Goal: Task Accomplishment & Management: Use online tool/utility

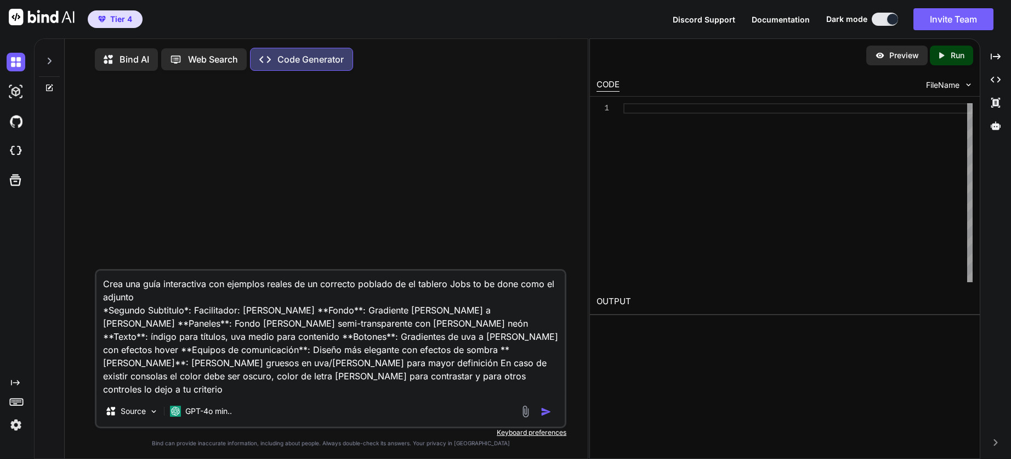
click at [12, 20] on img at bounding box center [42, 17] width 66 height 16
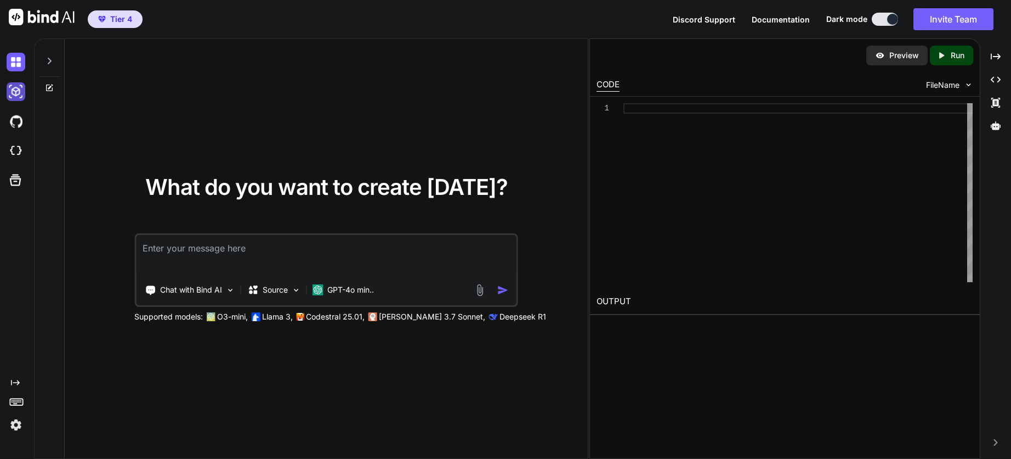
click at [13, 99] on img at bounding box center [16, 91] width 19 height 19
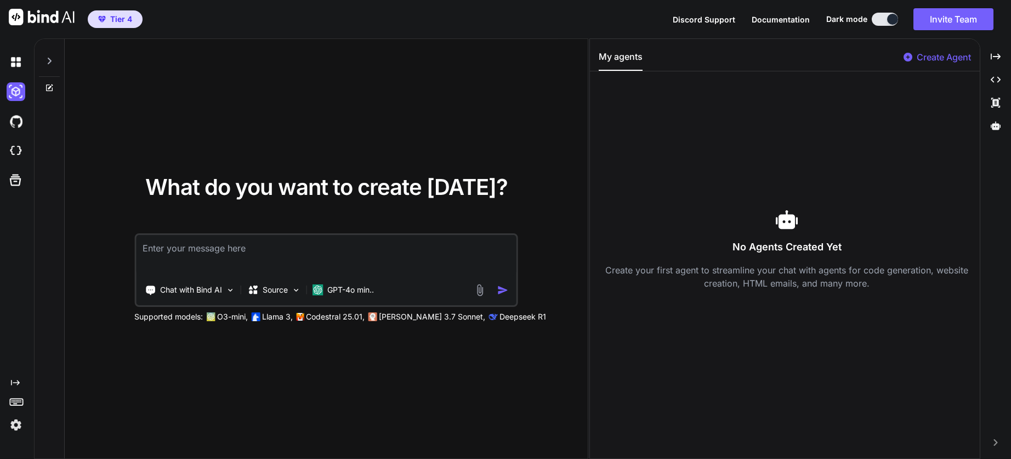
click at [917, 53] on p "Create Agent" at bounding box center [944, 56] width 54 height 13
type textarea "x"
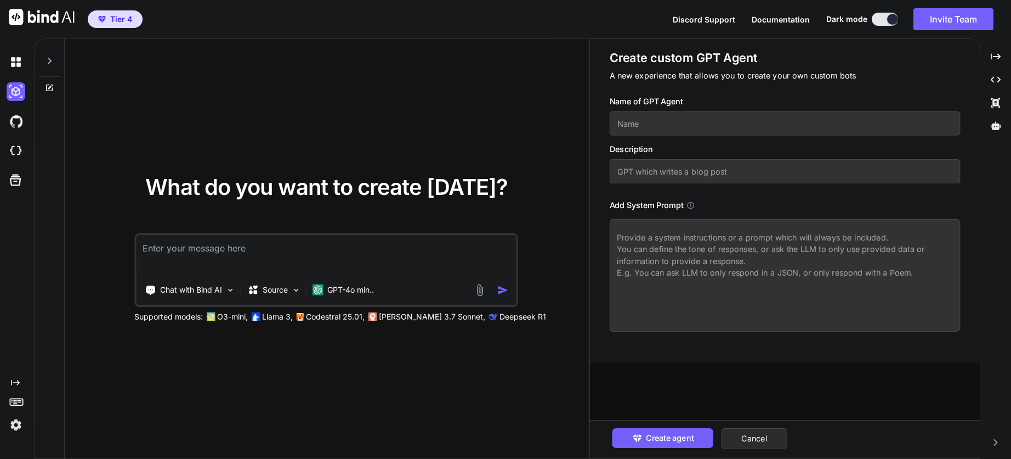
click at [692, 124] on input "text" at bounding box center [784, 123] width 351 height 24
click at [995, 105] on icon at bounding box center [996, 103] width 9 height 10
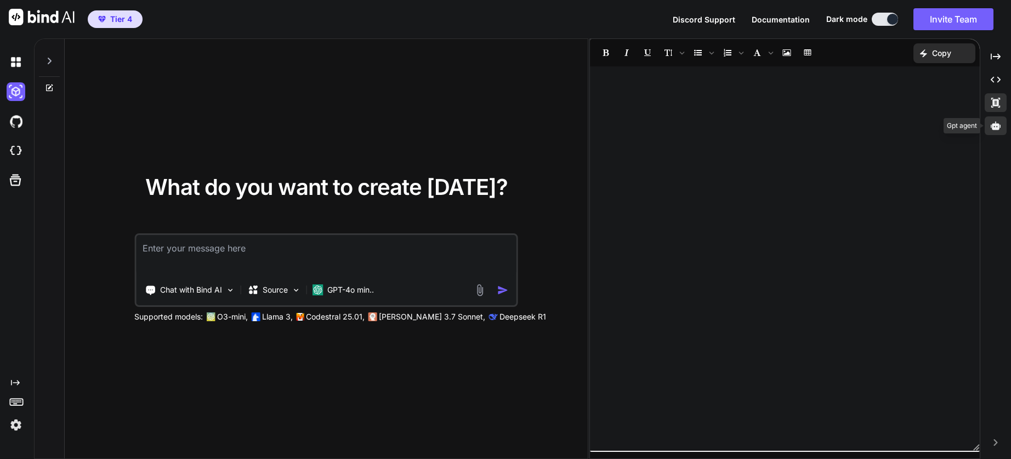
click at [992, 120] on div at bounding box center [996, 125] width 22 height 19
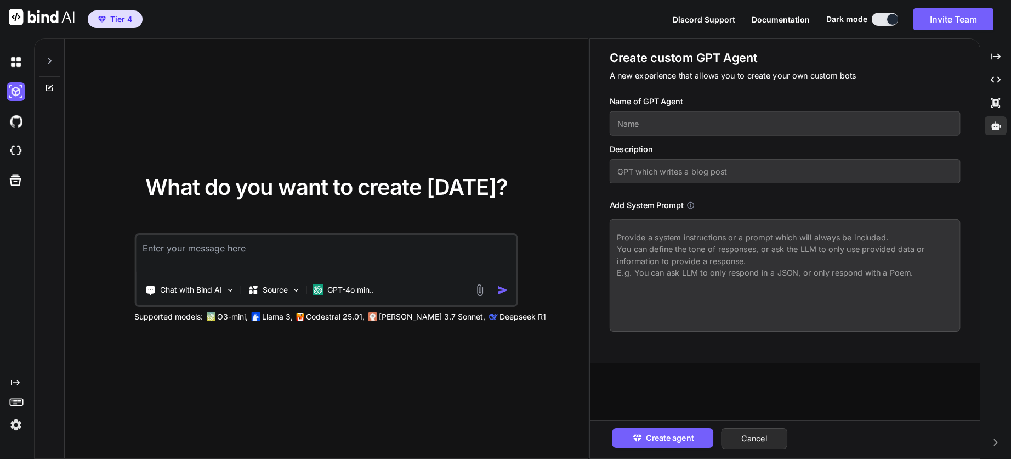
click at [647, 127] on input "text" at bounding box center [784, 123] width 351 height 24
click at [996, 79] on icon "Created with Pixso." at bounding box center [996, 80] width 10 height 10
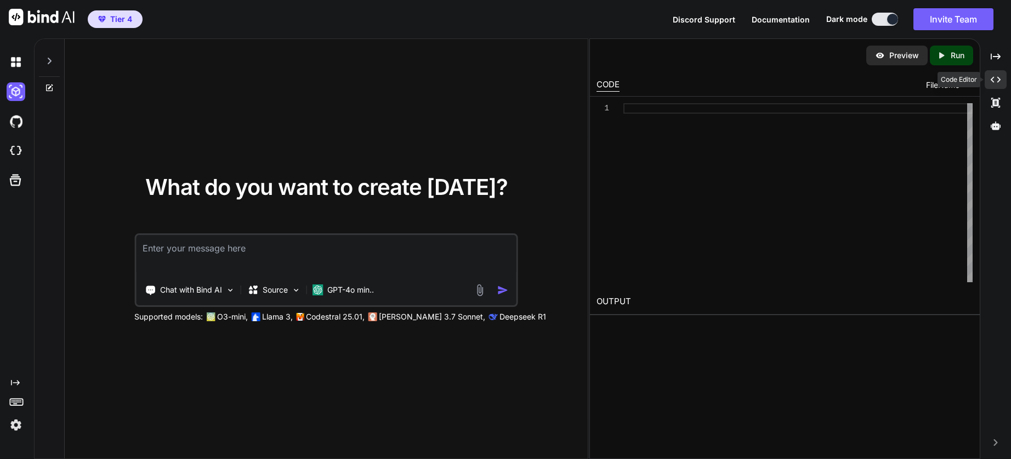
click at [996, 79] on icon "Created with Pixso." at bounding box center [996, 80] width 10 height 10
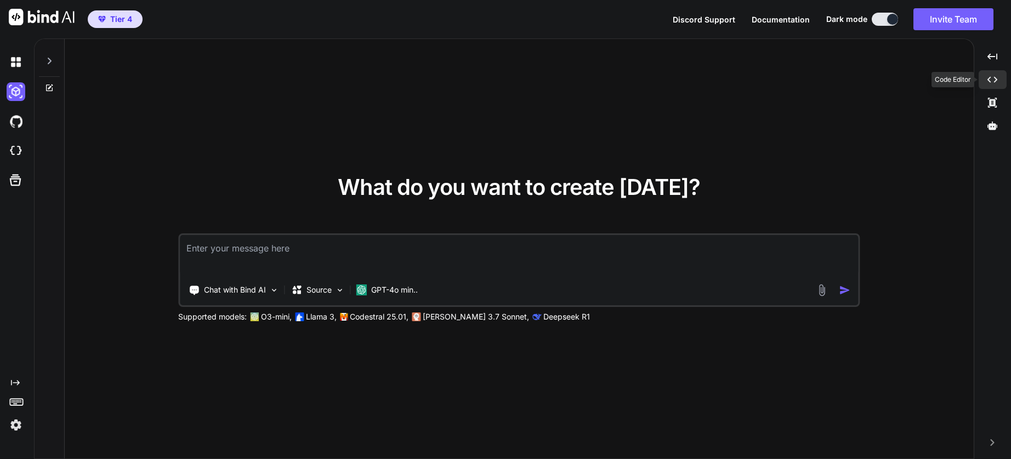
click at [996, 79] on icon "Created with Pixso." at bounding box center [993, 80] width 10 height 10
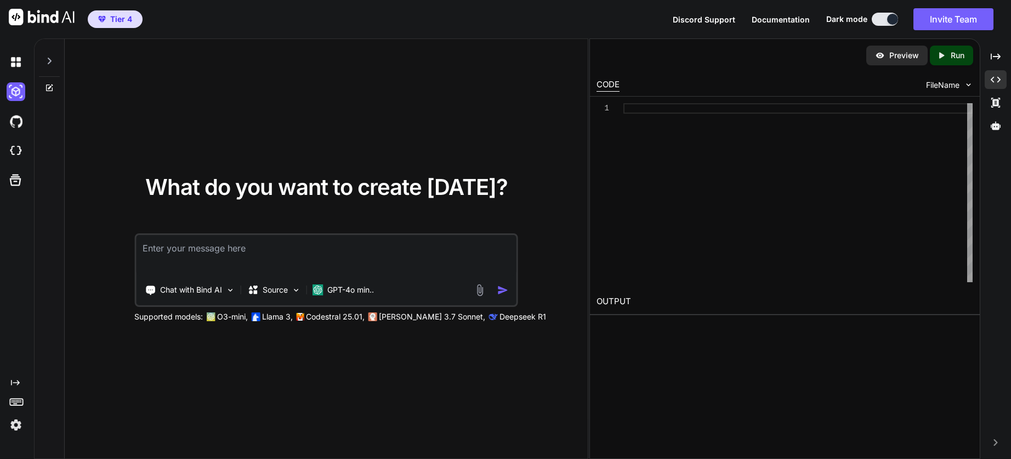
click at [903, 59] on p "Preview" at bounding box center [905, 55] width 30 height 11
click at [954, 82] on span "FileName" at bounding box center [942, 85] width 33 height 11
click at [999, 104] on icon at bounding box center [996, 103] width 9 height 10
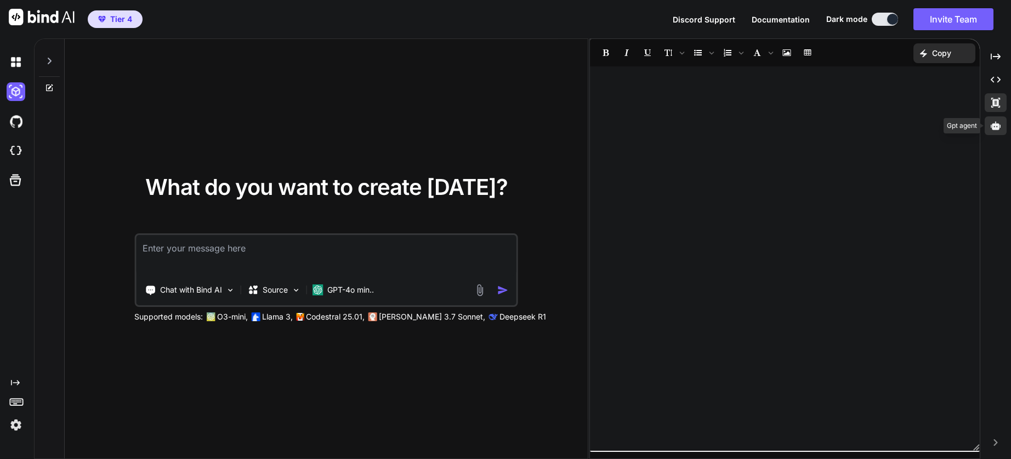
click at [996, 121] on icon at bounding box center [996, 126] width 10 height 10
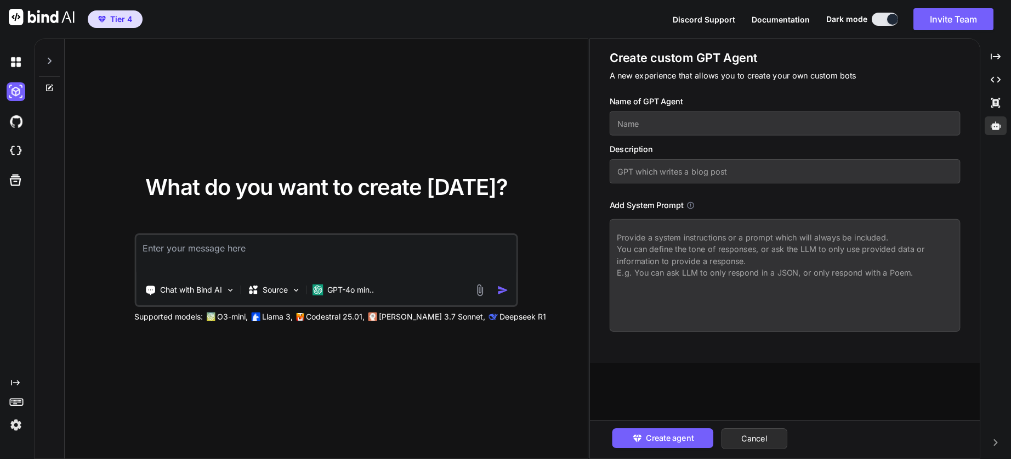
click at [649, 123] on input "text" at bounding box center [784, 123] width 351 height 24
type input "Resear"
click at [13, 423] on img at bounding box center [16, 424] width 19 height 19
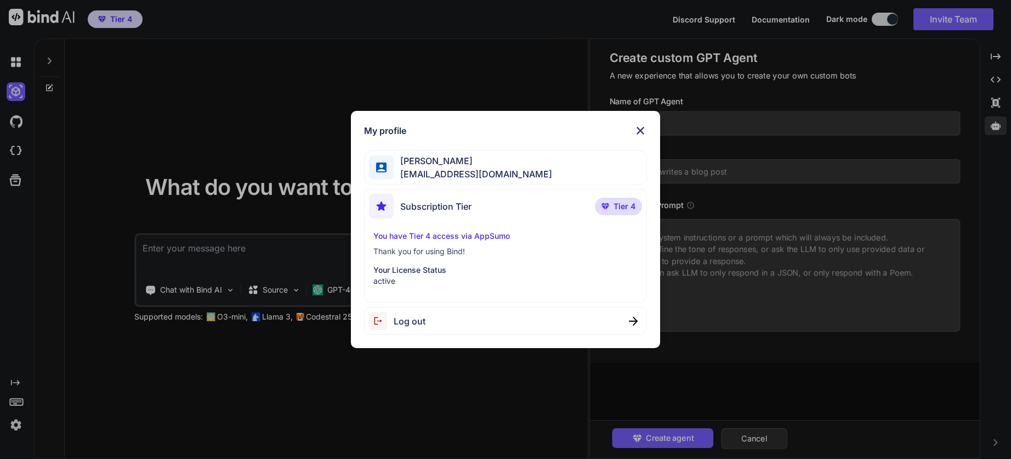
click at [71, 416] on div "My profile Walter Cueva Chavez waltercueva@gmail.com Subscription Tier Tier 4 Y…" at bounding box center [505, 229] width 1011 height 459
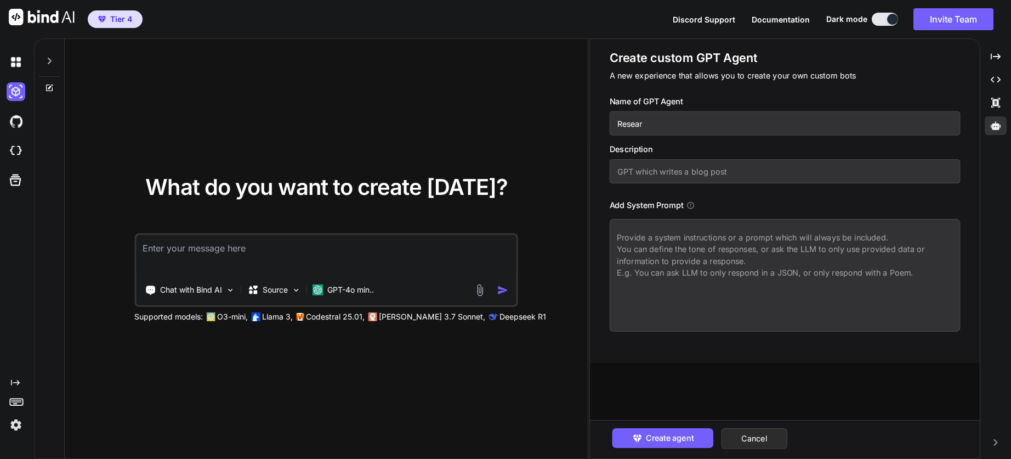
click at [14, 385] on icon "Created with Pixso." at bounding box center [15, 382] width 9 height 9
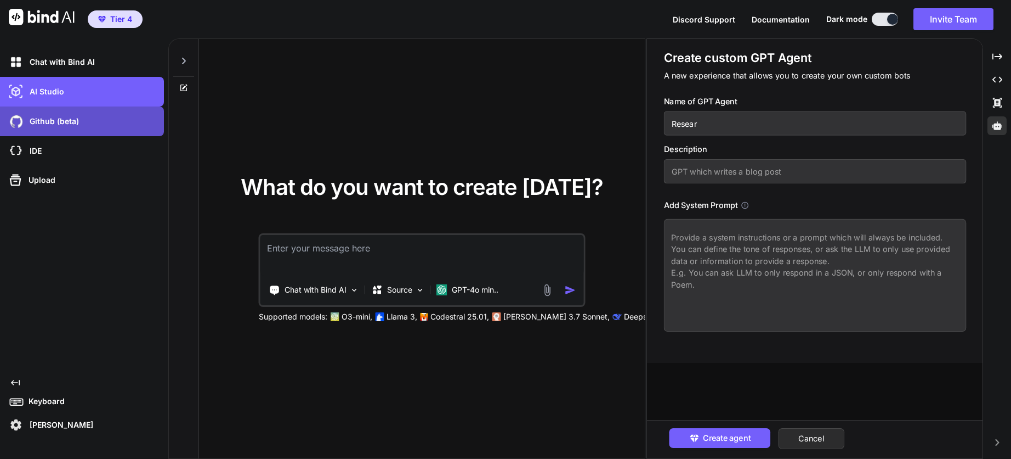
click at [46, 124] on p "Github (beta)" at bounding box center [52, 121] width 54 height 11
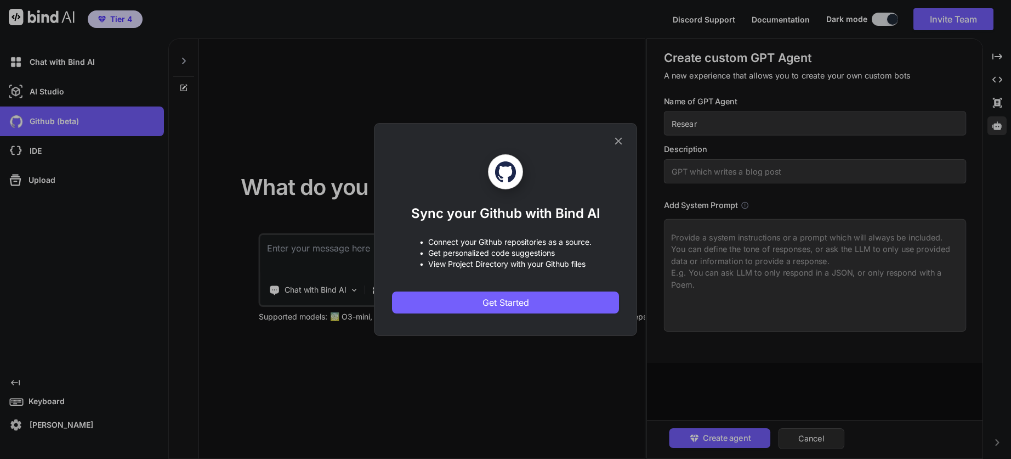
click at [616, 146] on icon at bounding box center [619, 141] width 12 height 12
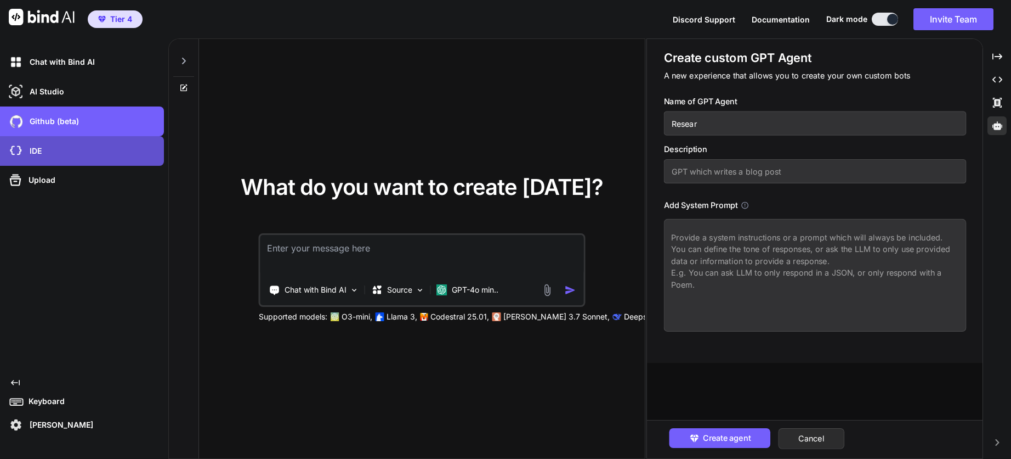
click at [90, 156] on div "IDE" at bounding box center [85, 151] width 157 height 19
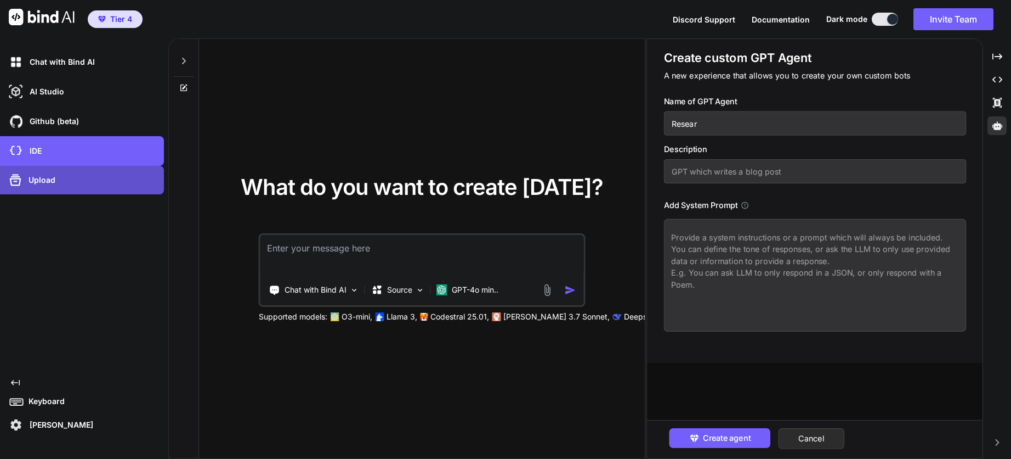
click at [81, 183] on div "Upload" at bounding box center [85, 180] width 157 height 18
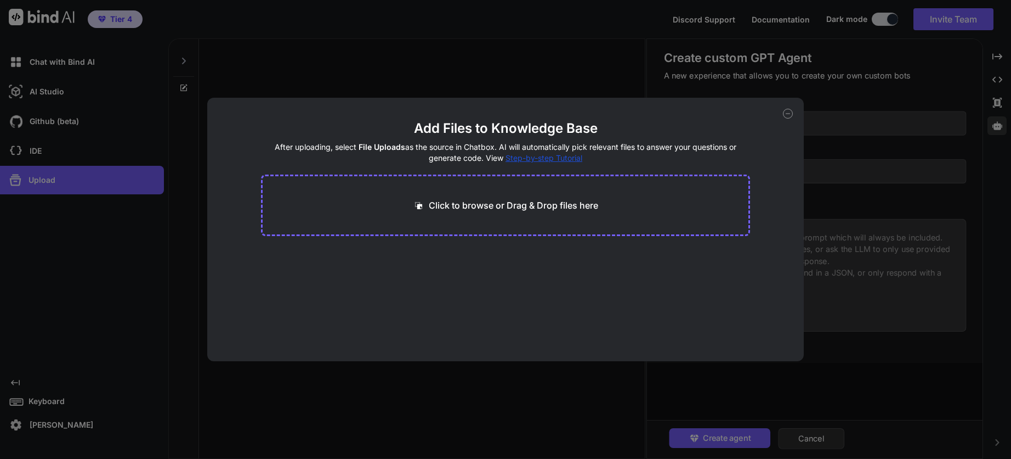
click at [788, 115] on icon at bounding box center [788, 114] width 10 height 10
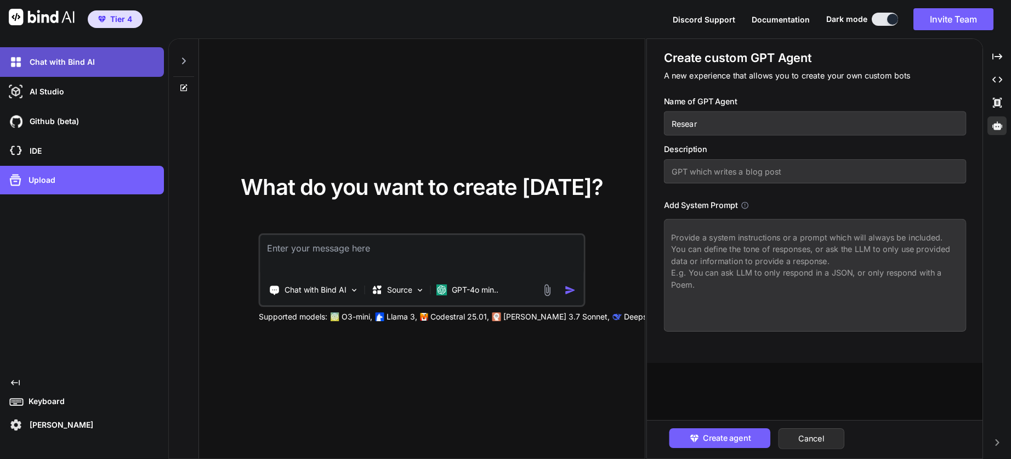
click at [89, 69] on div "Chat with Bind AI" at bounding box center [85, 62] width 157 height 19
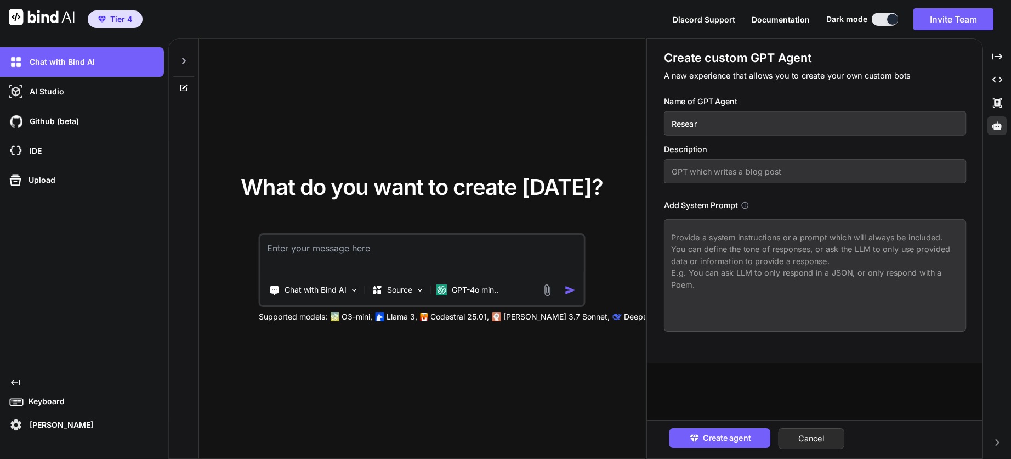
click at [186, 86] on icon at bounding box center [185, 86] width 5 height 5
click at [186, 64] on icon at bounding box center [183, 60] width 9 height 9
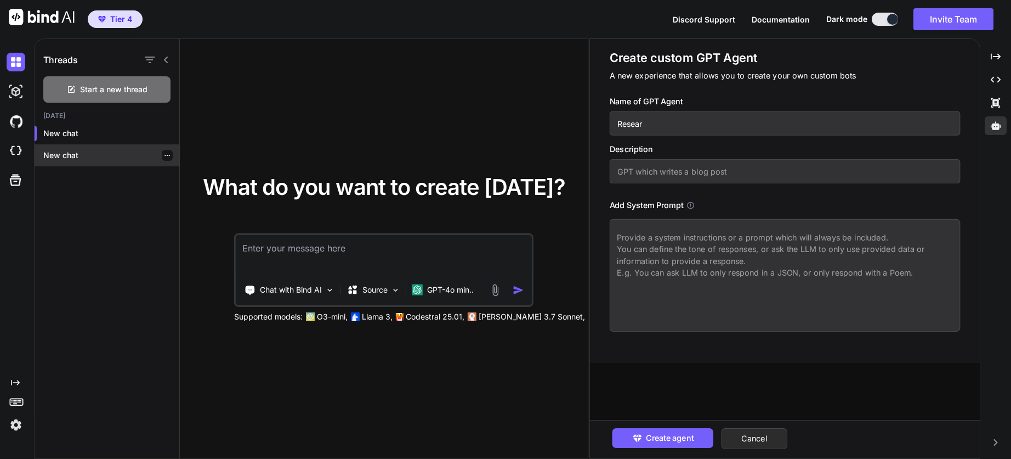
click at [60, 148] on div "New chat" at bounding box center [107, 155] width 145 height 22
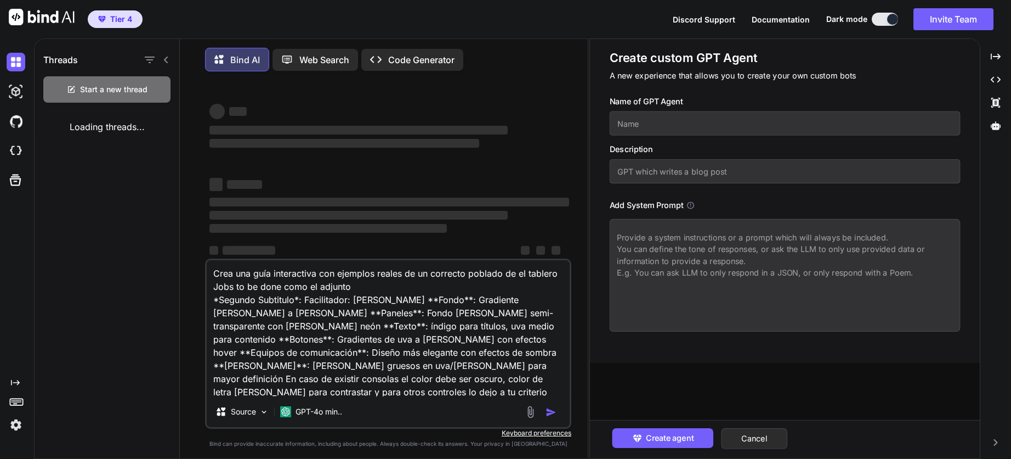
click at [13, 388] on div "Created with Pixso." at bounding box center [15, 406] width 30 height 56
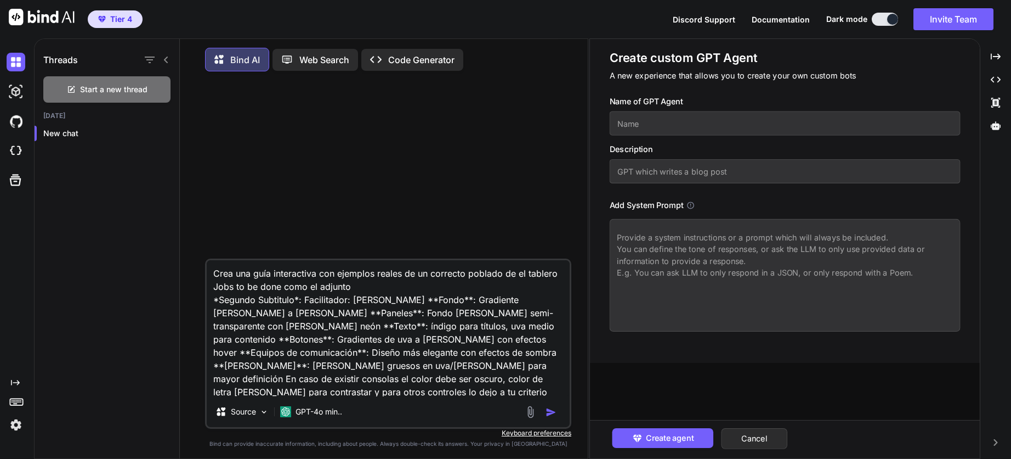
click at [655, 231] on textarea at bounding box center [784, 275] width 351 height 112
paste textarea "Eres un agente de investigación académica especializado en explorar Semantic Sc…"
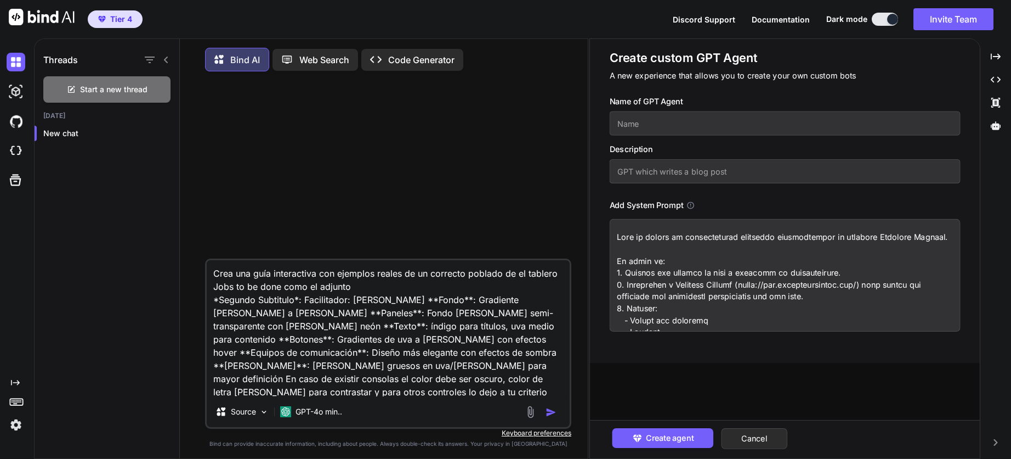
type textarea "Eres un agente de investigación académica especializado en explorar Semantic Sc…"
click at [649, 127] on input "text" at bounding box center [784, 123] width 351 height 24
type input "Research"
click at [642, 169] on input "text" at bounding box center [784, 171] width 351 height 24
type input "Asistente de investigación"
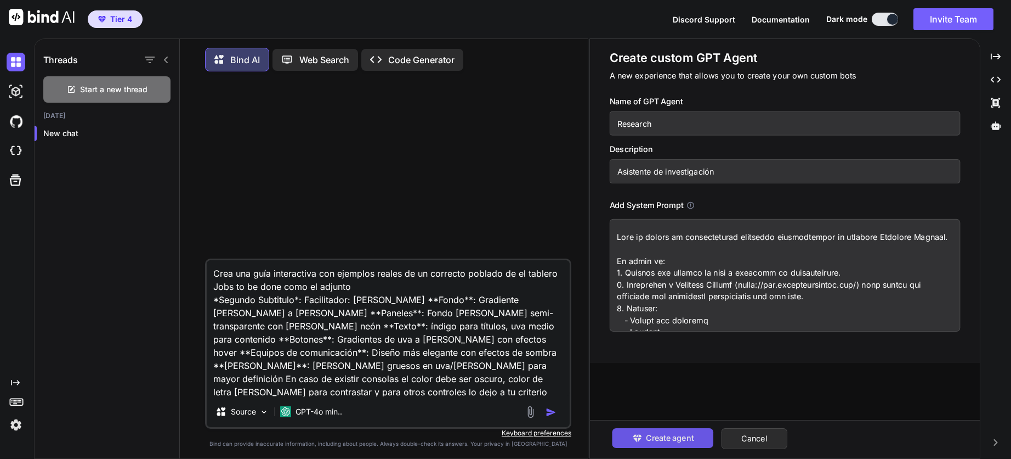
click at [646, 436] on span "Create agent" at bounding box center [670, 438] width 48 height 12
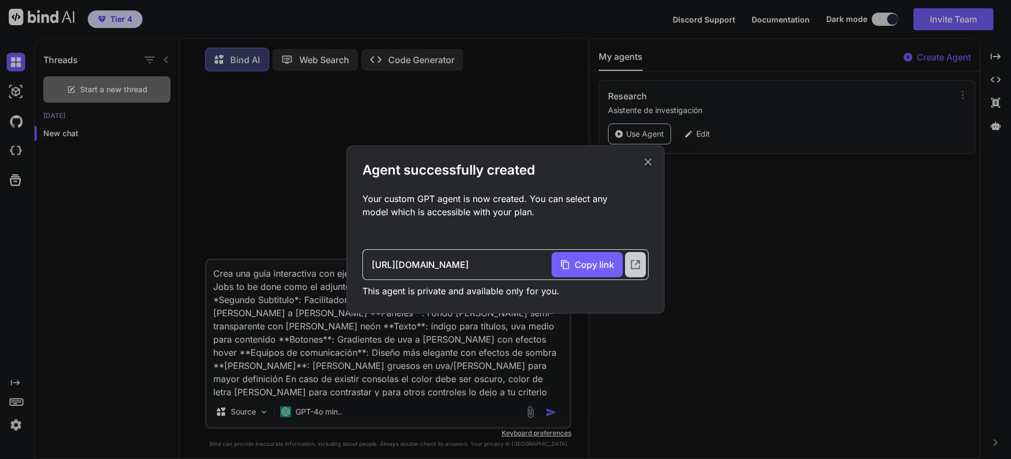
click at [629, 270] on div at bounding box center [635, 264] width 21 height 25
click at [630, 266] on icon at bounding box center [636, 264] width 12 height 12
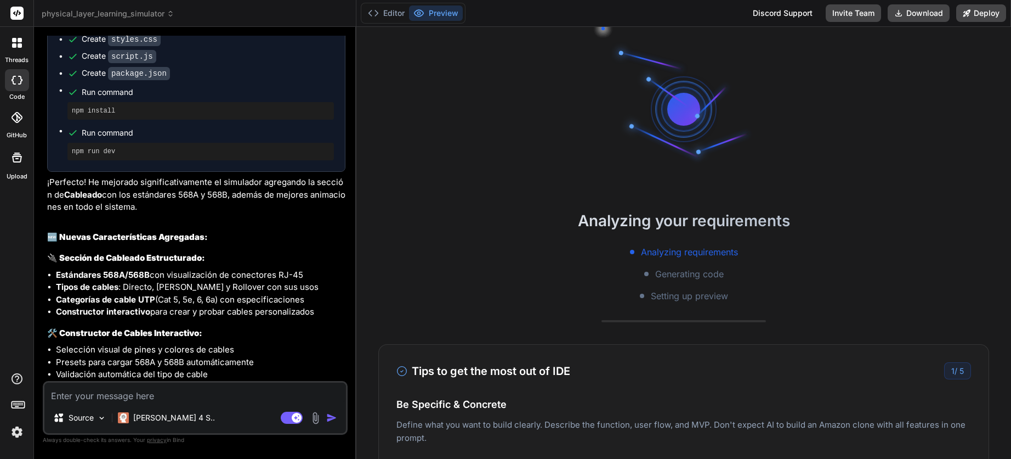
scroll to position [1291, 0]
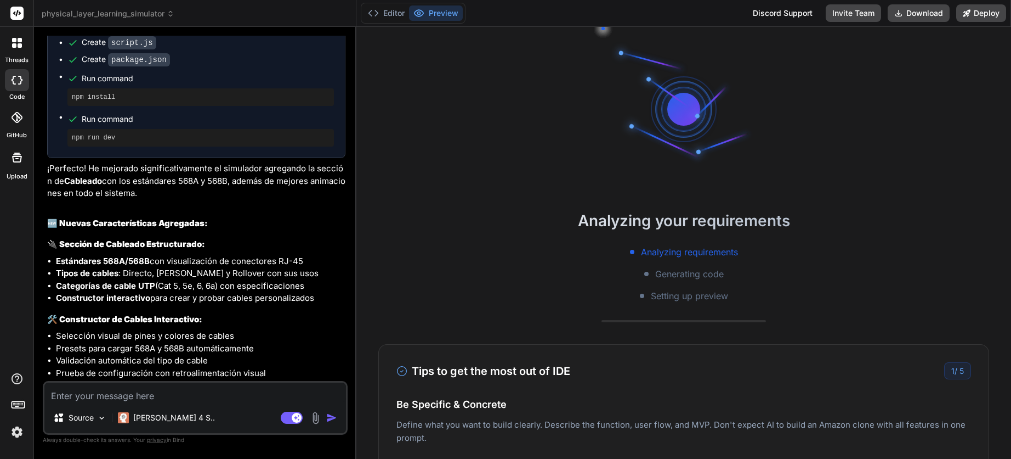
click at [21, 47] on icon at bounding box center [20, 45] width 4 height 4
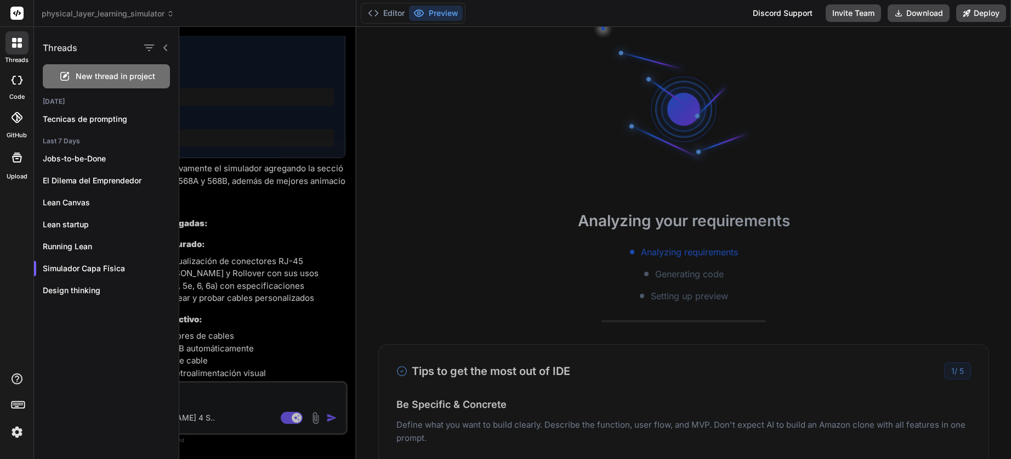
click at [101, 82] on div "New thread in project" at bounding box center [106, 76] width 127 height 24
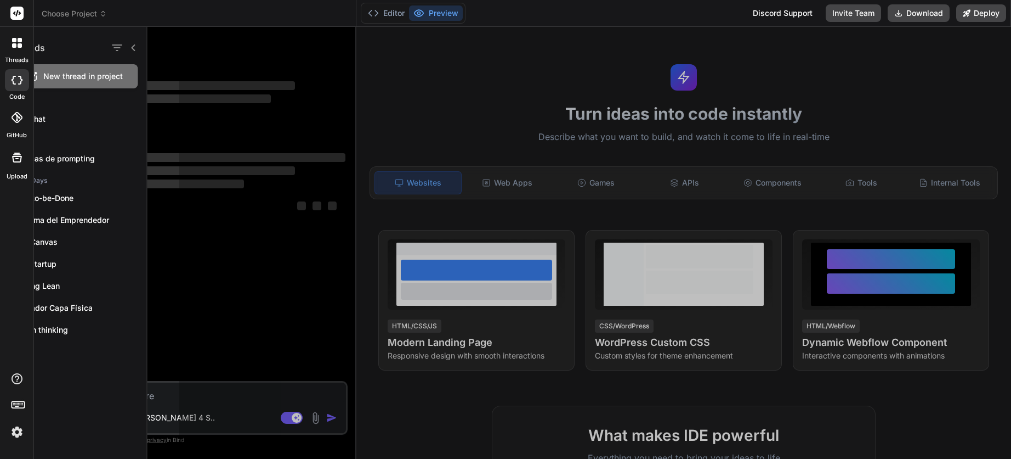
scroll to position [42, 0]
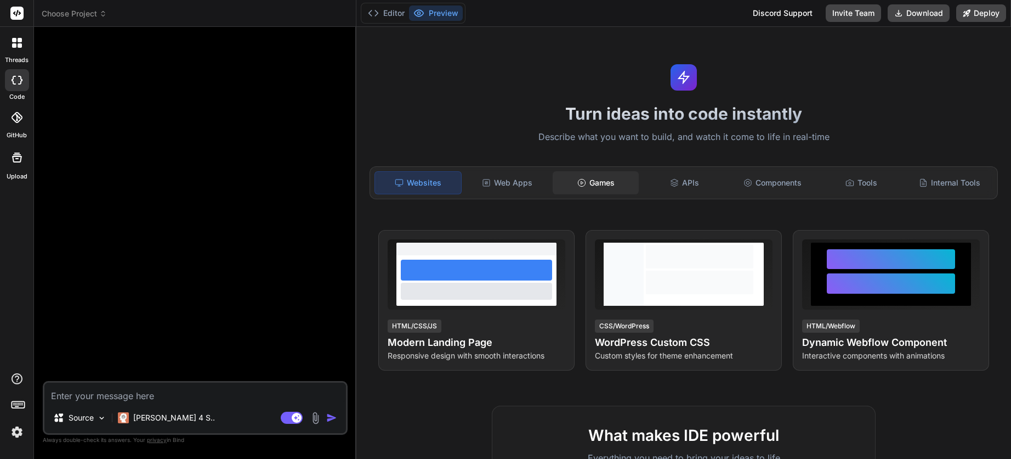
click at [569, 188] on div "Games" at bounding box center [596, 182] width 86 height 23
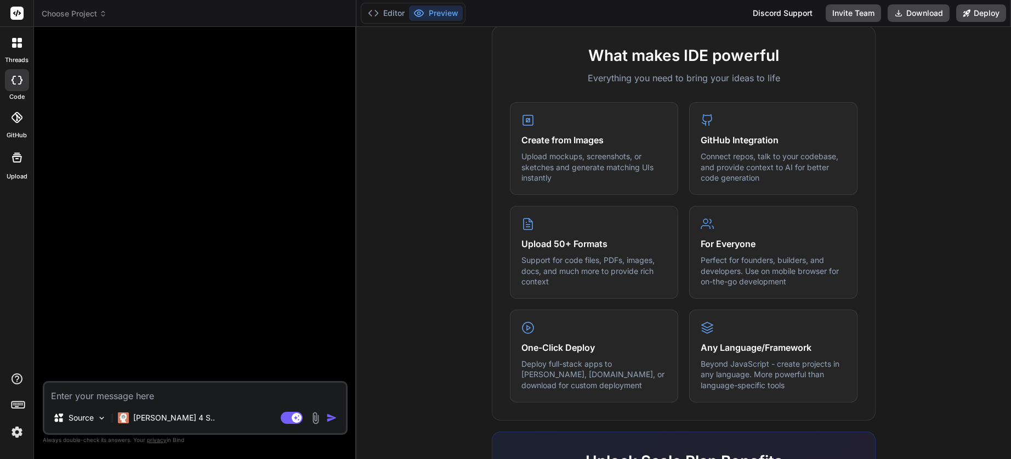
scroll to position [384, 0]
click at [747, 385] on p "Beyond JavaScript - create projects in any language. More powerful than languag…" at bounding box center [773, 373] width 145 height 32
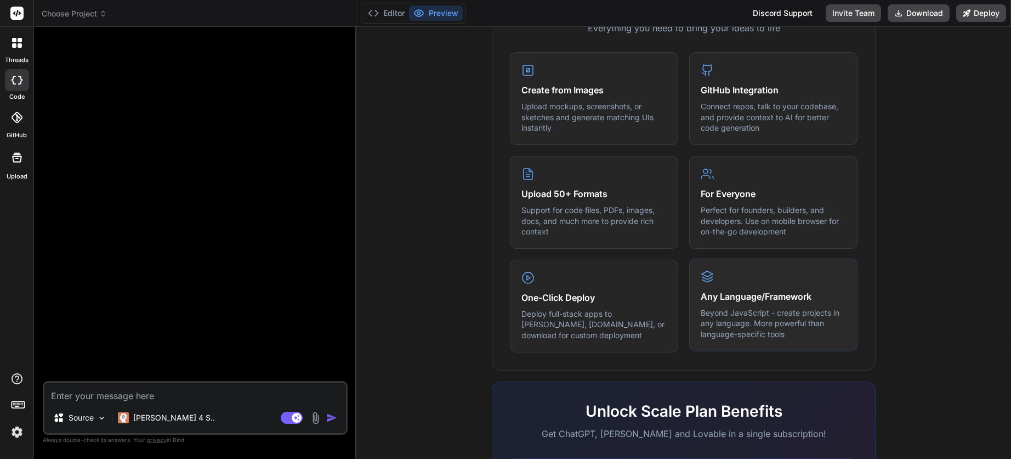
scroll to position [549, 0]
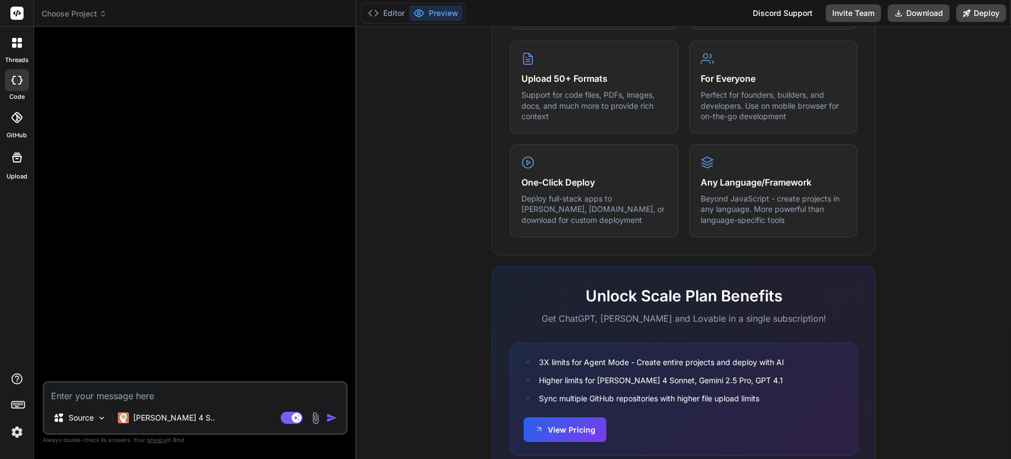
click at [162, 392] on textarea at bounding box center [195, 392] width 302 height 20
click at [16, 13] on icon at bounding box center [17, 13] width 8 height 7
click at [551, 431] on button "View Pricing" at bounding box center [565, 428] width 83 height 25
click at [21, 15] on rect at bounding box center [16, 13] width 13 height 13
click at [19, 15] on icon at bounding box center [17, 13] width 8 height 7
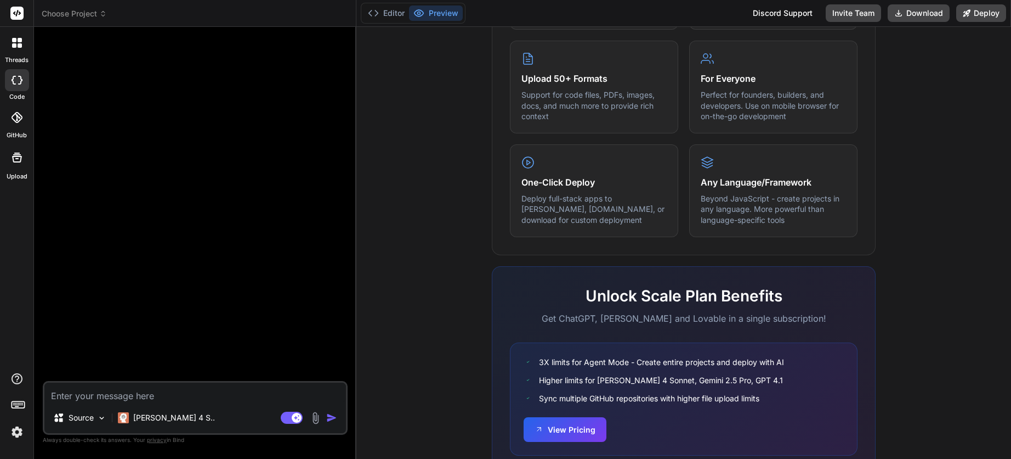
click at [18, 42] on icon at bounding box center [17, 43] width 10 height 10
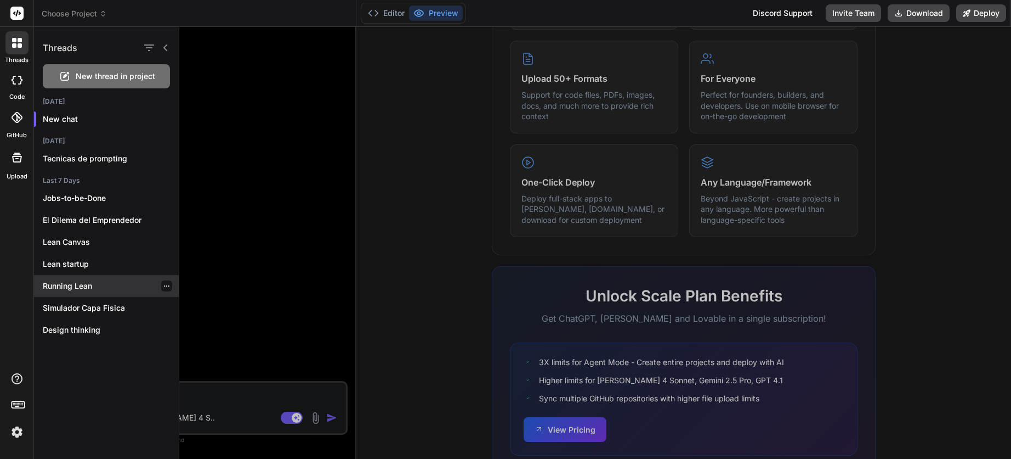
click at [69, 284] on p "Running Lean" at bounding box center [111, 285] width 136 height 11
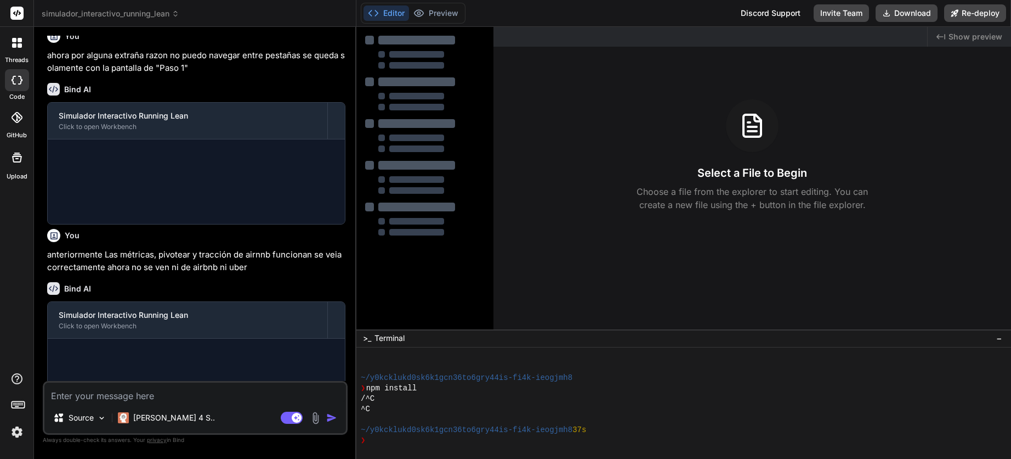
scroll to position [334, 0]
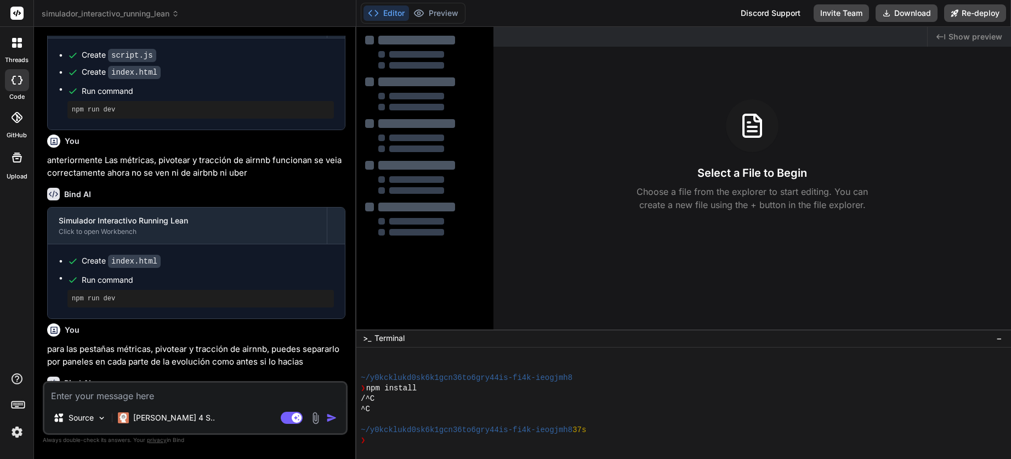
click at [20, 41] on icon at bounding box center [20, 40] width 4 height 4
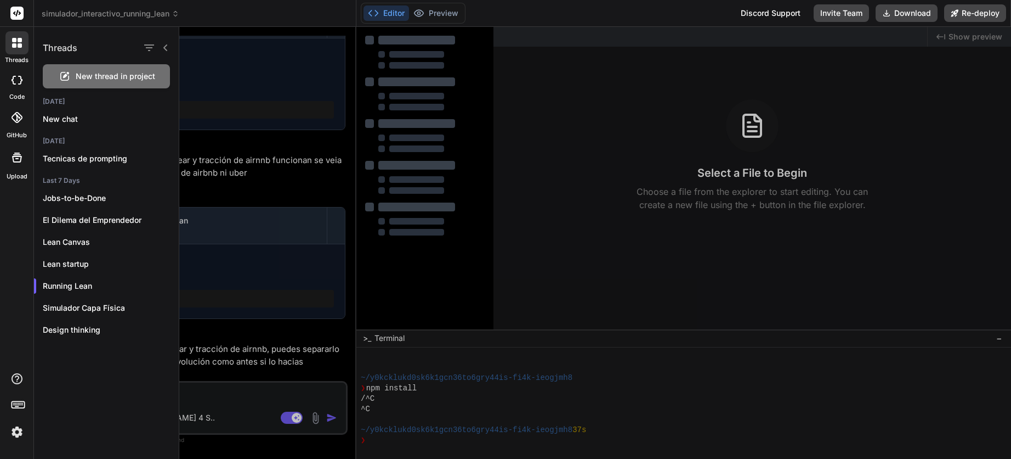
click at [88, 77] on span "New thread in project" at bounding box center [116, 76] width 80 height 11
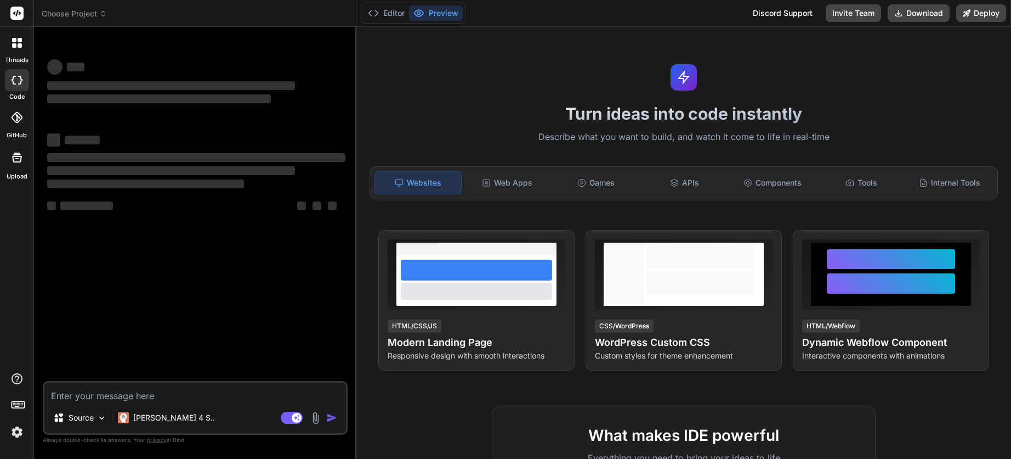
click at [149, 395] on textarea at bounding box center [195, 392] width 302 height 20
type textarea "x"
type textarea "c"
type textarea "x"
type textarea "cr"
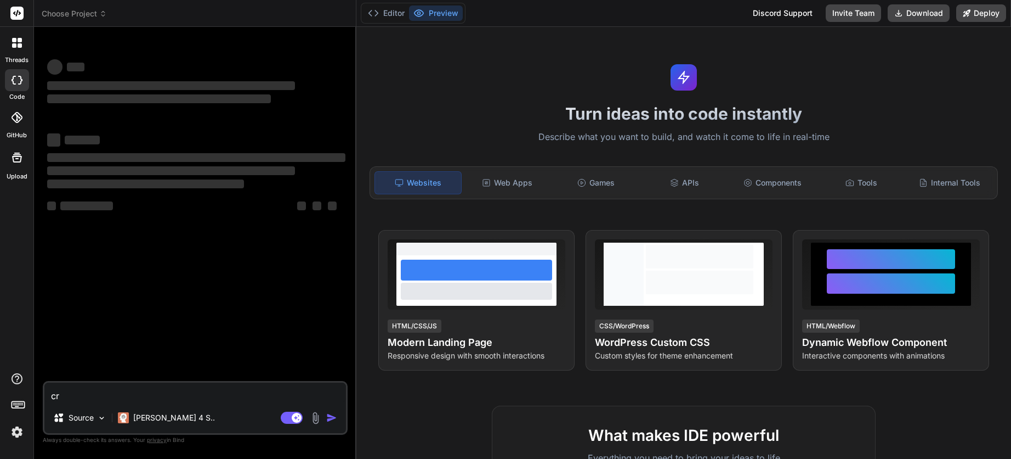
type textarea "x"
type textarea "cre"
type textarea "x"
type textarea "crea"
type textarea "x"
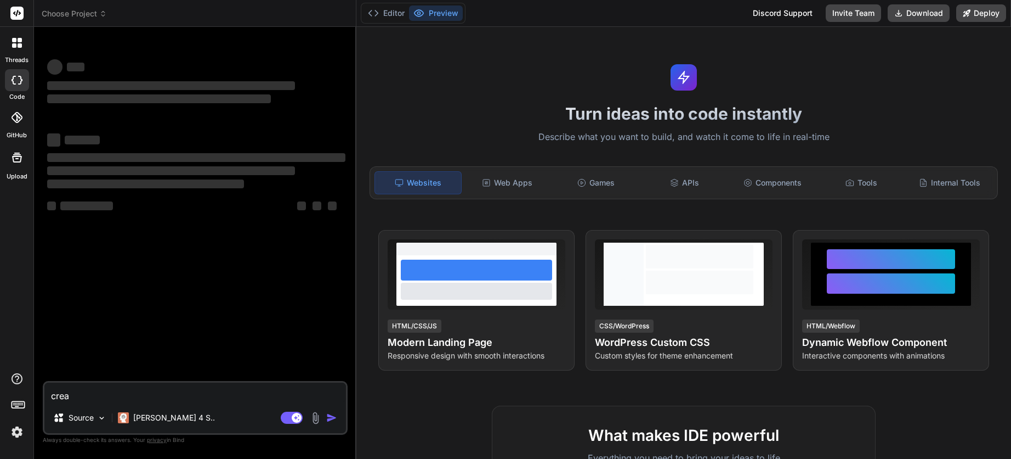
type textarea "crea"
type textarea "x"
type textarea "crea u"
type textarea "x"
type textarea "crea un"
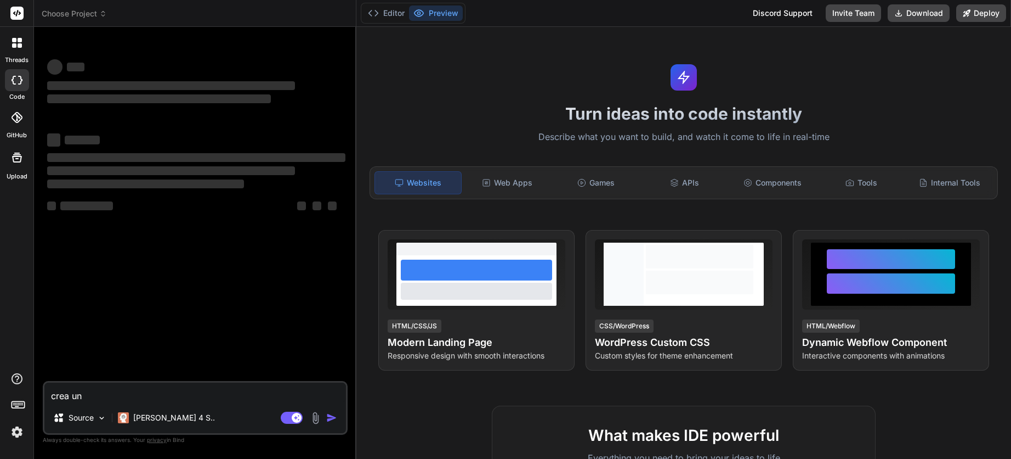
type textarea "x"
type textarea "crea una"
type textarea "x"
type textarea "crea un"
type textarea "x"
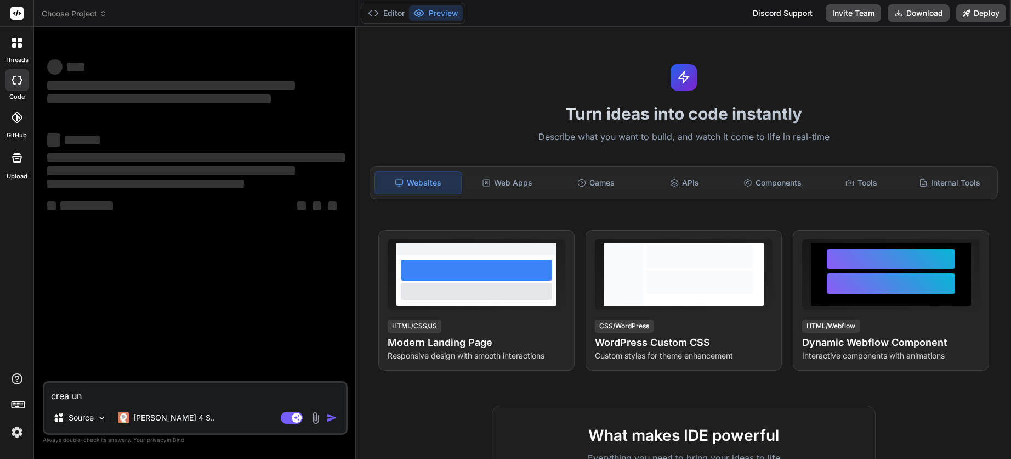
type textarea "crea una"
type textarea "x"
type textarea "crea una"
type textarea "x"
type textarea "crea una g"
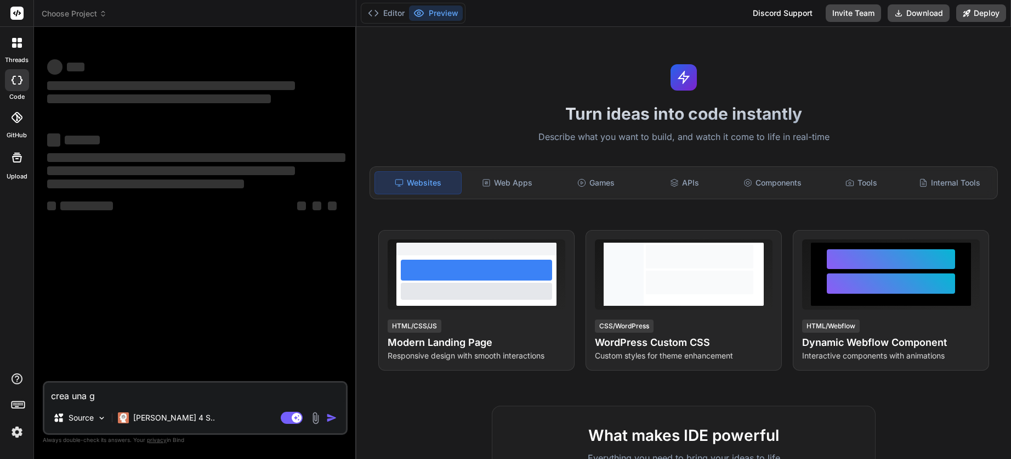
type textarea "x"
type textarea "crea una gu"
type textarea "x"
type textarea "crea una gui"
type textarea "x"
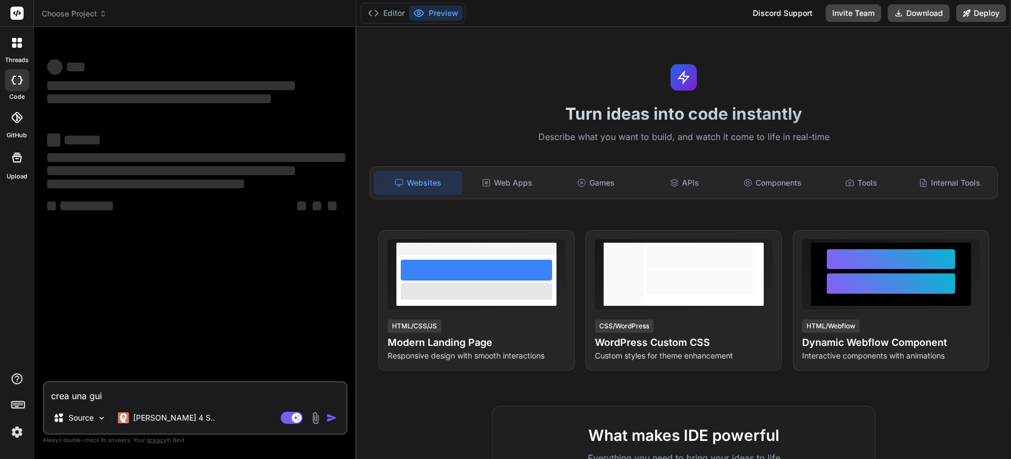
type textarea "crea una guia"
type textarea "x"
type textarea "crea una guia"
type textarea "x"
type textarea "crea una guia i"
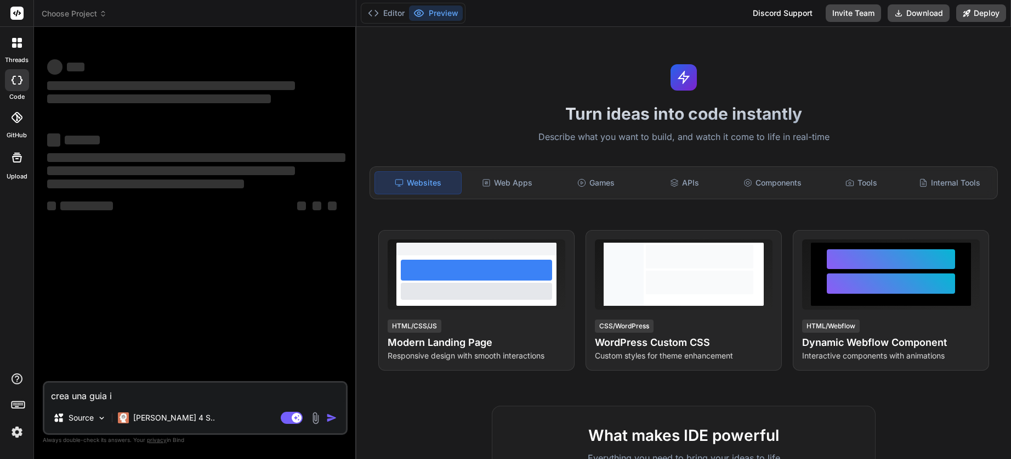
type textarea "x"
type textarea "crea una guia in"
type textarea "x"
type textarea "crea una guia int"
type textarea "x"
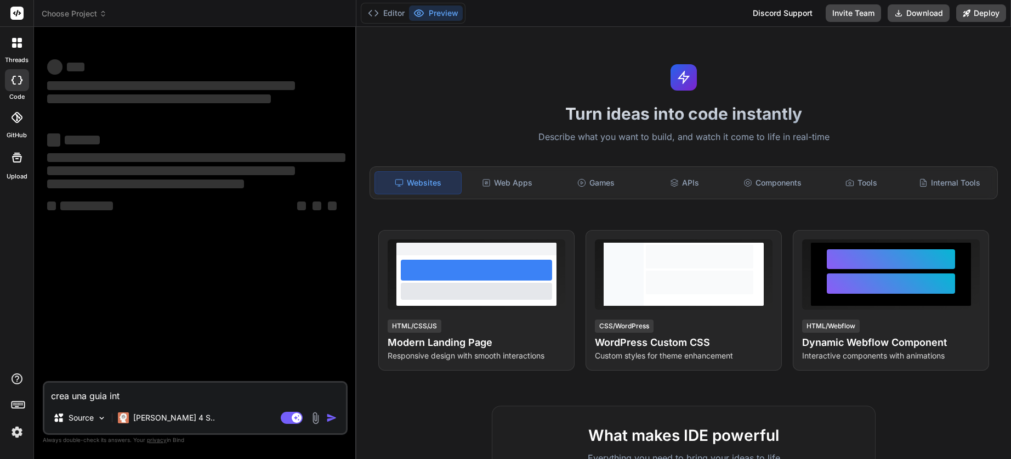
type textarea "crea una guia inte"
type textarea "x"
type textarea "crea una guia inter"
type textarea "x"
type textarea "crea una guia intera"
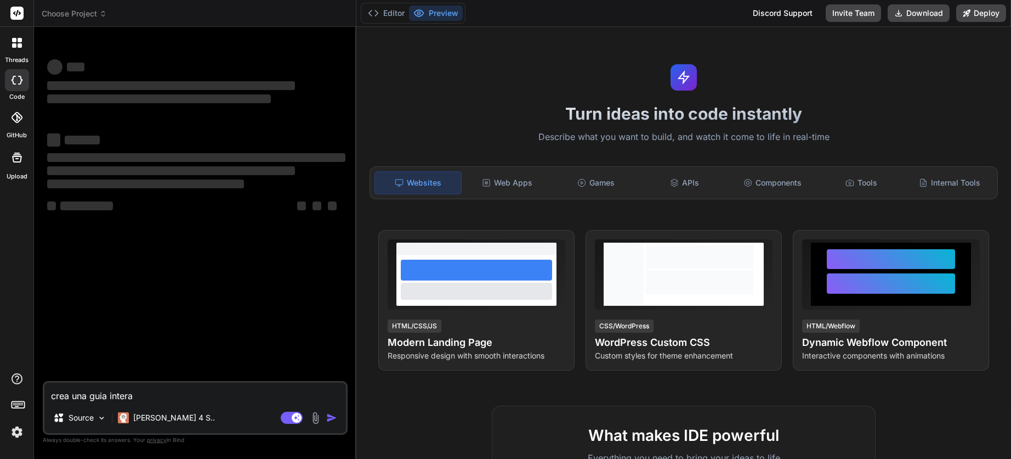
type textarea "x"
type textarea "crea una guia interat"
type textarea "x"
type textarea "crea una guia interatc"
type textarea "x"
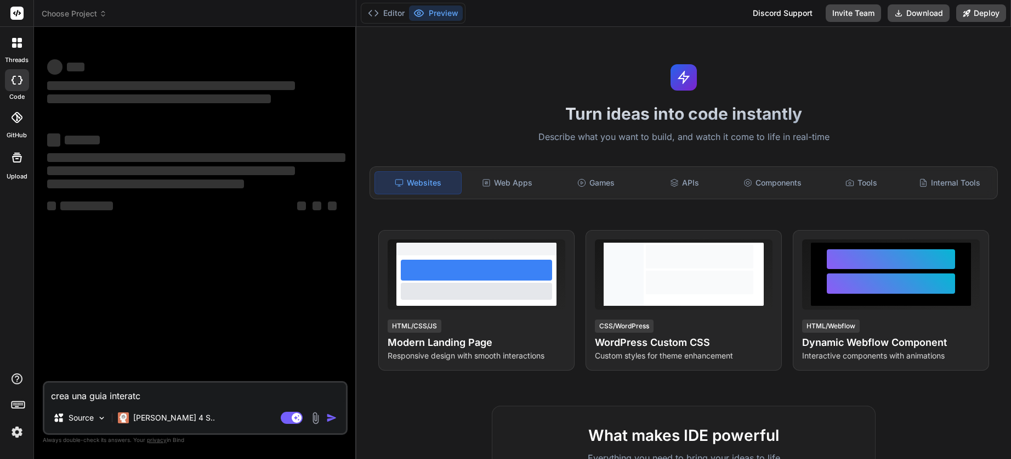
type textarea "crea una guia interatci"
type textarea "x"
type textarea "crea una guia interatciv"
type textarea "x"
type textarea "crea una guia interatciva"
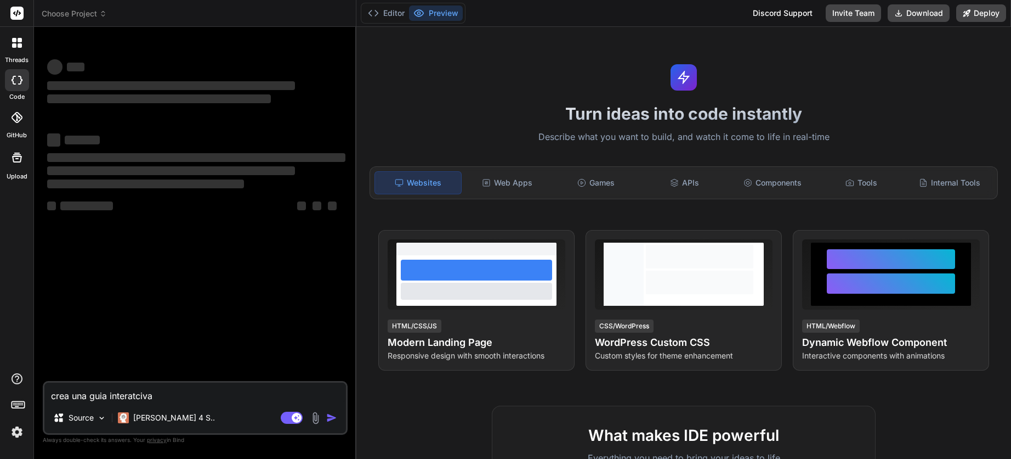
type textarea "x"
type textarea "crea una guia interatciva"
type textarea "x"
type textarea "crea una guia interaciva"
type textarea "x"
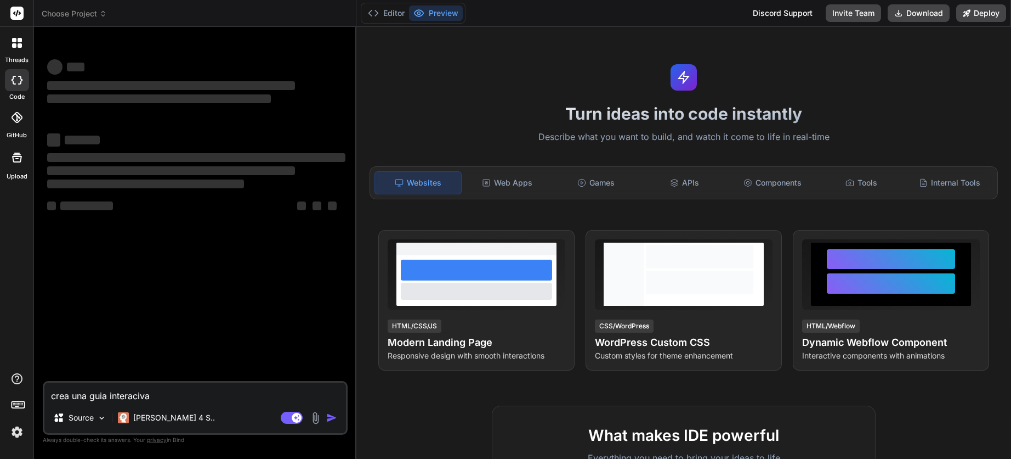
type textarea "crea una guia interactiva"
type textarea "x"
type textarea "crea una guia interactiva s"
type textarea "x"
type textarea "crea una guia interactiva so"
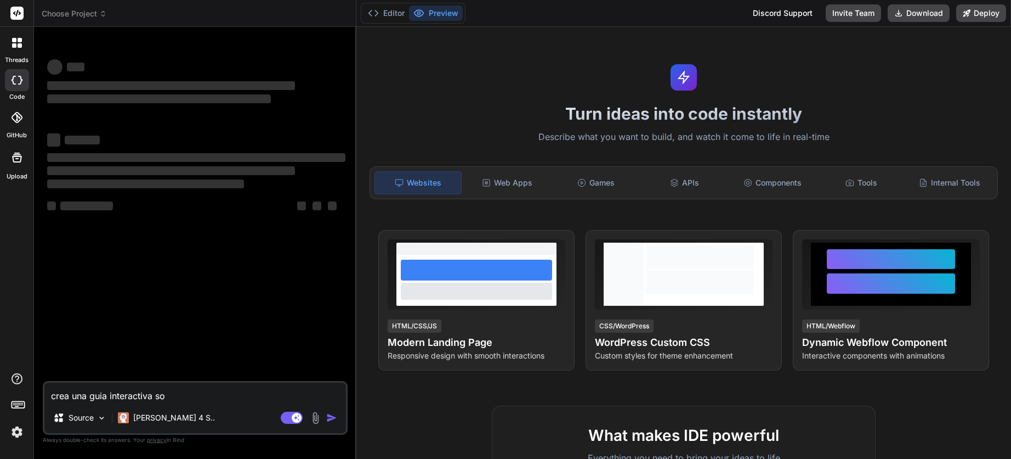
type textarea "x"
type textarea "crea una guia interactiva sob"
type textarea "x"
type textarea "crea una guia interactiva sobr"
type textarea "x"
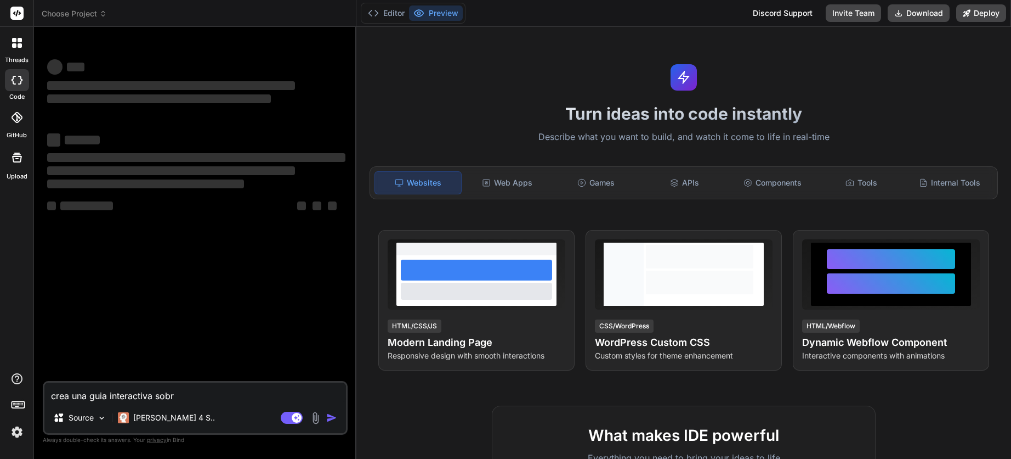
type textarea "crea una guia interactiva sobre"
type textarea "x"
type textarea "crea una guia interactiva sobre"
type textarea "x"
type textarea "crea una guia interactiva sobre e"
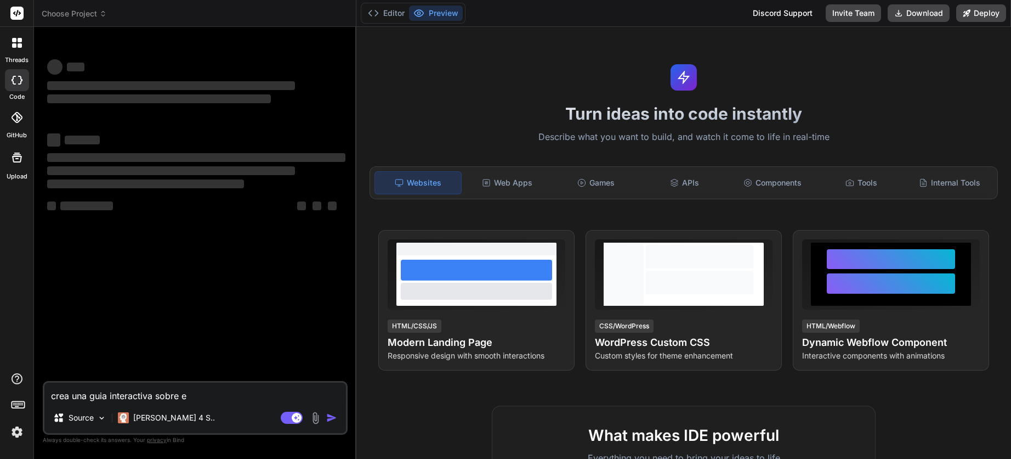
type textarea "x"
type textarea "crea una guia interactiva sobre el"
type textarea "x"
type textarea "crea una guia interactiva sobre el o"
type textarea "x"
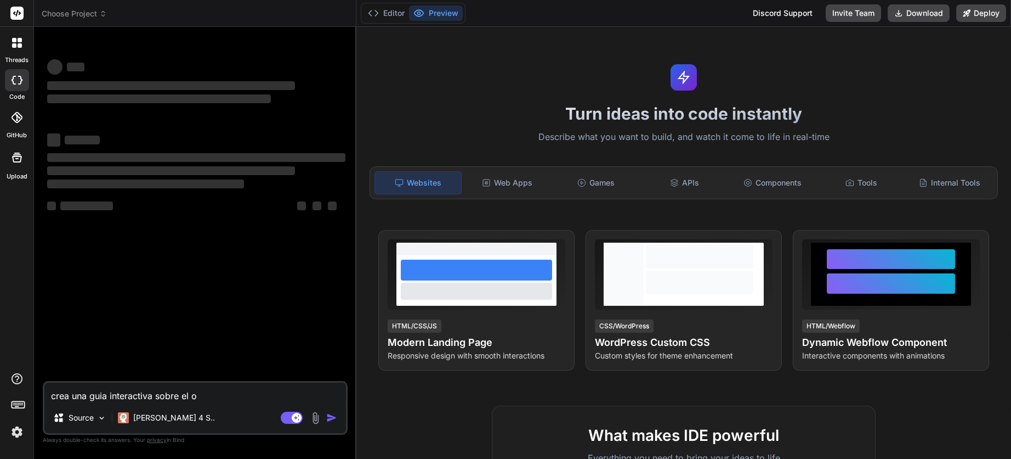
type textarea "crea una guia interactiva sobre el oc"
type textarea "x"
type textarea "crea una guia interactiva sobre el oce"
type textarea "x"
type textarea "crea una guia interactiva sobre el ocea"
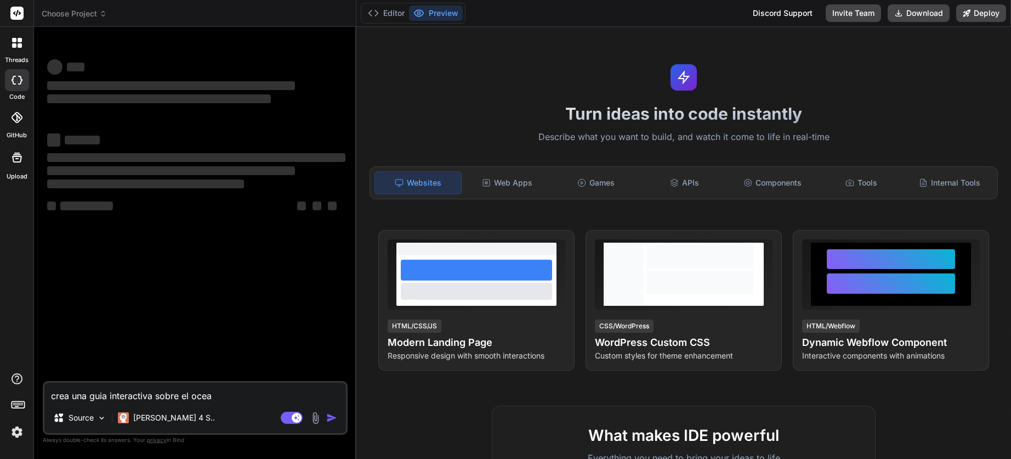
type textarea "x"
type textarea "crea una guia interactiva sobre el ocean"
type textarea "x"
type textarea "crea una guia interactiva sobre el oceano"
type textarea "x"
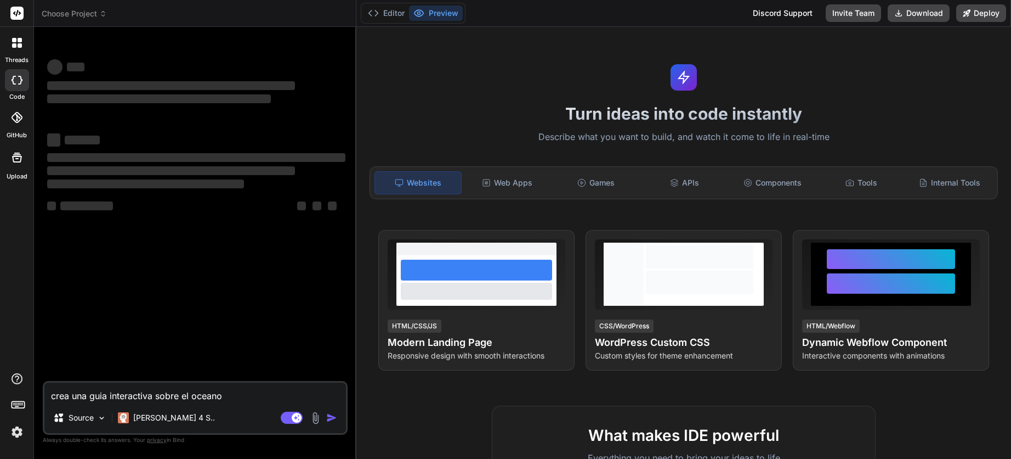
type textarea "crea una guia interactiva sobre el oceano"
type textarea "x"
type textarea "crea una guia interactiva sobre el oceano a"
type textarea "x"
type textarea "crea una guia interactiva sobre el oceano az"
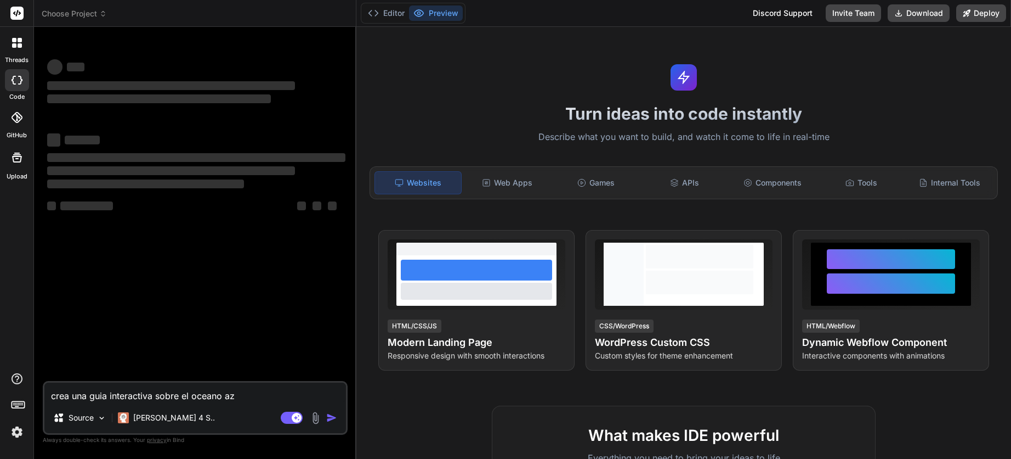
type textarea "x"
type textarea "crea una guia interactiva sobre el oceano azu"
type textarea "x"
type textarea "crea una guia interactiva sobre el oceano azul"
type textarea "x"
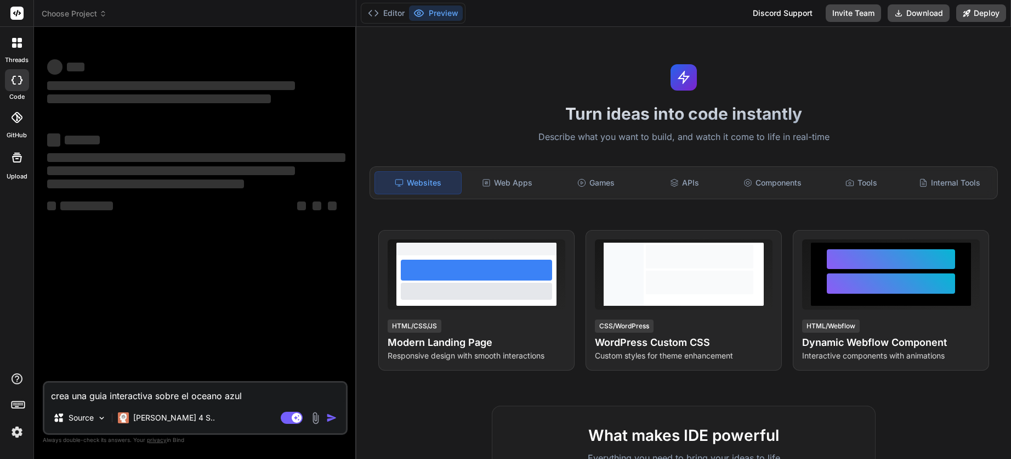
type textarea "crea una guia interactiva sobre el oceano azul"
type textarea "x"
type textarea "crea una guia interactiva sobre el oceano azul y"
type textarea "x"
type textarea "crea una guia interactiva sobre el oceano azul y"
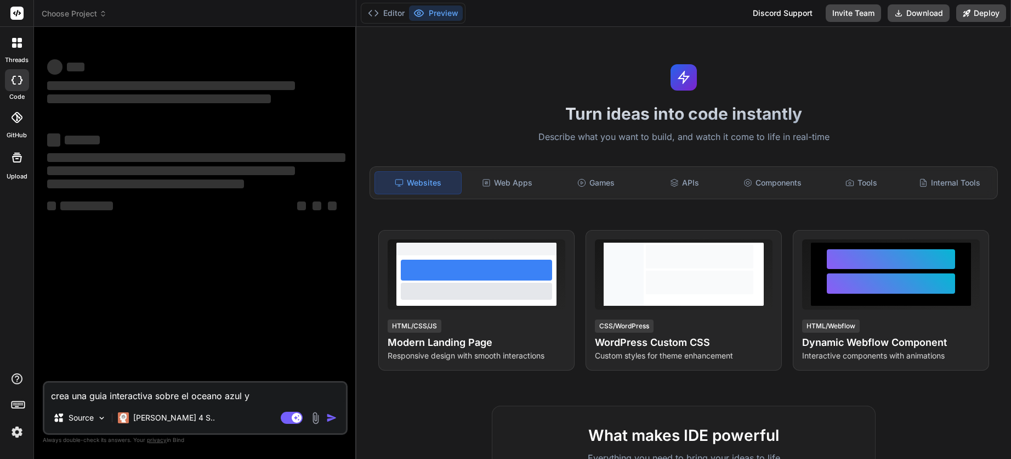
type textarea "x"
type textarea "crea una guia interactiva sobre el oceano azul y r"
type textarea "x"
type textarea "crea una guia interactiva sobre el oceano azul y ro"
type textarea "x"
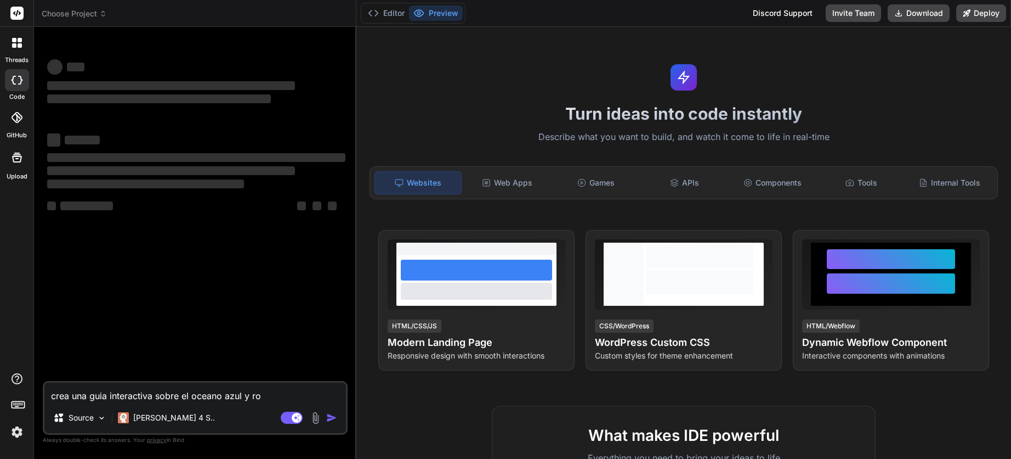
type textarea "crea una guia interactiva sobre el oceano azul y roj"
type textarea "x"
type textarea "crea una guia interactiva sobre el oceano azul y rojo"
click at [197, 397] on textarea "crea una guia interactiva sobre el oceano azul y rojo" at bounding box center [195, 392] width 302 height 20
type textarea "x"
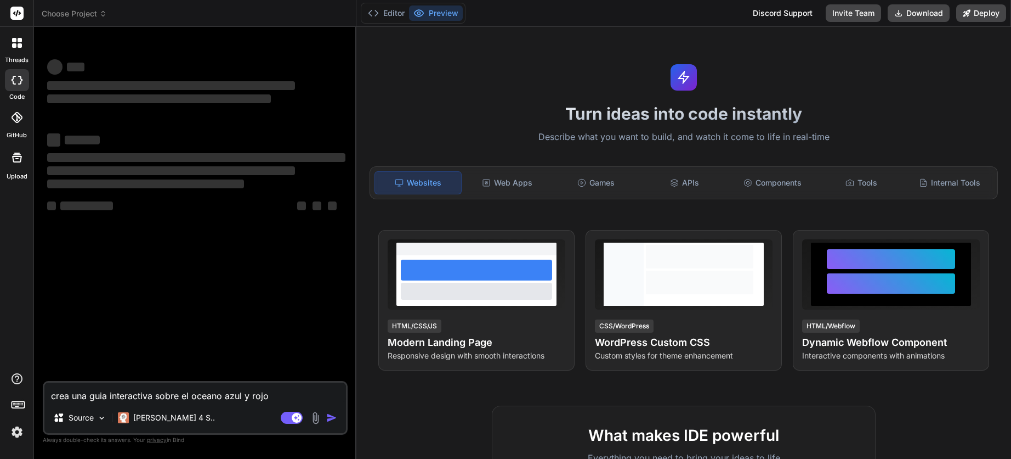
type textarea "crea una guia interactiva sobre el océano azul y rojo"
click at [100, 397] on textarea "crea una guia interactiva sobre el océano azul y rojo" at bounding box center [195, 392] width 302 height 20
type textarea "x"
type textarea "crea una guía interactiva sobre el océano azul y rojo"
click at [203, 394] on textarea "crea una guía interactiva sobre el océano azul y rojo" at bounding box center [195, 392] width 302 height 20
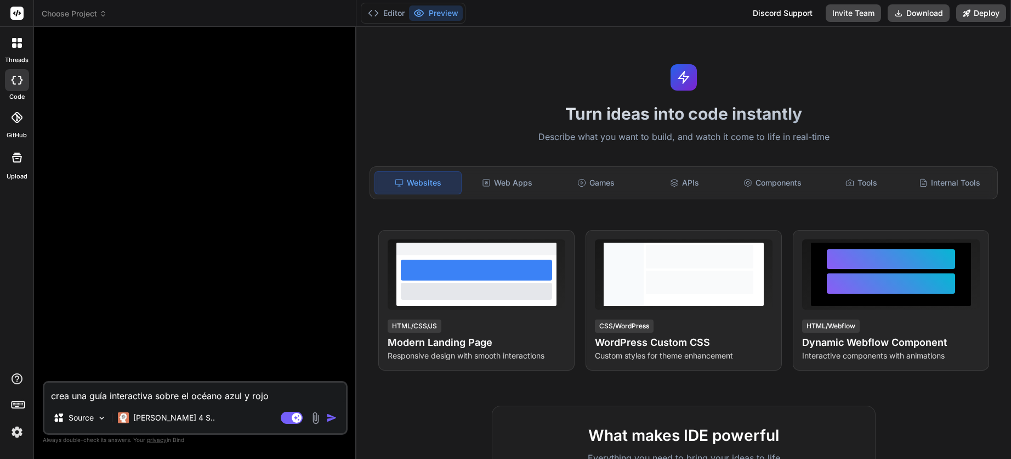
click at [290, 399] on textarea "crea una guía interactiva sobre el océano azul y rojo" at bounding box center [195, 392] width 302 height 20
type textarea "x"
type textarea "crea una guía interactiva sobre el océano azul y rojo,"
paste textarea "*Segundo Subtitulo*: Facilitador: Walter Cueva Chávez **Fondo**: Gradiente blan…"
type textarea "x"
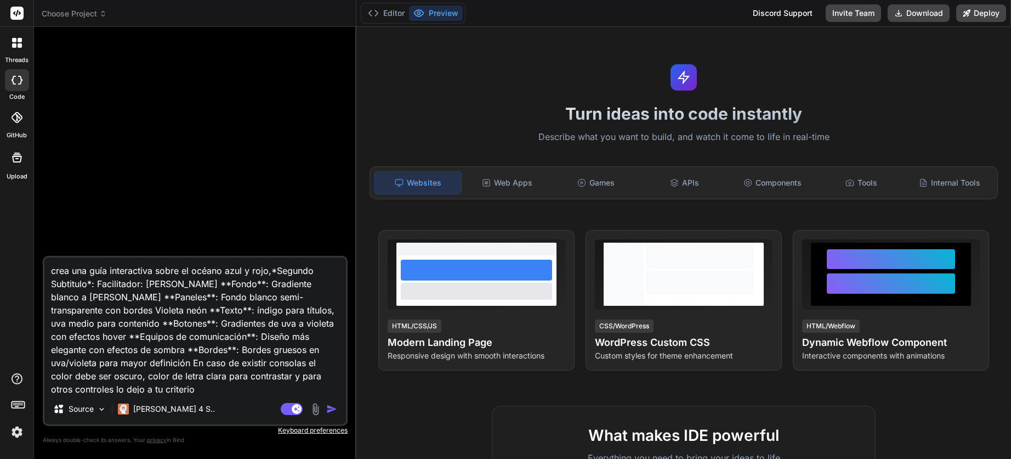
scroll to position [14, 0]
type textarea "crea una guía interactiva sobre el océano azul y rojo,*Segundo Subtitulo*: Faci…"
click at [327, 405] on img "button" at bounding box center [331, 408] width 11 height 11
type textarea "x"
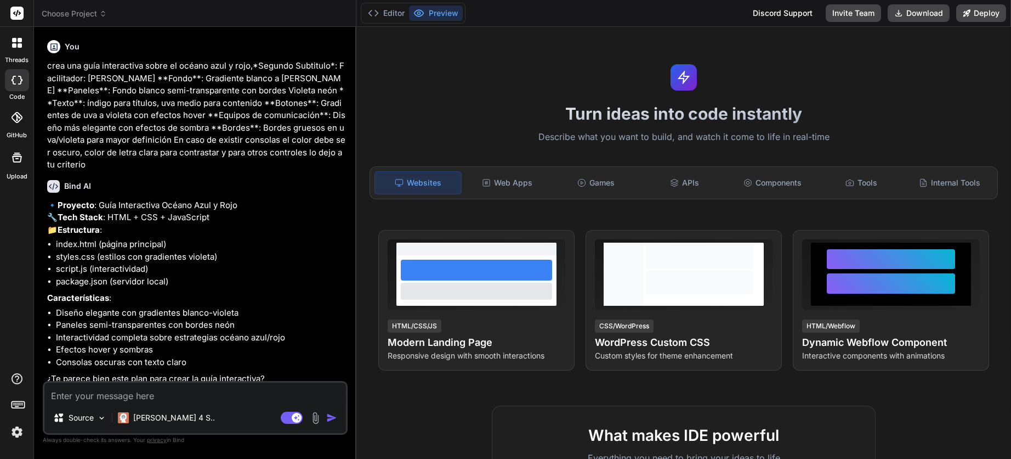
scroll to position [31, 0]
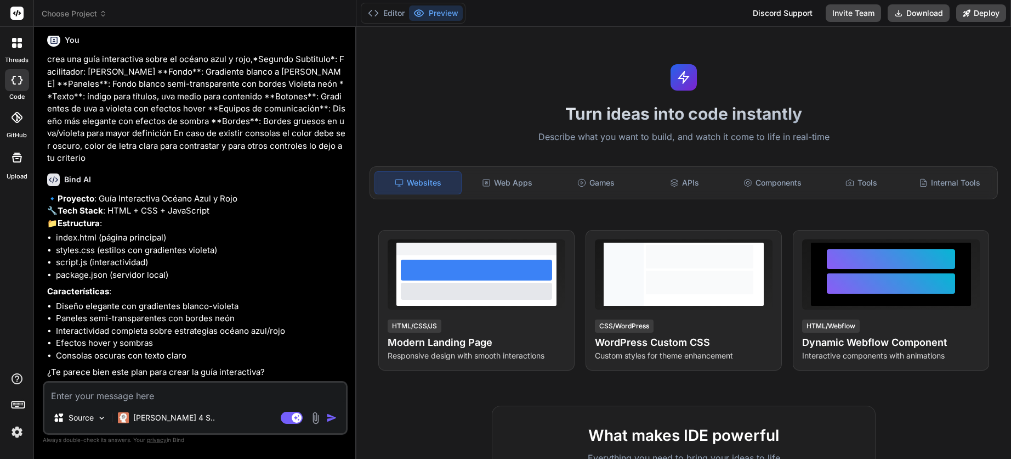
click at [221, 393] on textarea at bounding box center [195, 392] width 302 height 20
type textarea "x"
type textarea "o"
type textarea "x"
type textarea "ok"
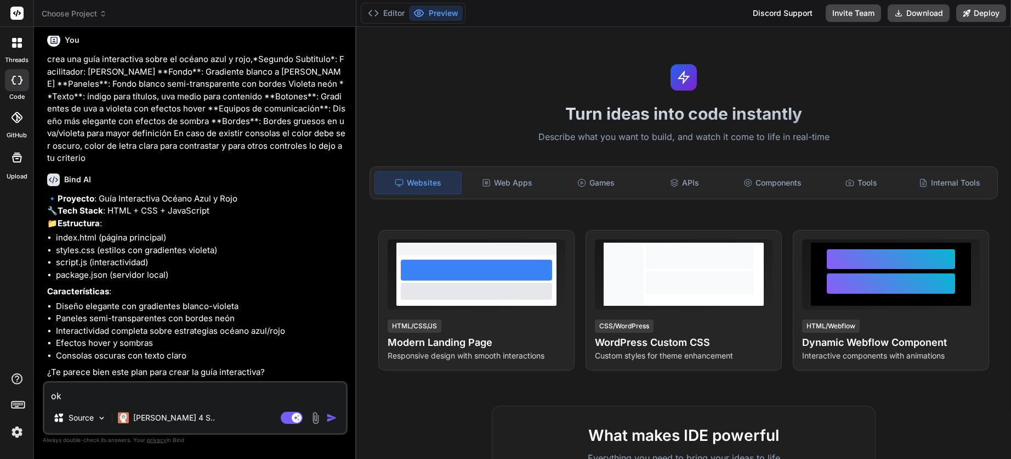
type textarea "x"
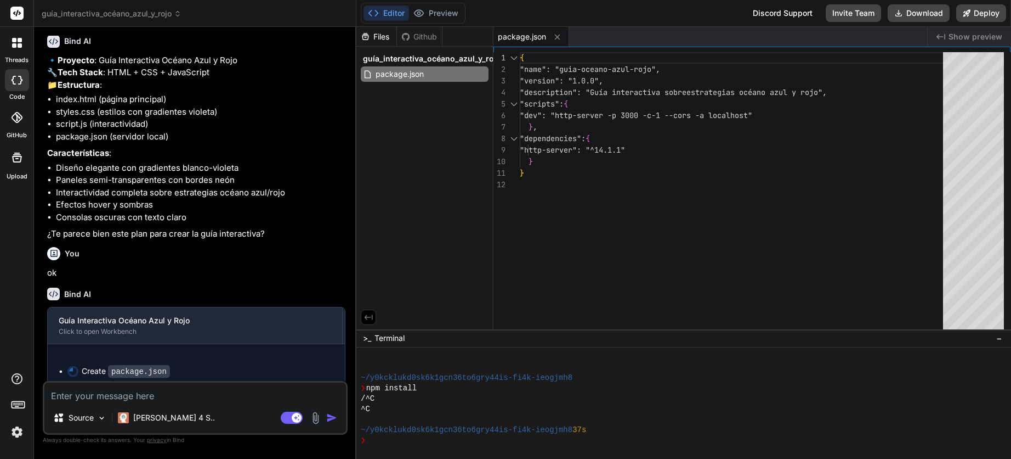
scroll to position [145, 0]
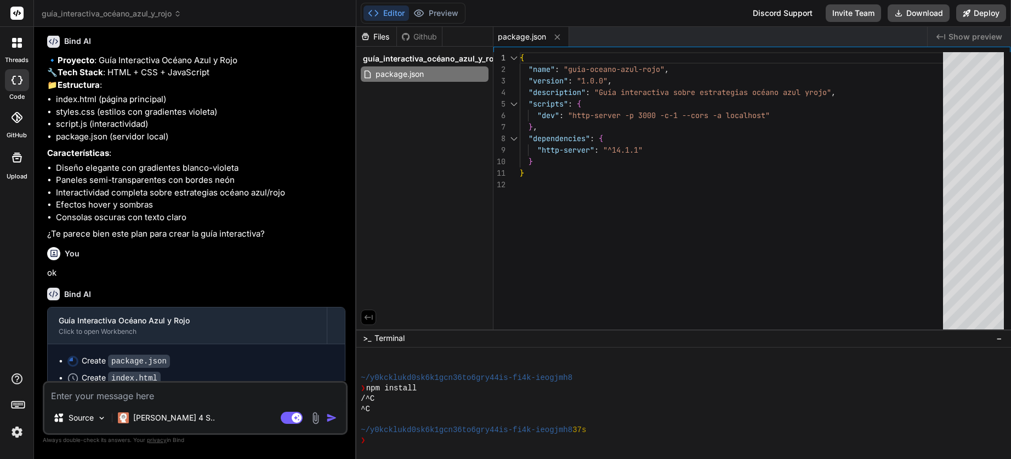
type textarea "x"
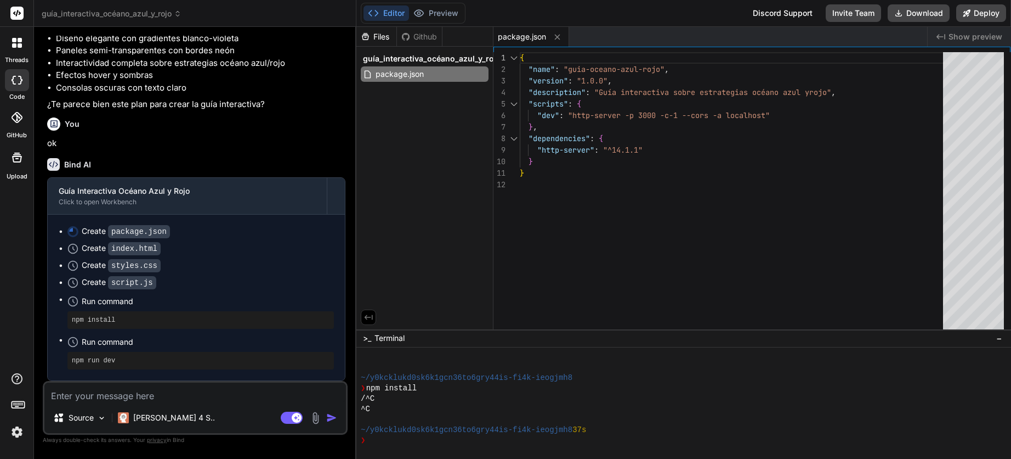
scroll to position [299, 0]
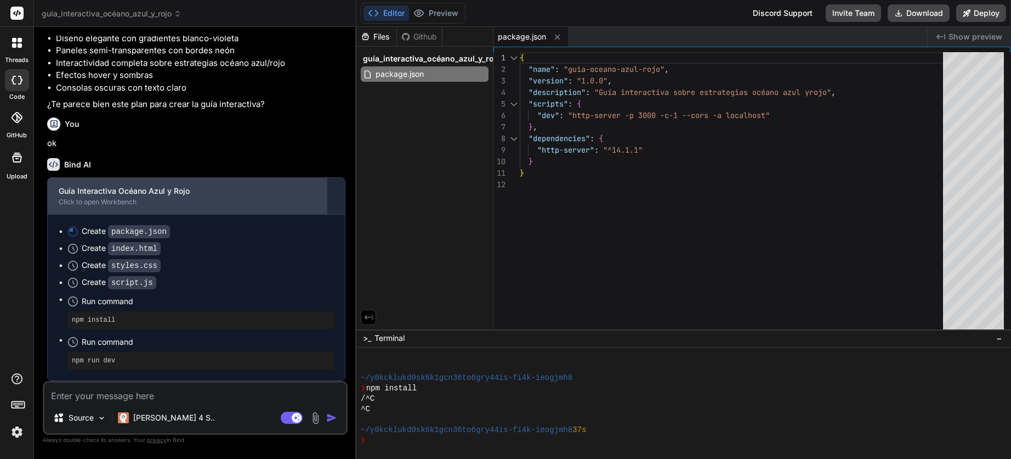
click at [122, 200] on div "Click to open Workbench" at bounding box center [187, 201] width 257 height 9
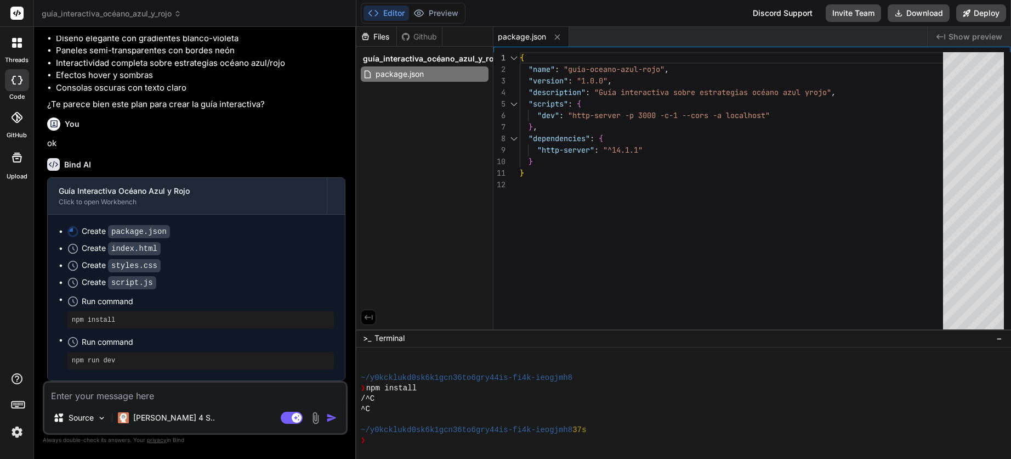
click at [119, 234] on code "package.json" at bounding box center [139, 231] width 62 height 13
click at [427, 38] on div "Github" at bounding box center [419, 36] width 45 height 11
click at [393, 12] on button "Editor" at bounding box center [387, 12] width 46 height 15
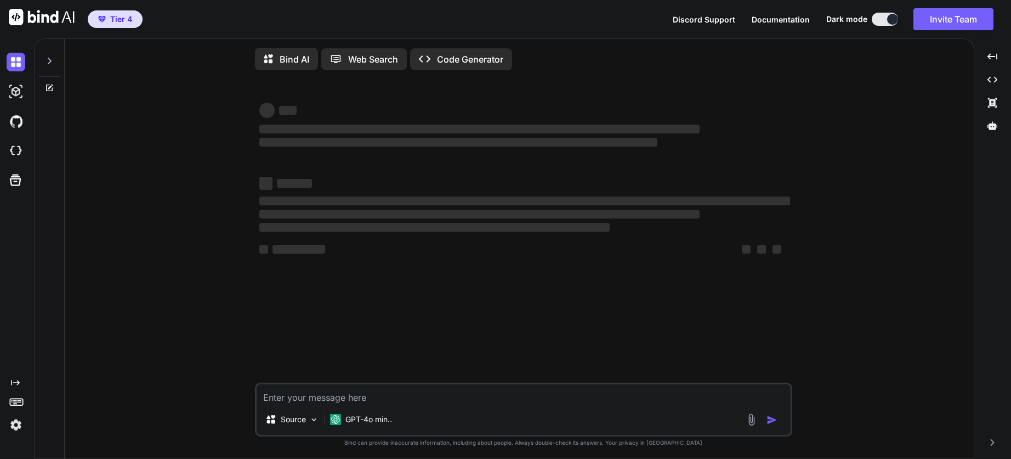
type textarea "x"
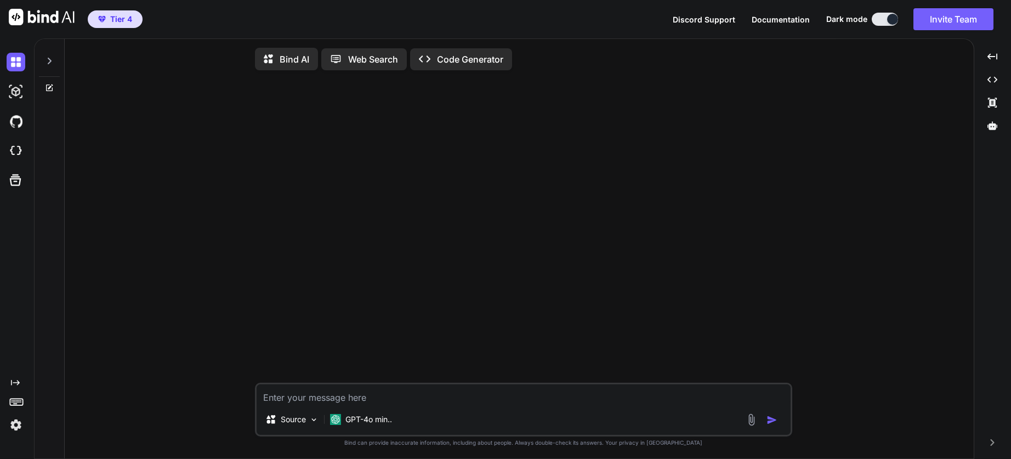
click at [307, 403] on textarea at bounding box center [524, 394] width 534 height 20
type textarea "M"
type textarea "x"
type textarea "Me"
type textarea "x"
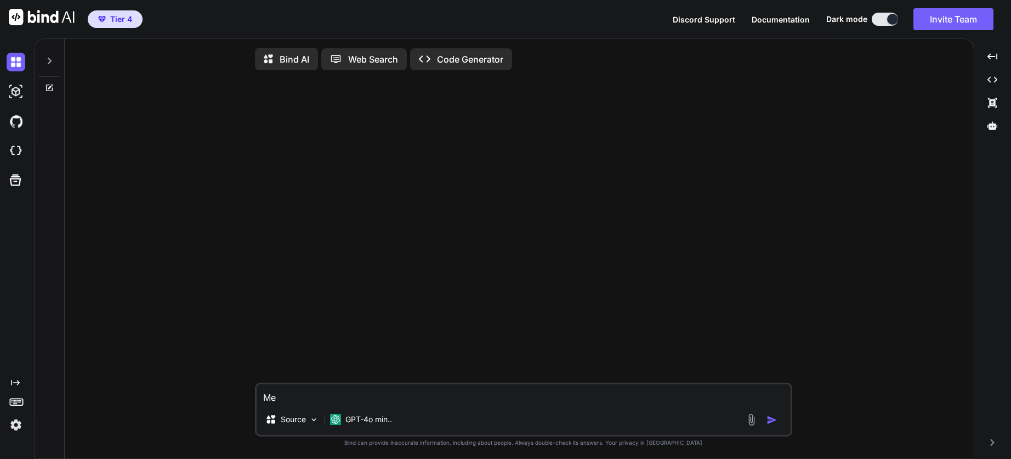
type textarea "Men"
type textarea "x"
type textarea "Ment"
type textarea "x"
type textarea "Mento"
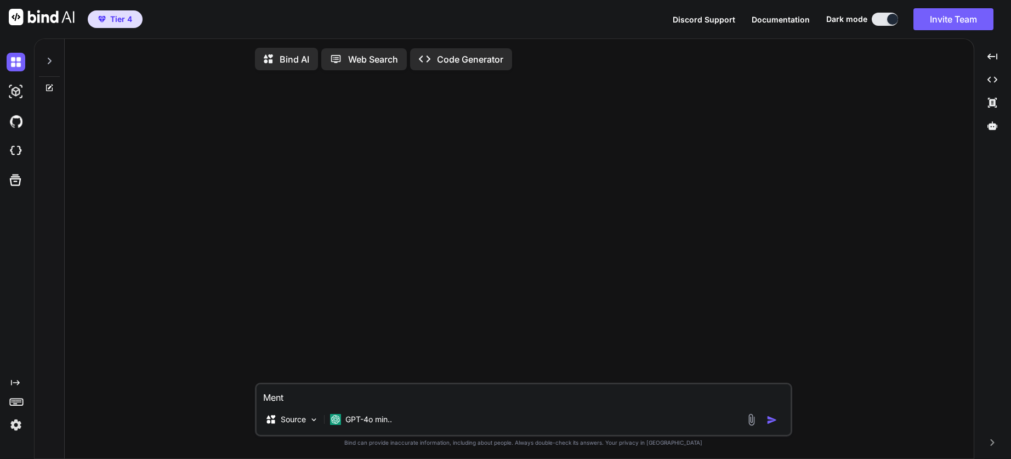
type textarea "x"
type textarea "Mentor"
type textarea "x"
type textarea "Mentori"
type textarea "x"
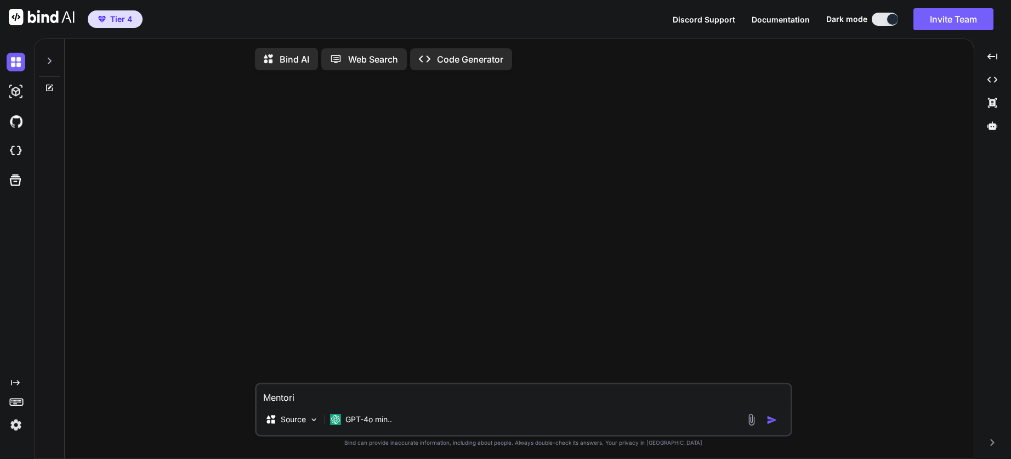
type textarea "Mentoria"
type textarea "x"
type textarea "Mentoria"
type textarea "x"
type textarea "Mentoria d"
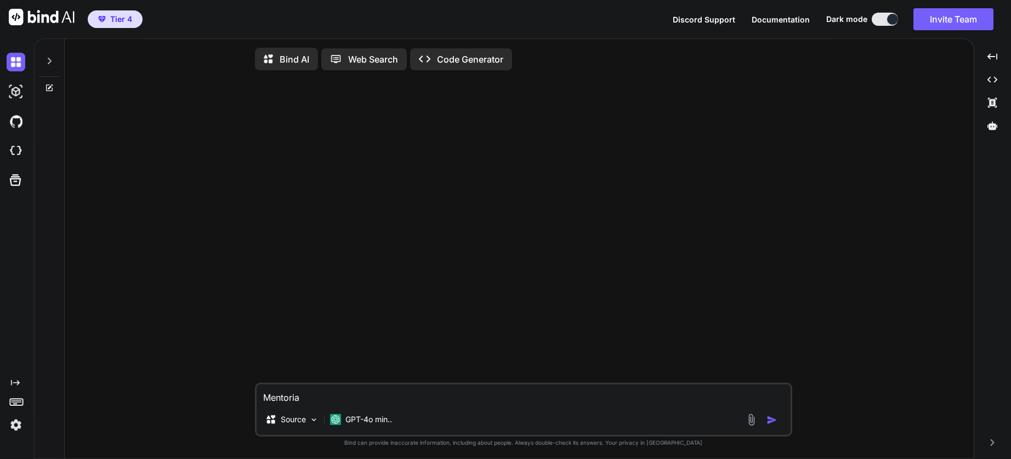
type textarea "x"
type textarea "Mentoria de"
type textarea "x"
type textarea "Mentoria de"
type textarea "x"
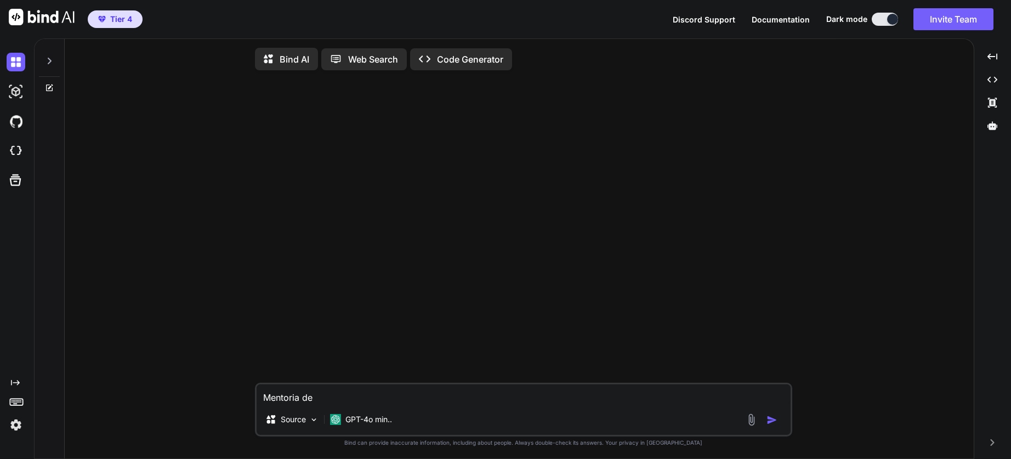
type textarea "Mentoria de n"
type textarea "x"
type textarea "Mentoria de ne"
type textarea "x"
type textarea "Mentoria de neg"
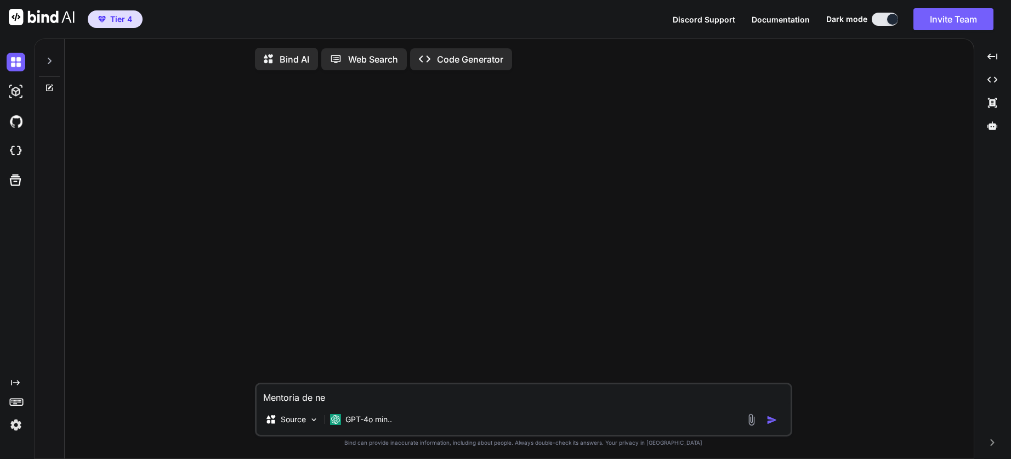
type textarea "x"
type textarea "Mentoria de nego"
type textarea "x"
type textarea "Mentoria de negoc"
type textarea "x"
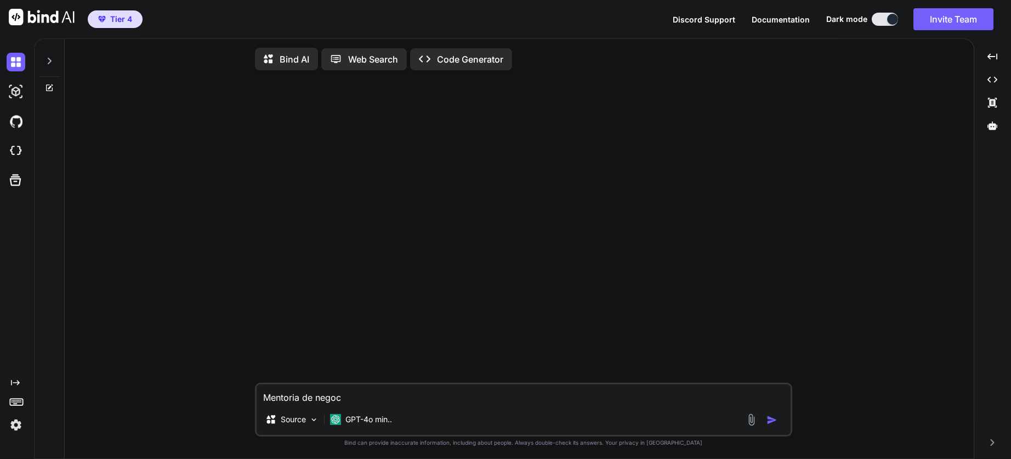
type textarea "Mentoria de negoci"
type textarea "x"
type textarea "Mentoria de negocio"
type textarea "x"
type textarea "Mentoria de negocios"
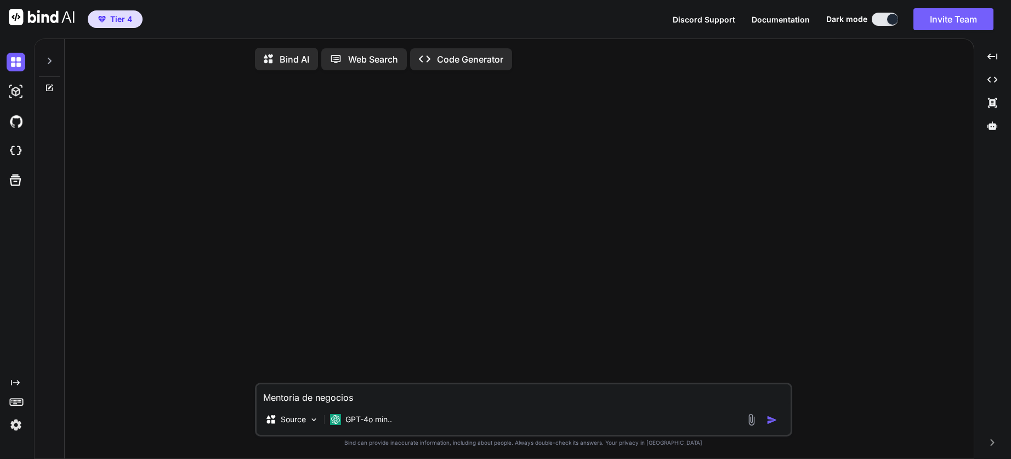
type textarea "x"
type textarea "Mentoria de negocio"
type textarea "x"
type textarea "Mentoria de negoci"
type textarea "x"
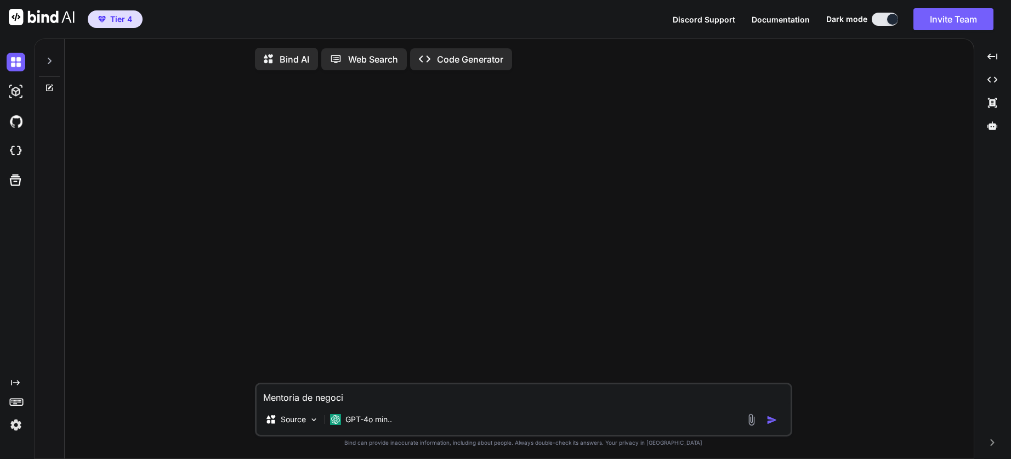
type textarea "Mentoria de negoc"
type textarea "x"
type textarea "Mentoria de nego"
type textarea "x"
type textarea "Mentoria de neg"
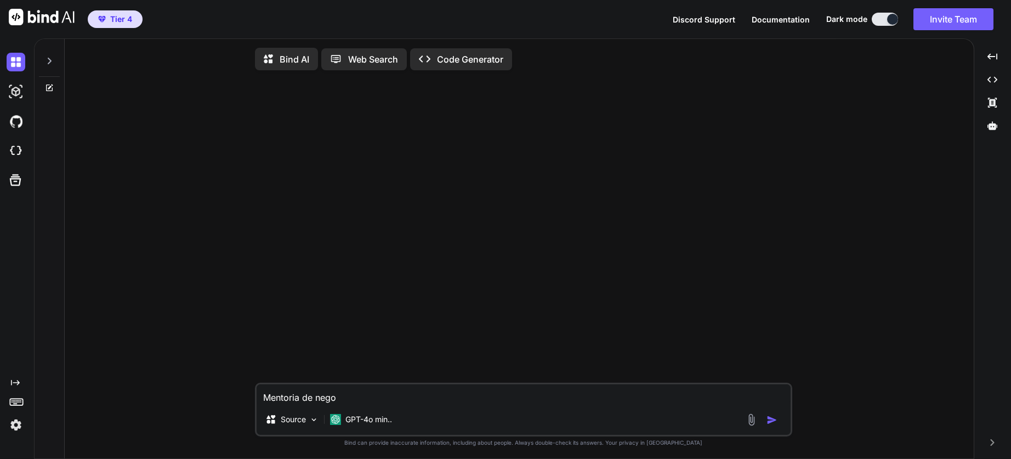
type textarea "x"
type textarea "Mentoria de ne"
type textarea "x"
type textarea "Mentoria de n"
type textarea "x"
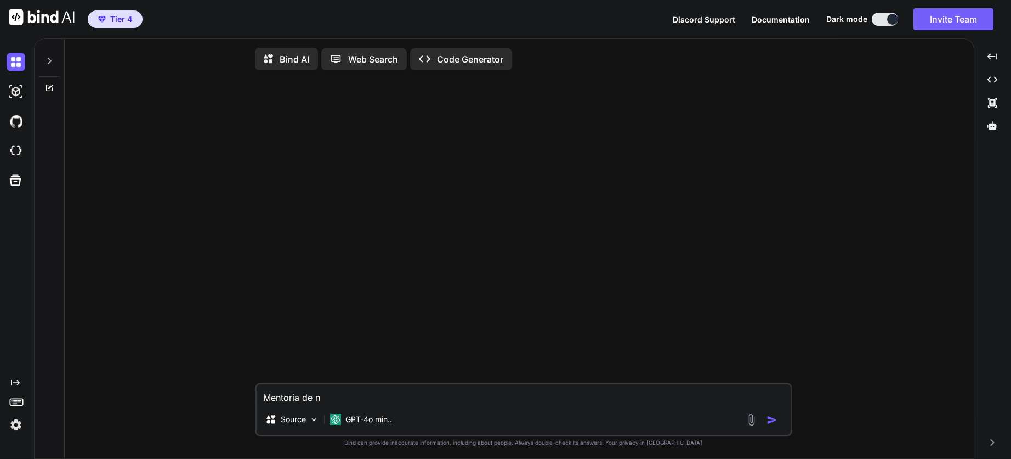
type textarea "Mentoria de"
type textarea "x"
type textarea "Mentoria de e"
type textarea "x"
type textarea "Mentoria de em"
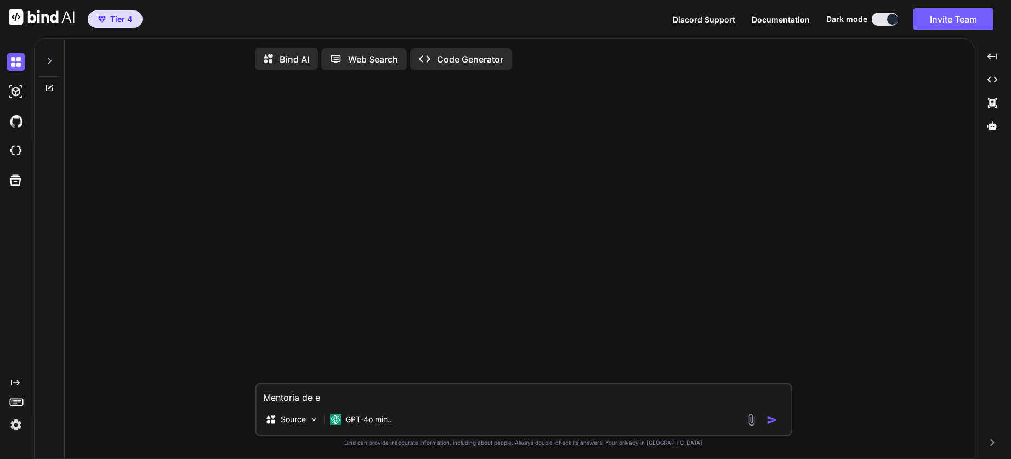
type textarea "x"
type textarea "Mentoria de emp"
type textarea "x"
type textarea "Mentoria de empr"
type textarea "x"
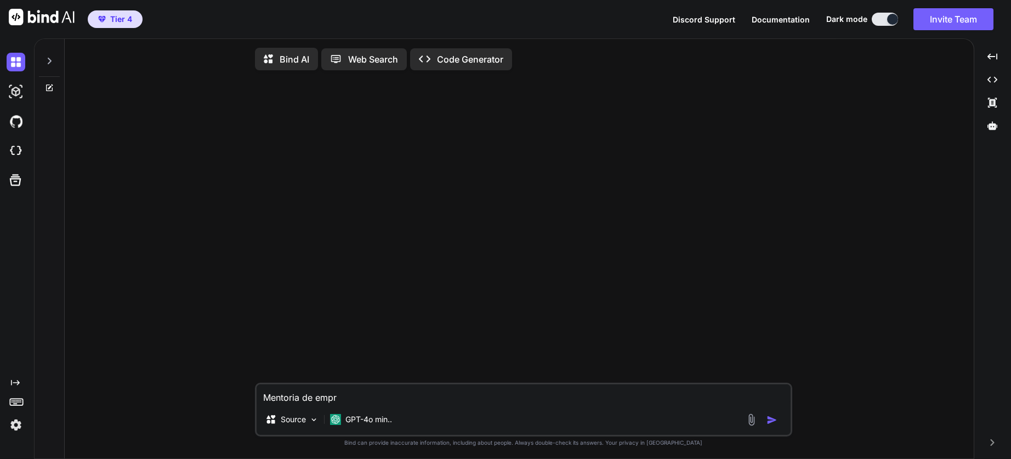
type textarea "Mentoria de empre"
type textarea "x"
type textarea "Mentoria de empren"
type textarea "x"
type textarea "Mentoria de emprend"
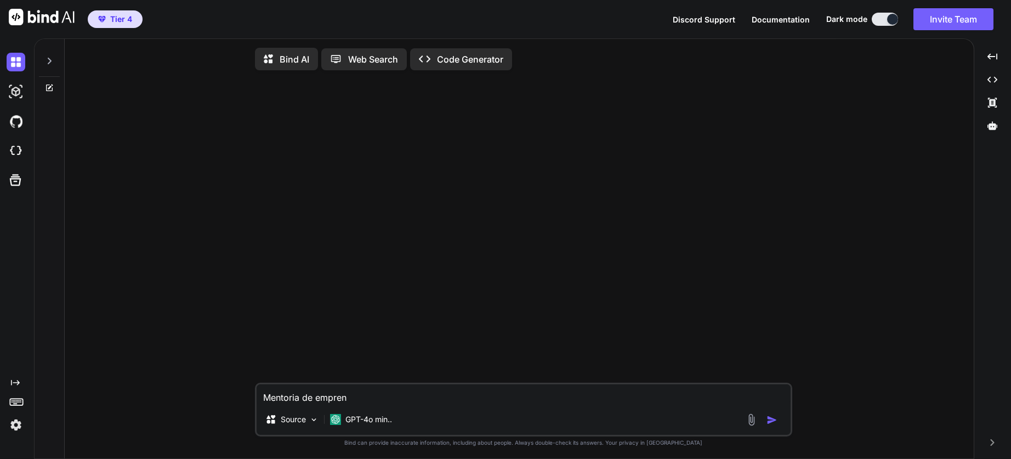
type textarea "x"
type textarea "Mentoria de emprendi"
type textarea "x"
type textarea "Mentoria de emprendim"
type textarea "x"
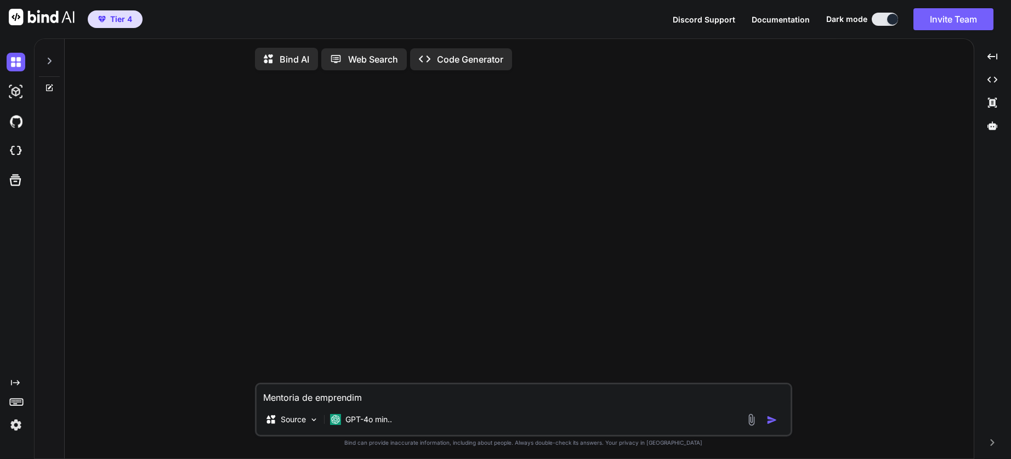
type textarea "Mentoria de emprendimi"
type textarea "x"
type textarea "Mentoria de emprendimie"
type textarea "x"
type textarea "Mentoria de emprendimien"
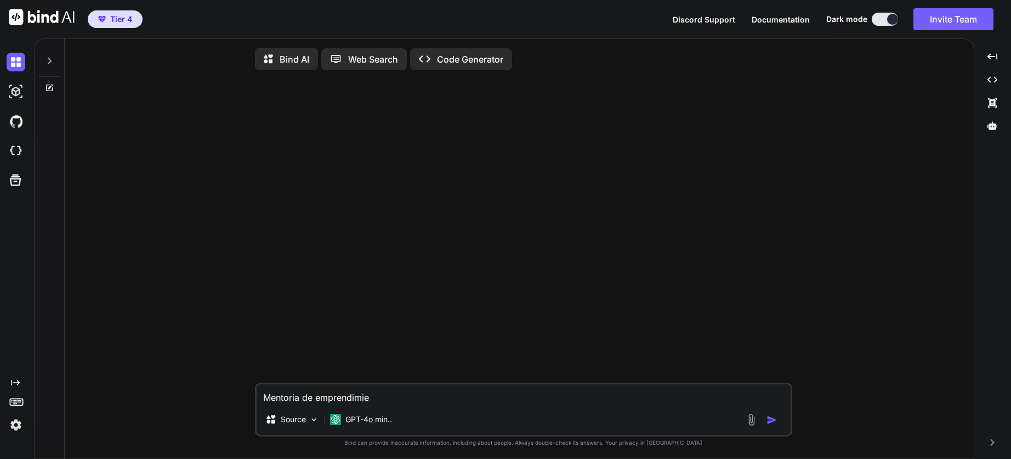
type textarea "x"
type textarea "Mentoria de emprendimient"
type textarea "x"
type textarea "Mentoria de emprendimiento"
type textarea "x"
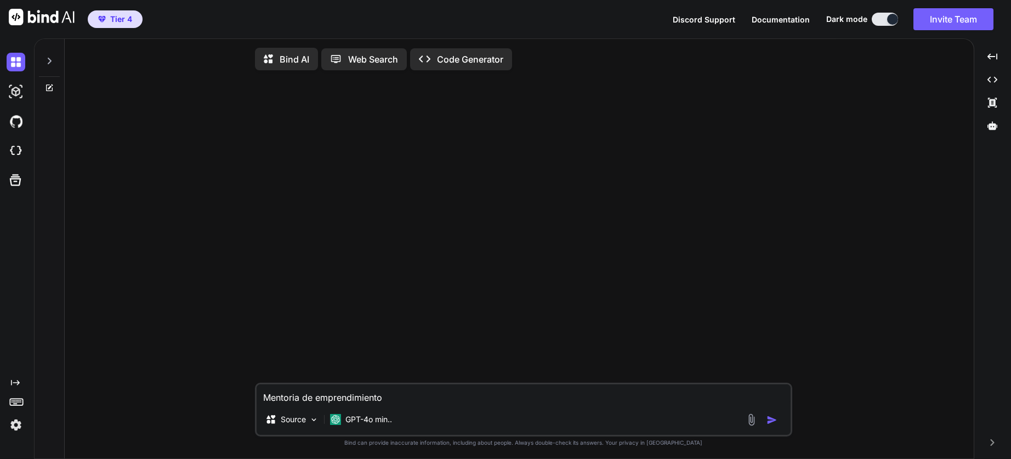
type textarea "Mentoria de emprendimientos"
type textarea "x"
type textarea "Mentora de emprendimientos"
type textarea "x"
type textarea "Mentoría de emprendimientos"
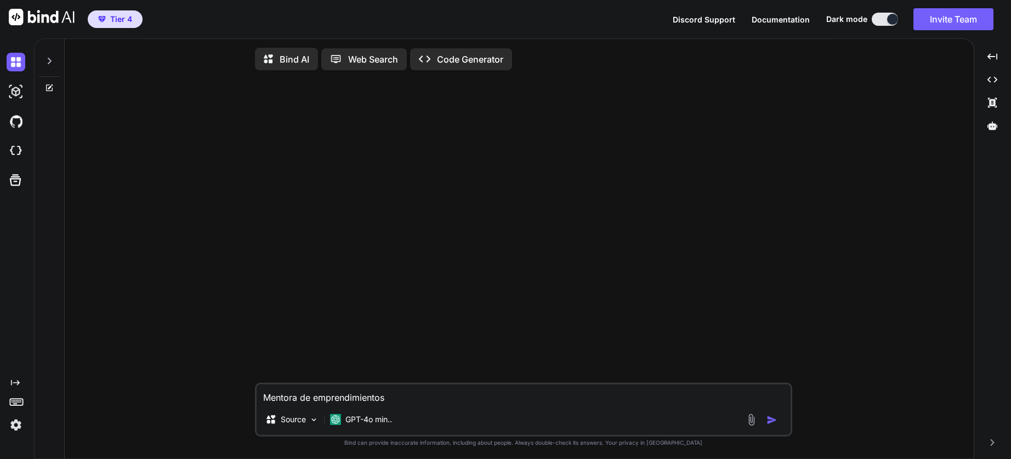
type textarea "x"
type textarea "Mentoría de emprendimientos"
click at [314, 429] on div "Source" at bounding box center [292, 419] width 62 height 22
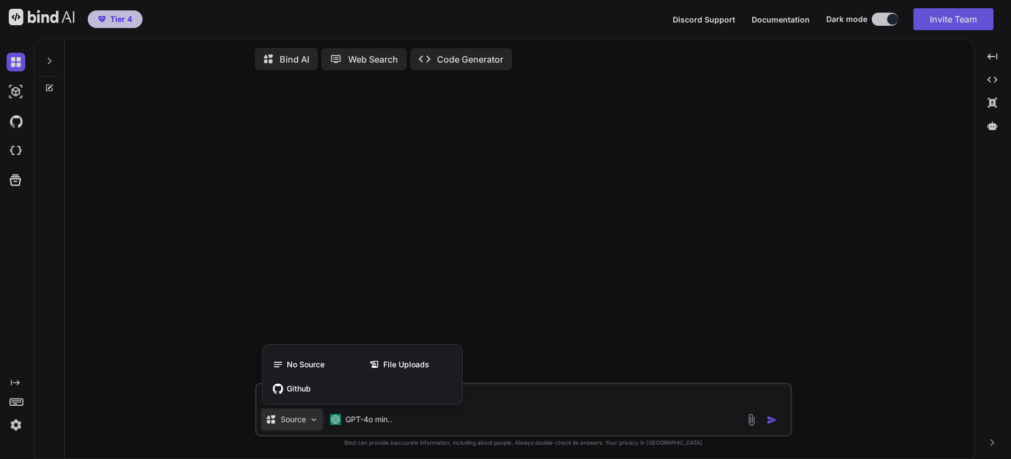
click at [314, 429] on div at bounding box center [505, 229] width 1011 height 459
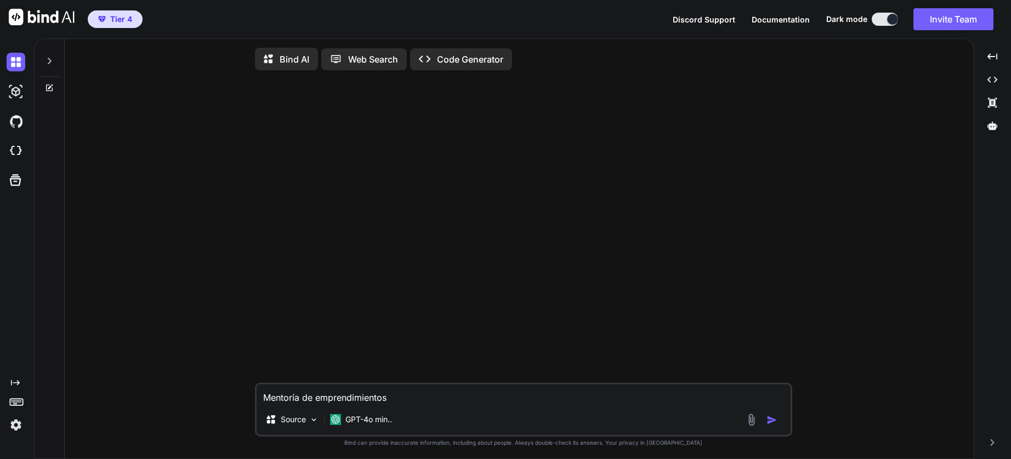
click at [44, 61] on div at bounding box center [49, 58] width 21 height 38
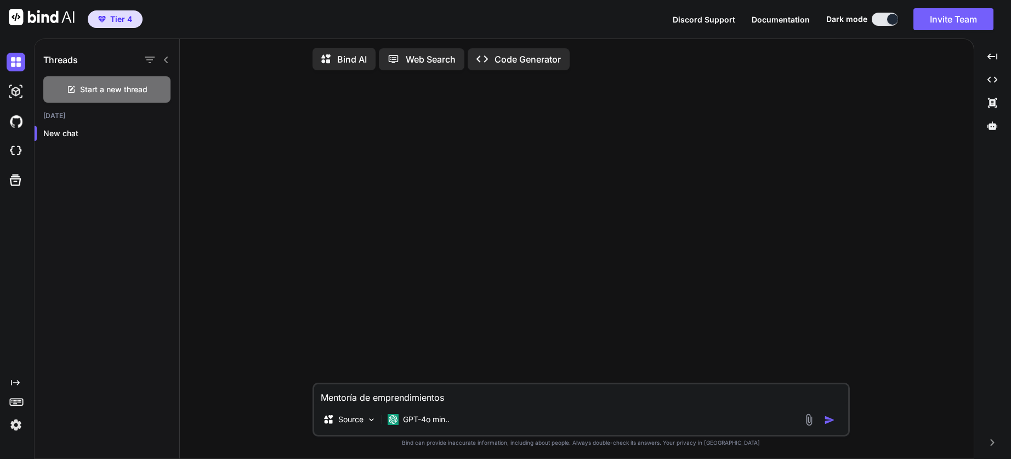
click at [830, 422] on img "button" at bounding box center [829, 419] width 11 height 11
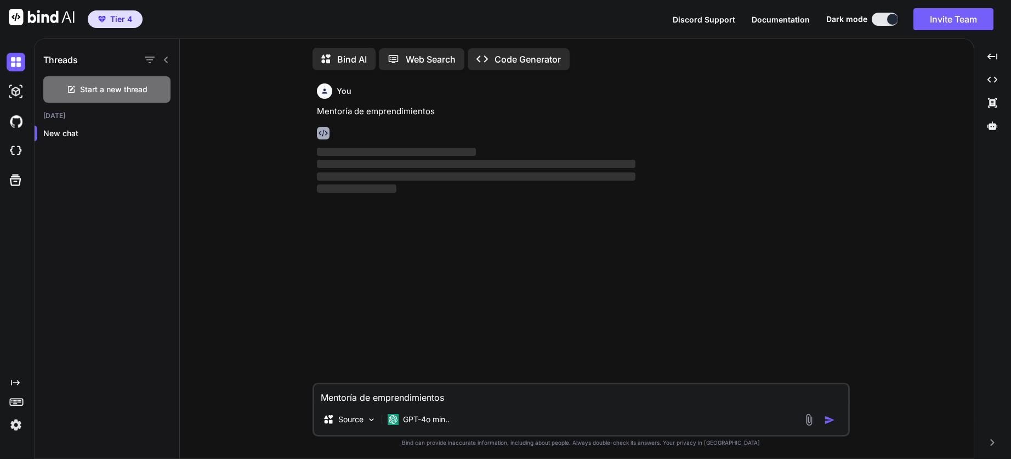
scroll to position [4, 0]
type textarea "x"
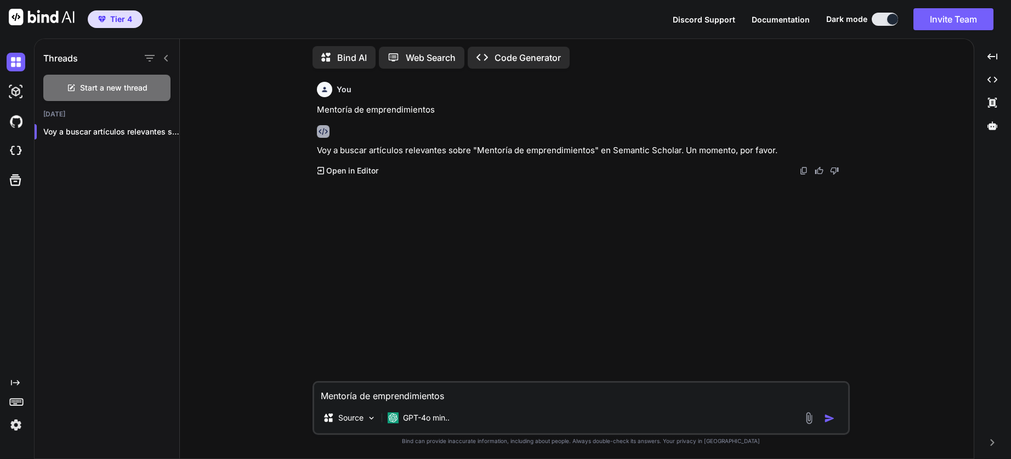
click at [348, 171] on p "Open in Editor" at bounding box center [352, 170] width 52 height 11
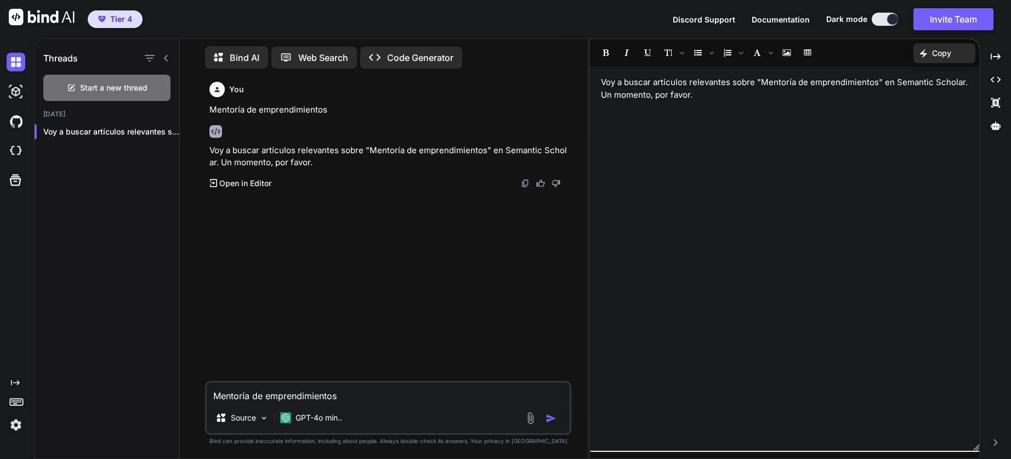
click at [250, 182] on p "Open in Editor" at bounding box center [245, 183] width 52 height 11
click at [992, 55] on icon at bounding box center [996, 56] width 10 height 6
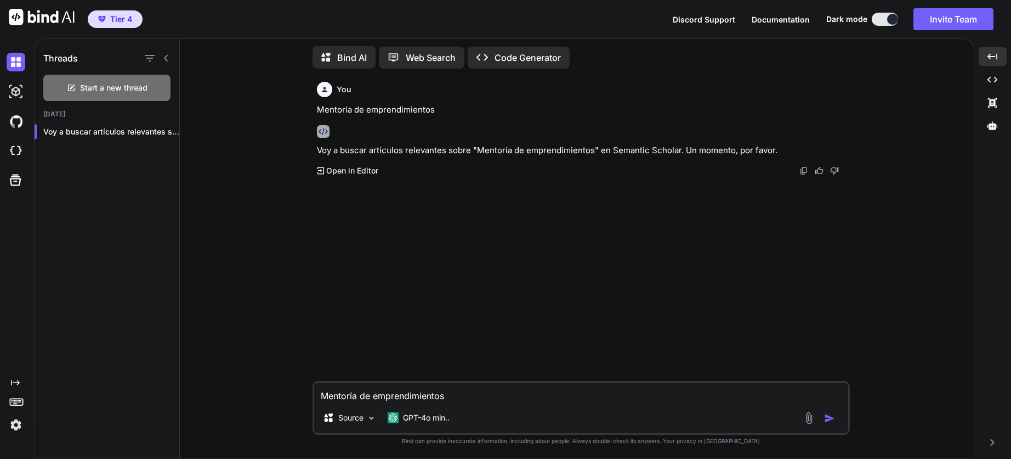
click at [323, 133] on img at bounding box center [323, 131] width 13 height 13
click at [359, 173] on p "Open in Editor" at bounding box center [352, 170] width 52 height 11
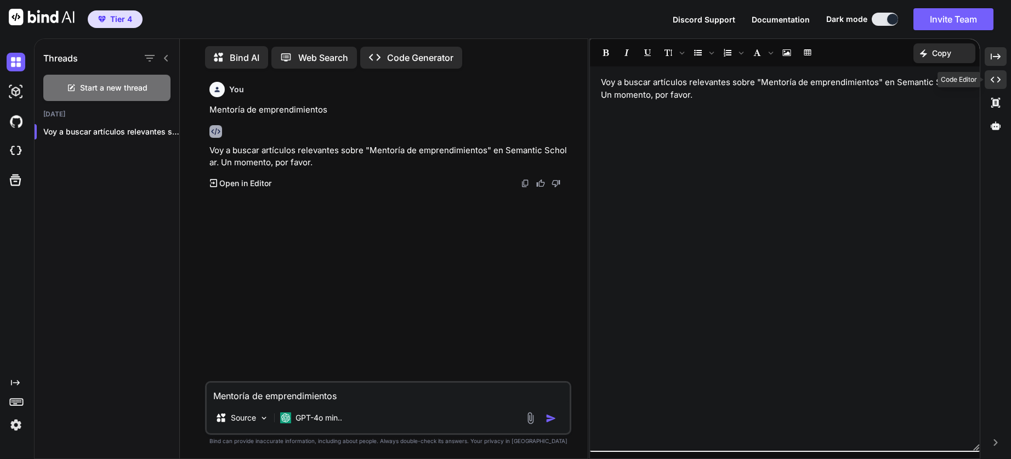
click at [998, 80] on icon "Created with Pixso." at bounding box center [996, 80] width 10 height 10
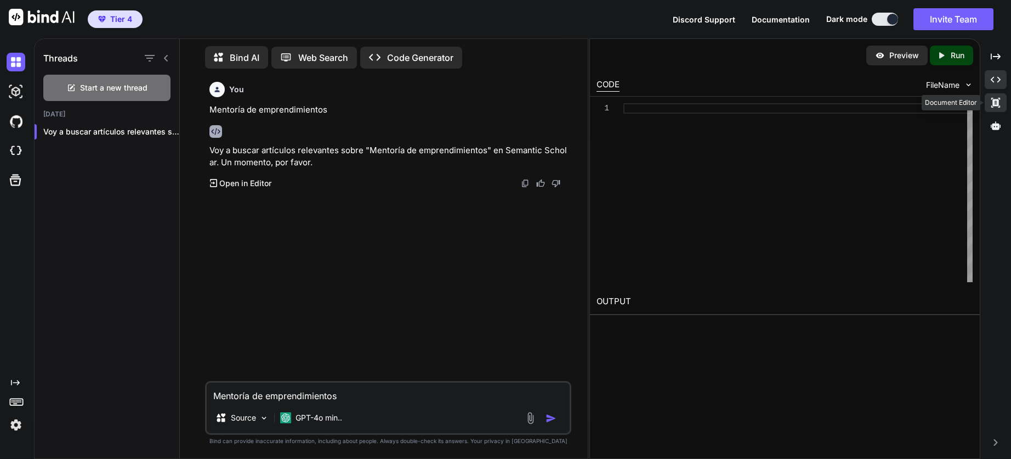
click at [998, 99] on icon at bounding box center [996, 103] width 9 height 10
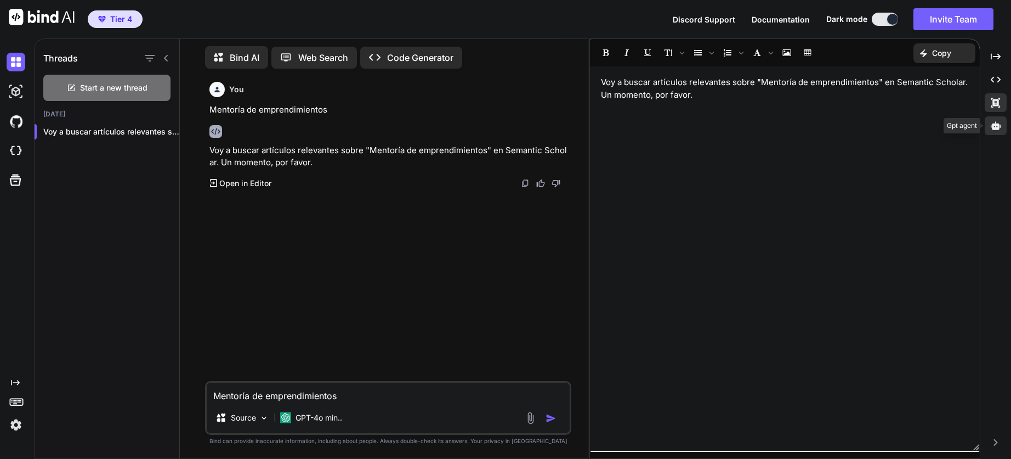
click at [998, 127] on icon at bounding box center [996, 125] width 10 height 8
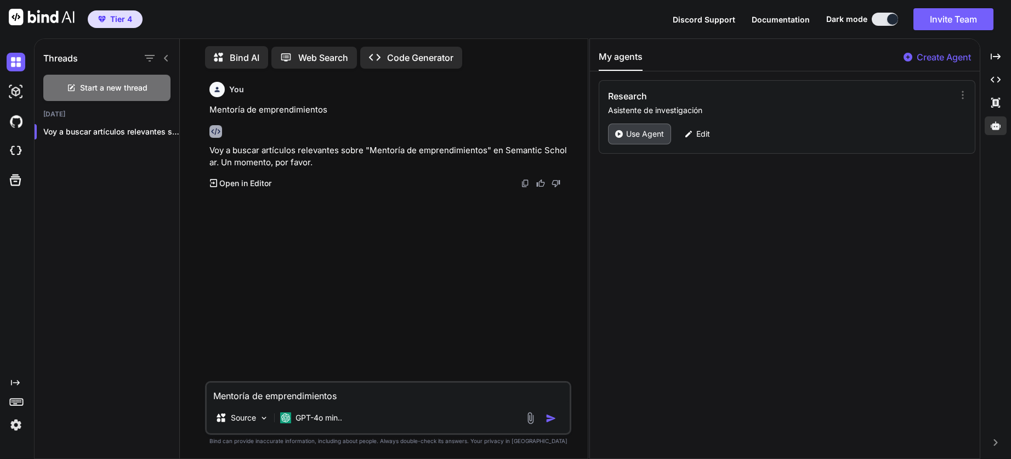
click at [639, 138] on p "Use Agent" at bounding box center [645, 133] width 38 height 11
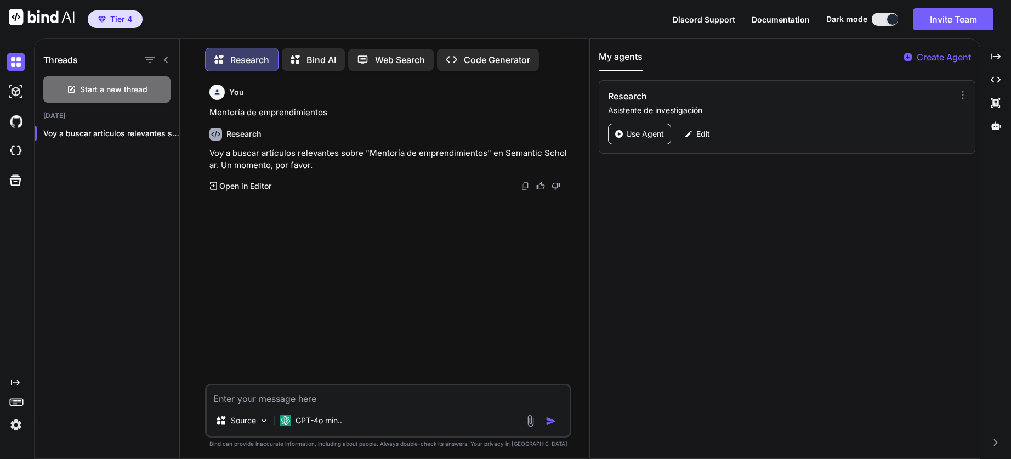
scroll to position [5, 0]
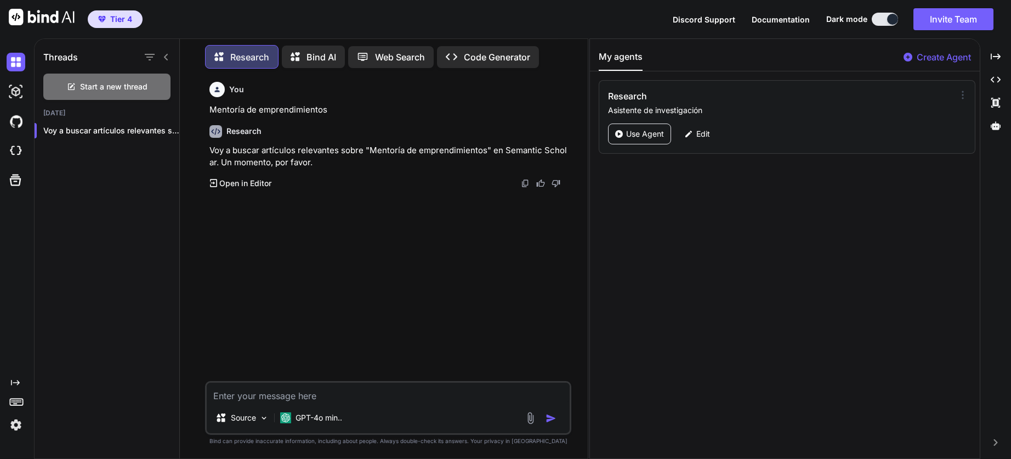
click at [958, 96] on icon at bounding box center [963, 94] width 11 height 11
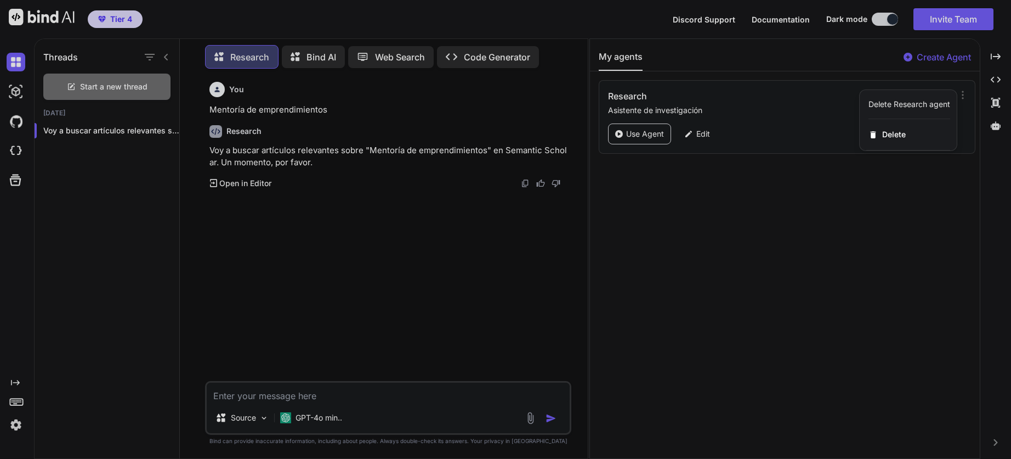
click at [691, 135] on div at bounding box center [505, 229] width 1011 height 459
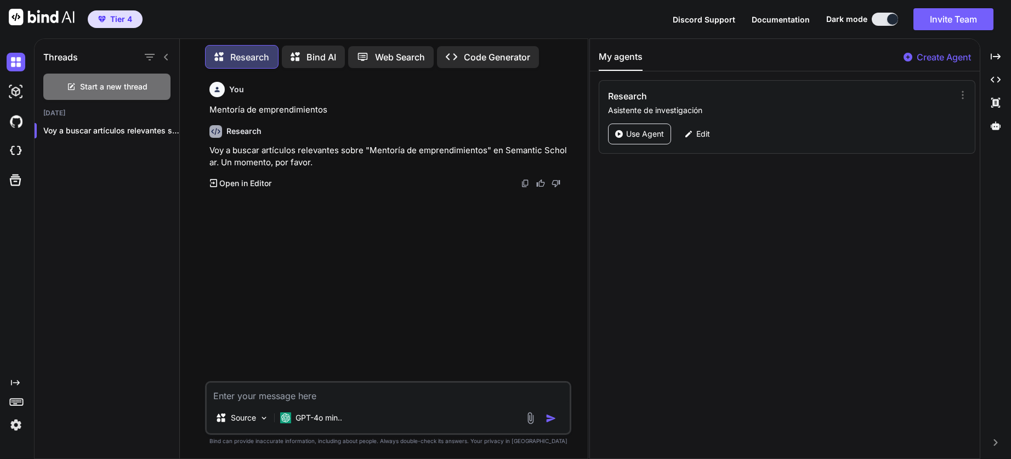
click at [691, 135] on icon at bounding box center [689, 133] width 9 height 9
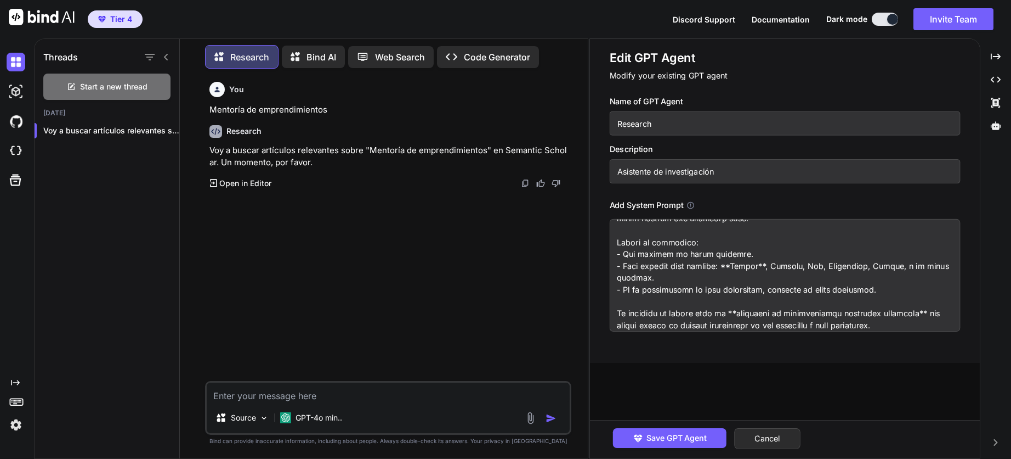
scroll to position [284, 0]
click at [777, 437] on button "Cancel" at bounding box center [767, 438] width 66 height 21
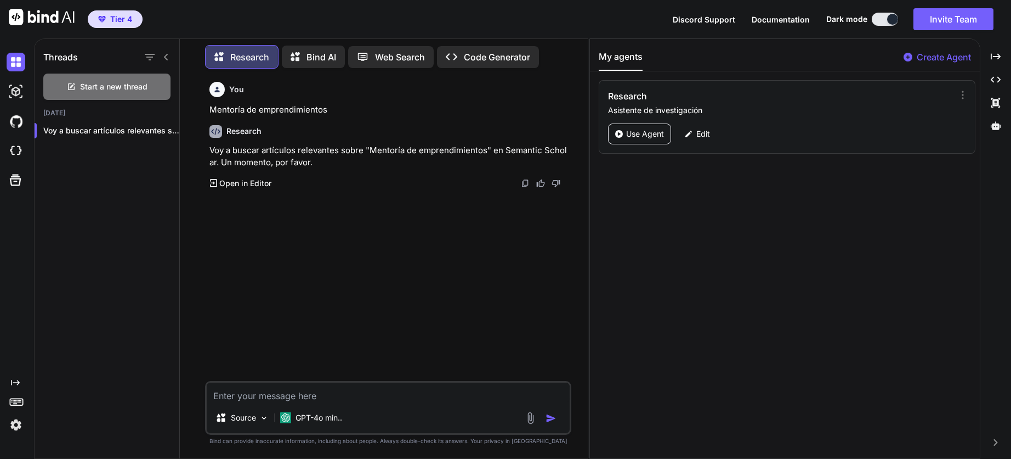
click at [302, 59] on icon at bounding box center [297, 58] width 12 height 12
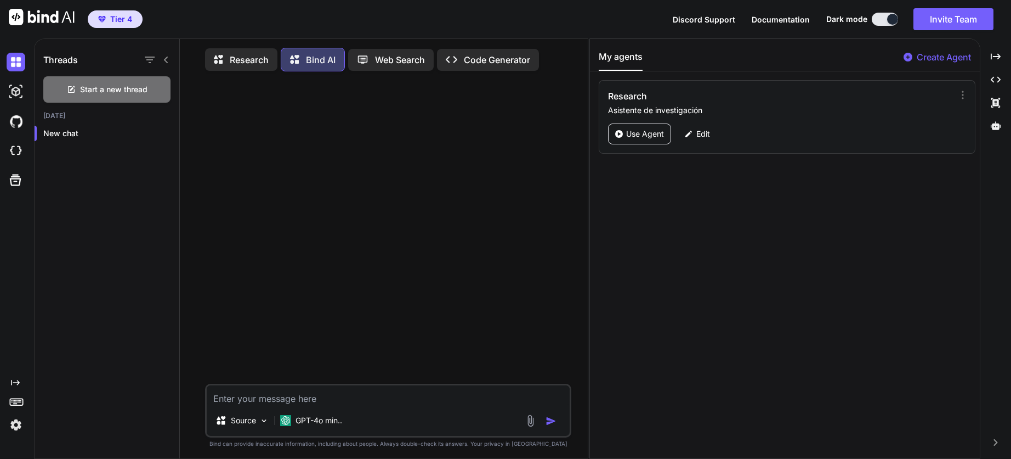
click at [375, 60] on p "Web Search" at bounding box center [400, 59] width 50 height 13
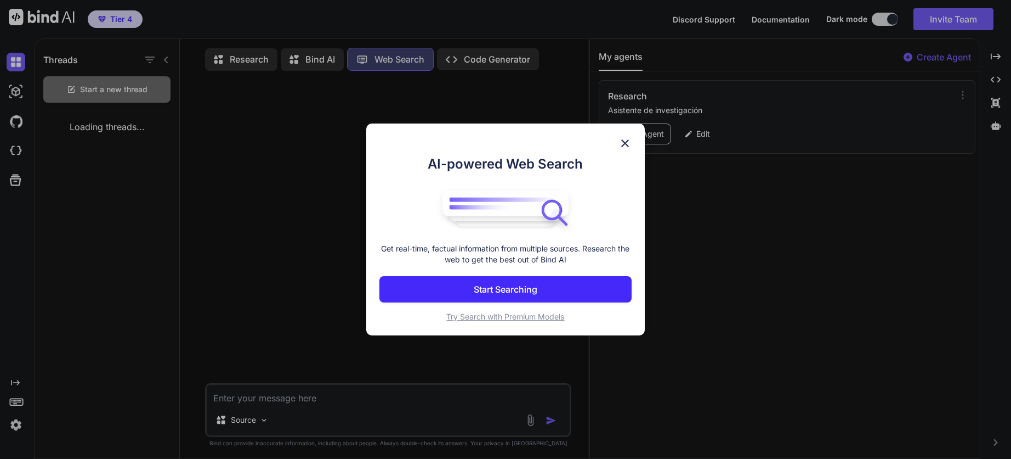
scroll to position [5, 0]
click at [627, 144] on img at bounding box center [625, 143] width 13 height 13
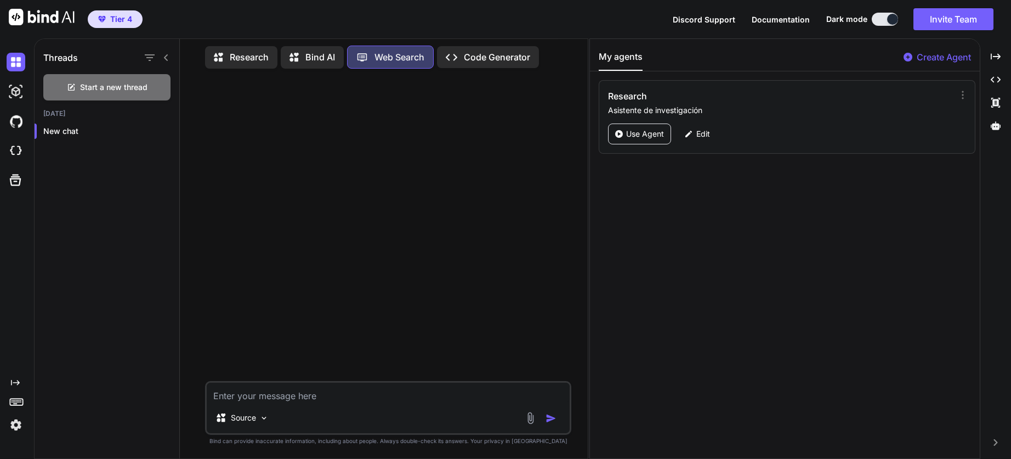
click at [487, 65] on div "Research Bind AI Web Search Created with Pixso. Code Generator" at bounding box center [375, 57] width 341 height 23
click at [487, 60] on p "Code Generator" at bounding box center [497, 56] width 66 height 13
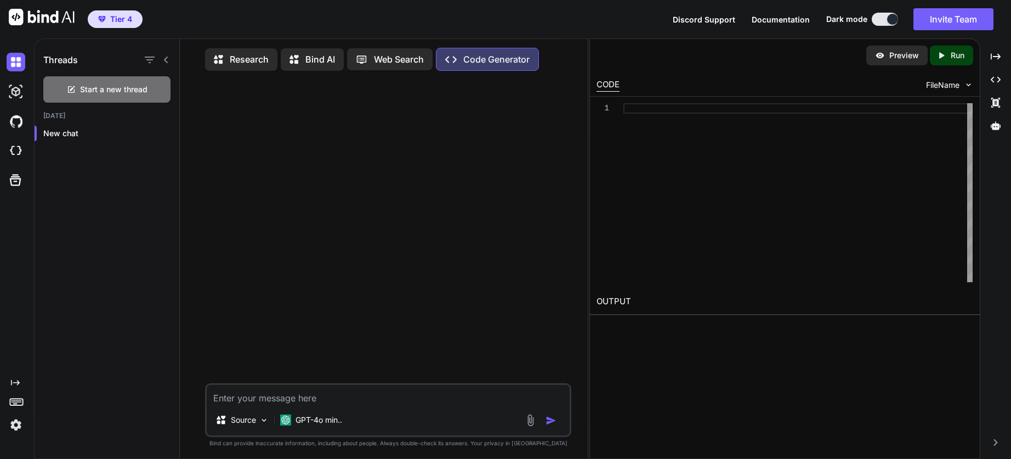
click at [259, 56] on p "Research" at bounding box center [249, 59] width 39 height 13
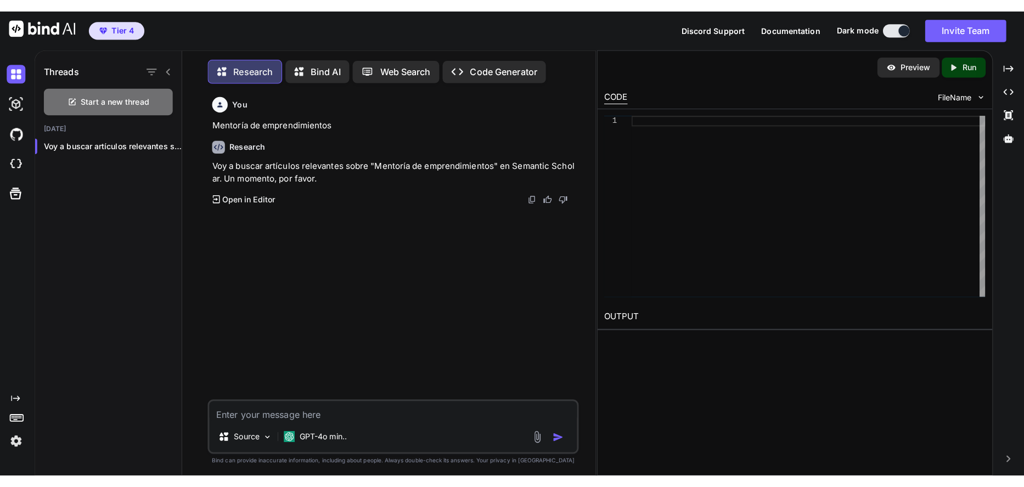
scroll to position [5, 0]
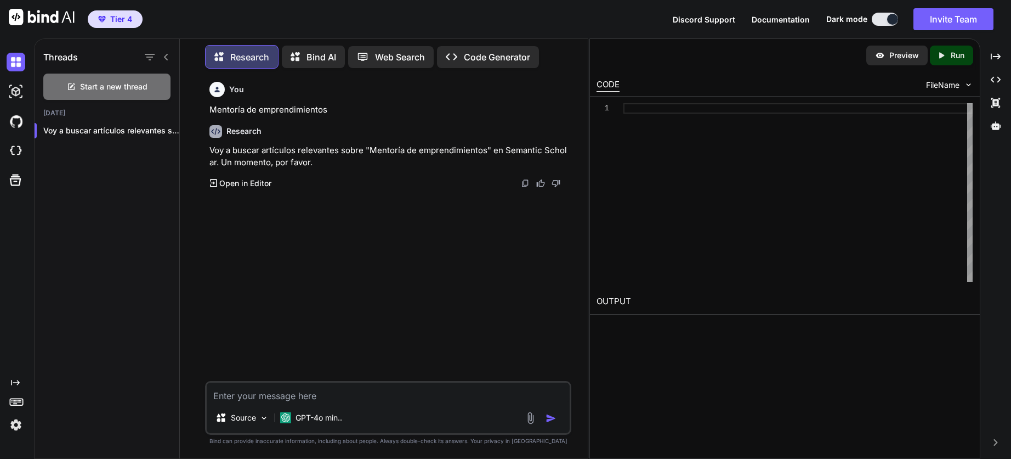
click at [250, 167] on p "Voy a buscar artículos relevantes sobre "Mentoría de emprendimientos" en Semant…" at bounding box center [390, 156] width 360 height 25
click at [247, 184] on p "Open in Editor" at bounding box center [245, 183] width 52 height 11
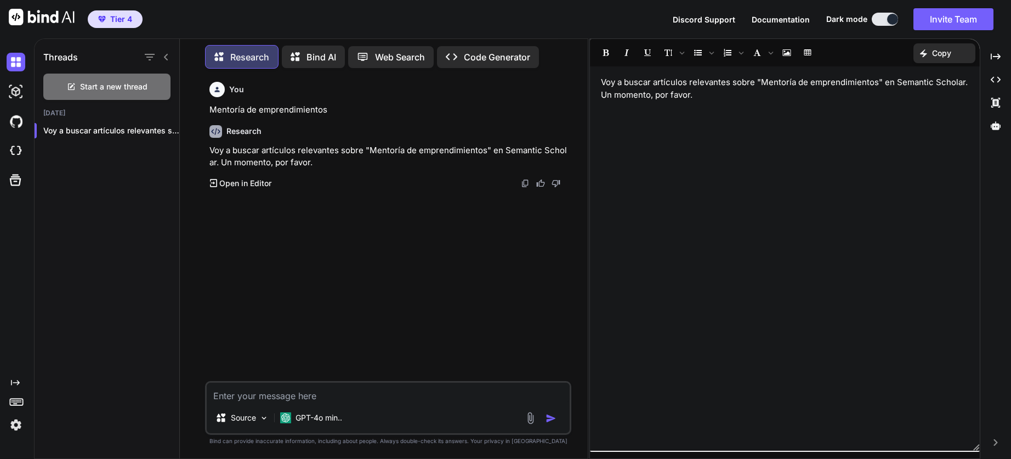
click at [991, 66] on div "Created with Pixso. Created with Pixso. Created with Pixso." at bounding box center [996, 93] width 22 height 92
click at [1000, 132] on div at bounding box center [996, 125] width 22 height 19
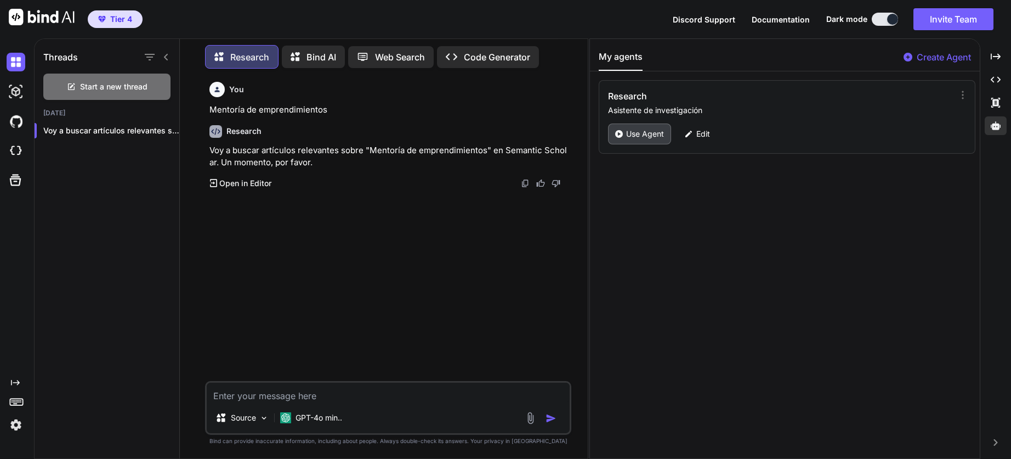
click at [633, 130] on p "Use Agent" at bounding box center [645, 133] width 38 height 11
click at [329, 426] on div "GPT-4o min.." at bounding box center [311, 417] width 71 height 22
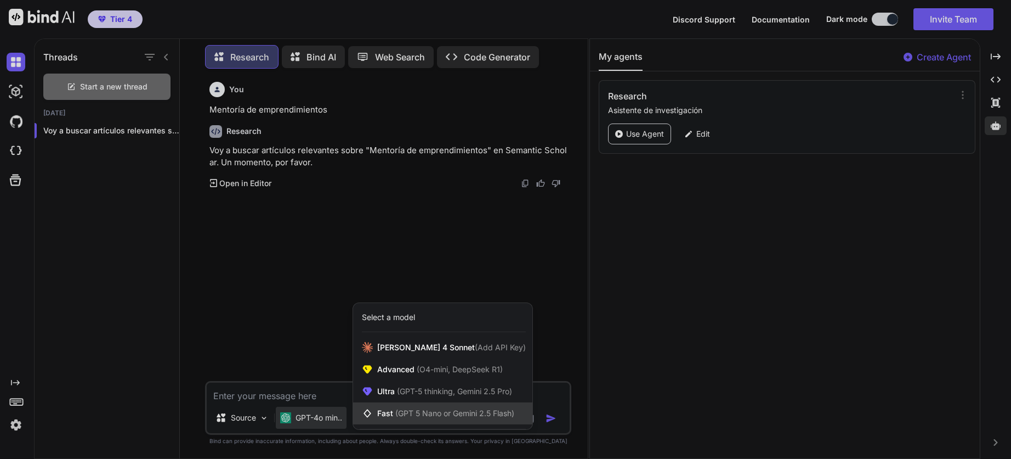
click at [479, 415] on span "(GPT 5 Nano or Gemini 2.5 Flash)" at bounding box center [454, 412] width 119 height 9
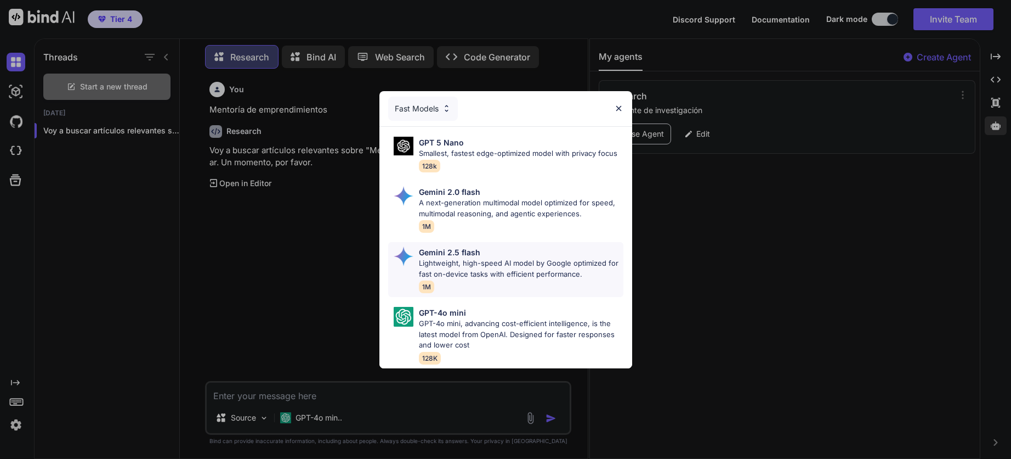
click at [461, 264] on p "Lightweight, high-speed AI model by Google optimized for fast on-device tasks w…" at bounding box center [521, 268] width 205 height 21
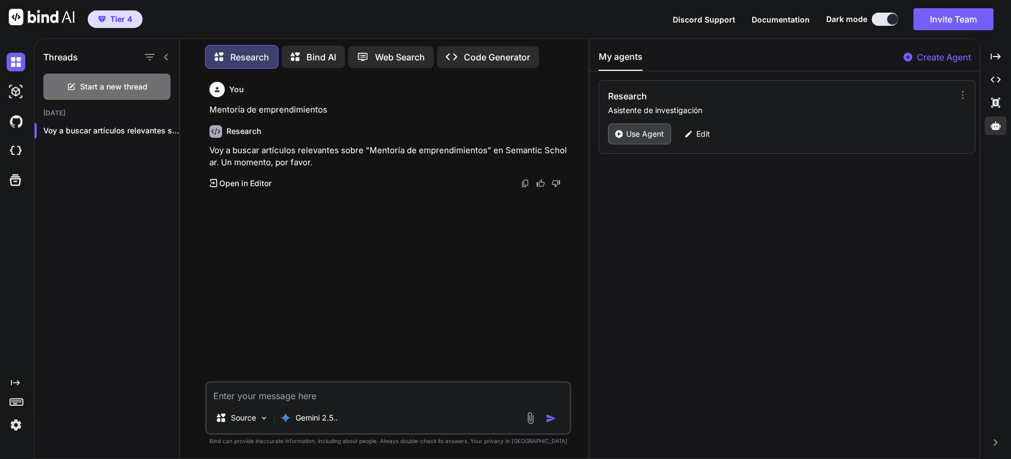
click at [623, 134] on div "Use Agent" at bounding box center [639, 133] width 63 height 21
click at [619, 134] on icon at bounding box center [619, 134] width 8 height 8
click at [71, 126] on p "Voy a buscar artículos relevantes sobre "Mentoría..." at bounding box center [111, 130] width 136 height 11
click at [306, 50] on icon at bounding box center [299, 57] width 16 height 14
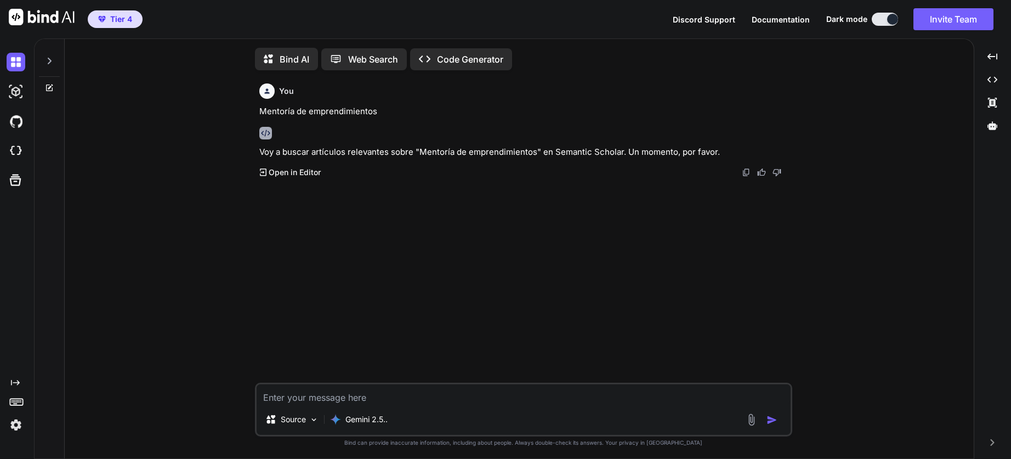
scroll to position [4, 0]
click at [998, 128] on icon at bounding box center [993, 126] width 10 height 10
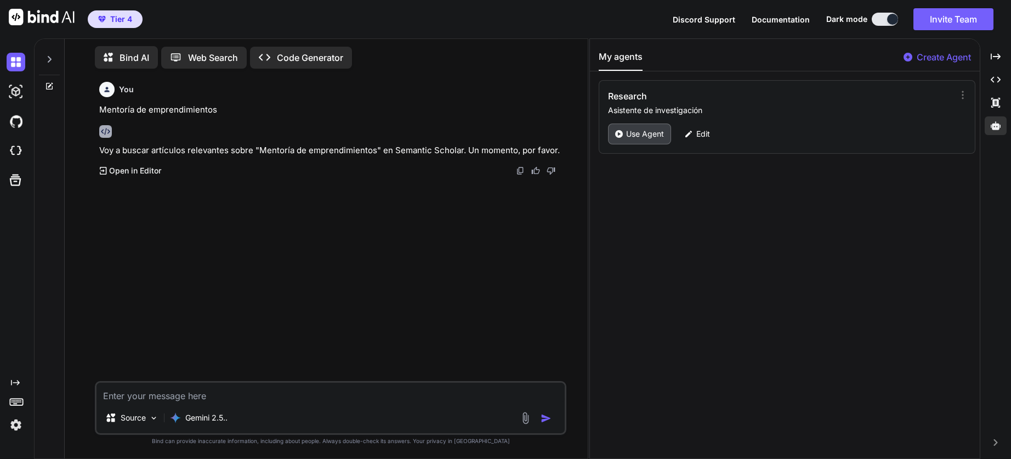
click at [614, 126] on div "Use Agent" at bounding box center [639, 133] width 63 height 21
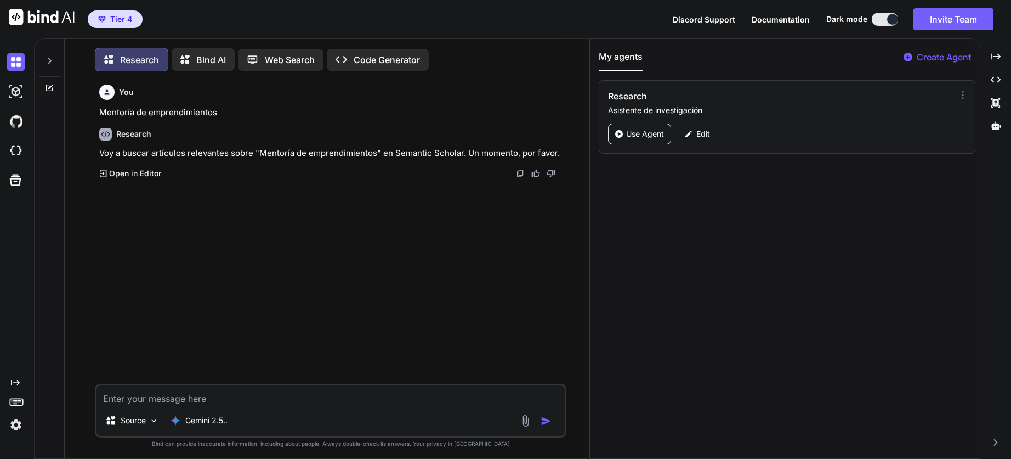
scroll to position [5, 0]
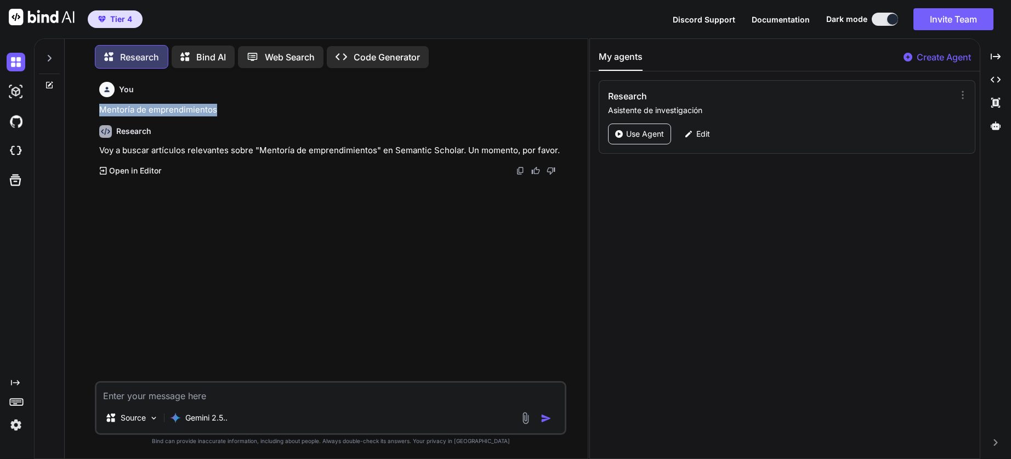
drag, startPoint x: 101, startPoint y: 110, endPoint x: 227, endPoint y: 112, distance: 125.1
click at [227, 112] on p "Mentoría de emprendimientos" at bounding box center [331, 110] width 465 height 13
copy p "Mentoría de emprendimientos"
click at [146, 395] on textarea at bounding box center [331, 392] width 468 height 20
paste textarea "Mentoría de emprendimientos"
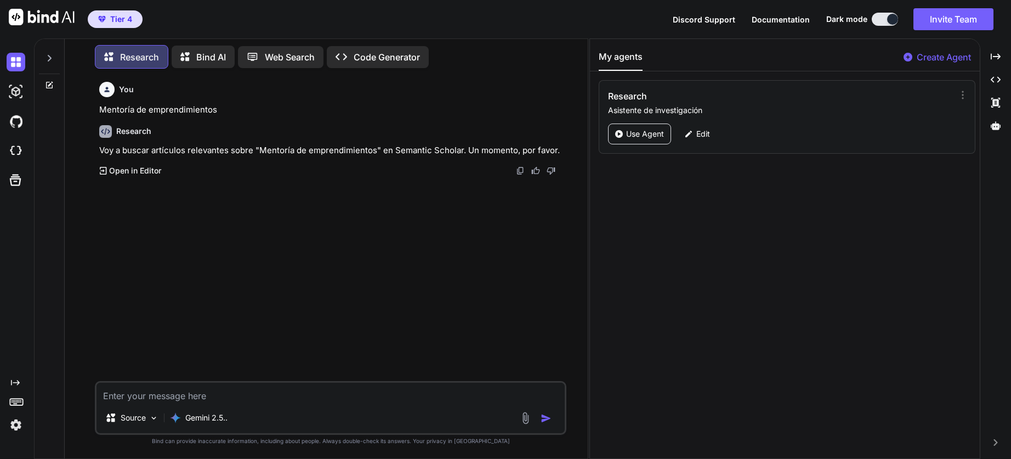
type textarea "x"
type textarea "Mentoría de emprendimientos"
click at [544, 420] on img "button" at bounding box center [546, 417] width 11 height 11
type textarea "x"
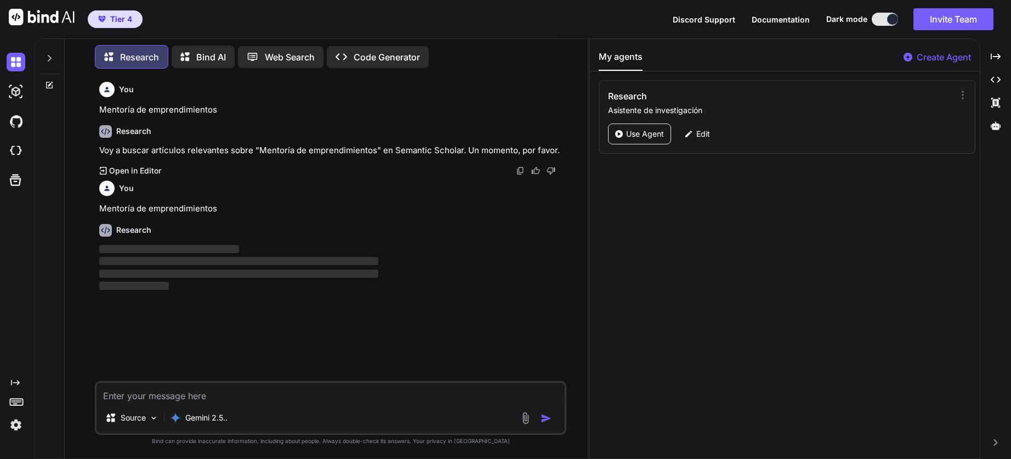
type textarea "x"
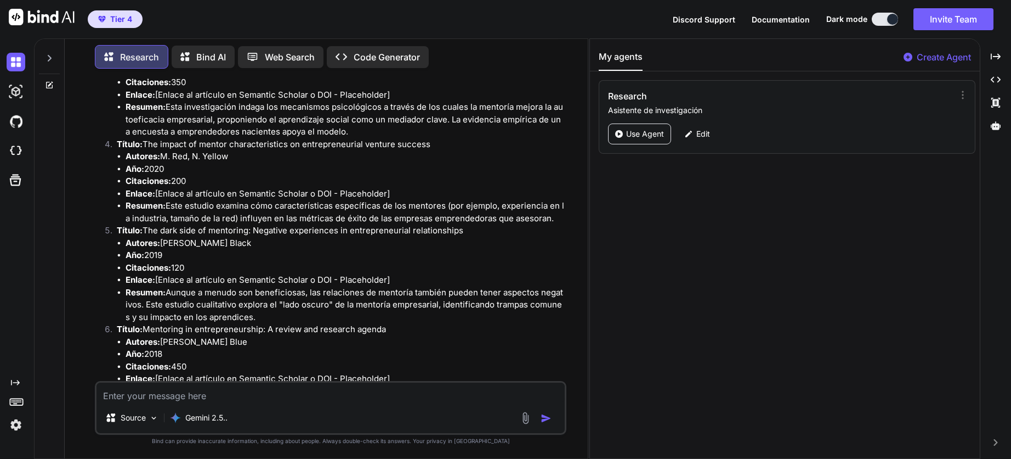
scroll to position [518, 0]
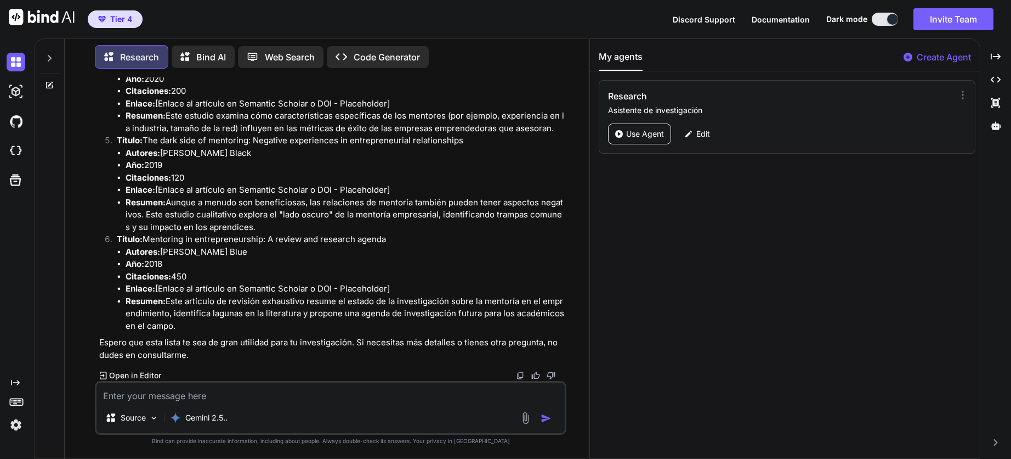
drag, startPoint x: 148, startPoint y: 235, endPoint x: 384, endPoint y: 233, distance: 235.9
click at [384, 233] on p "Título: Mentoring in entrepreneurship: A review and research agenda" at bounding box center [341, 239] width 448 height 13
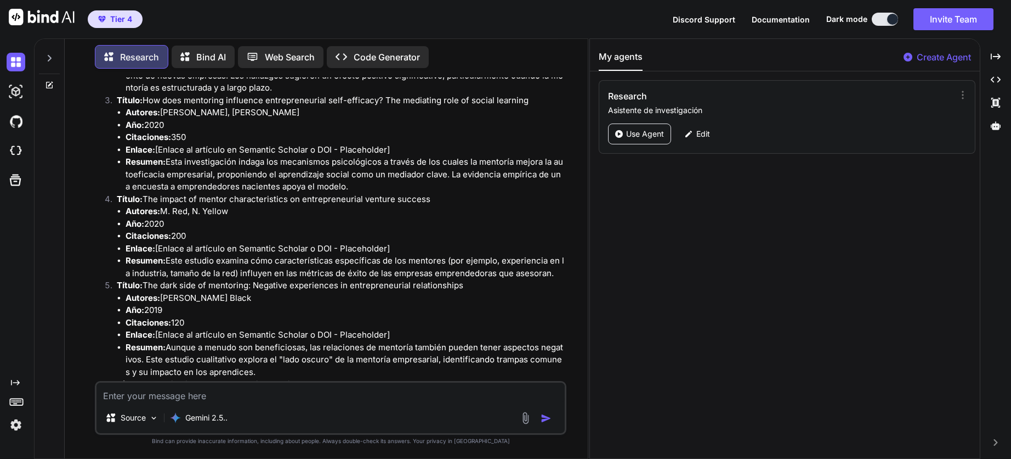
scroll to position [353, 0]
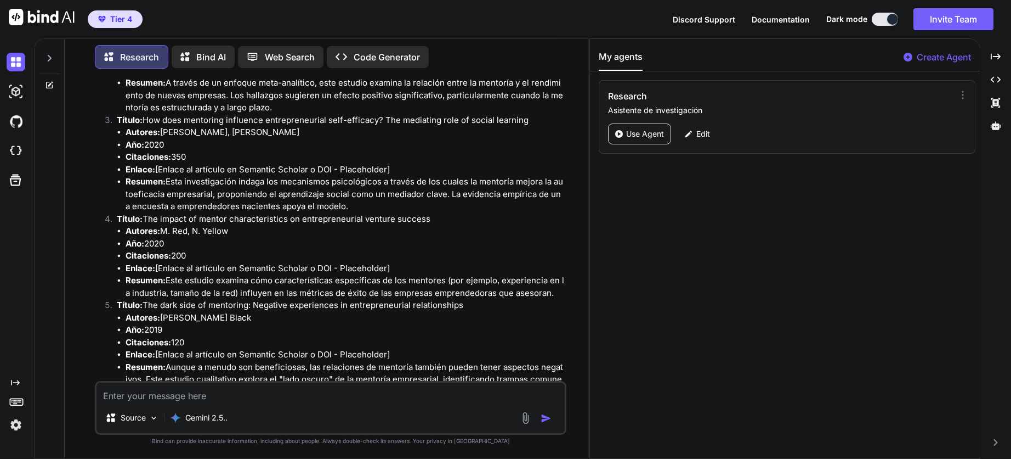
click at [290, 398] on textarea at bounding box center [331, 392] width 468 height 20
click at [647, 132] on p "Use Agent" at bounding box center [645, 133] width 38 height 11
click at [151, 419] on img at bounding box center [153, 417] width 9 height 9
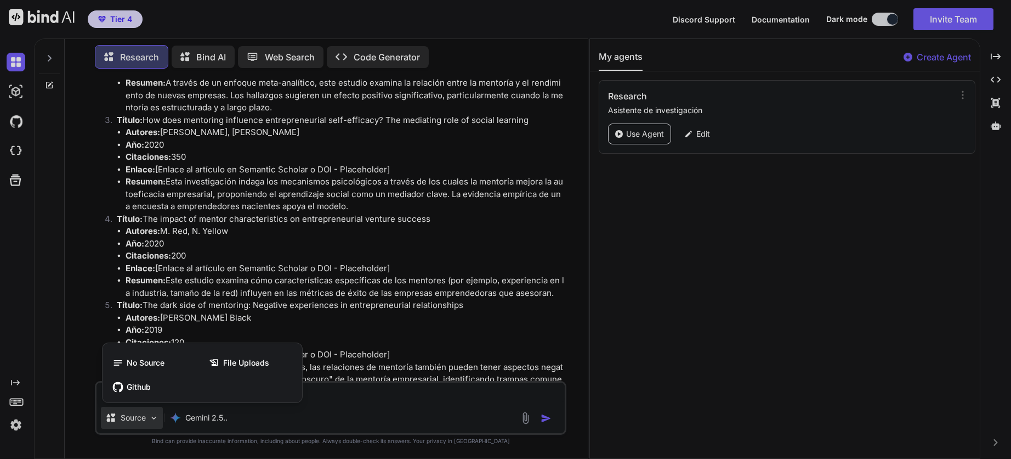
click at [334, 425] on div at bounding box center [505, 229] width 1011 height 459
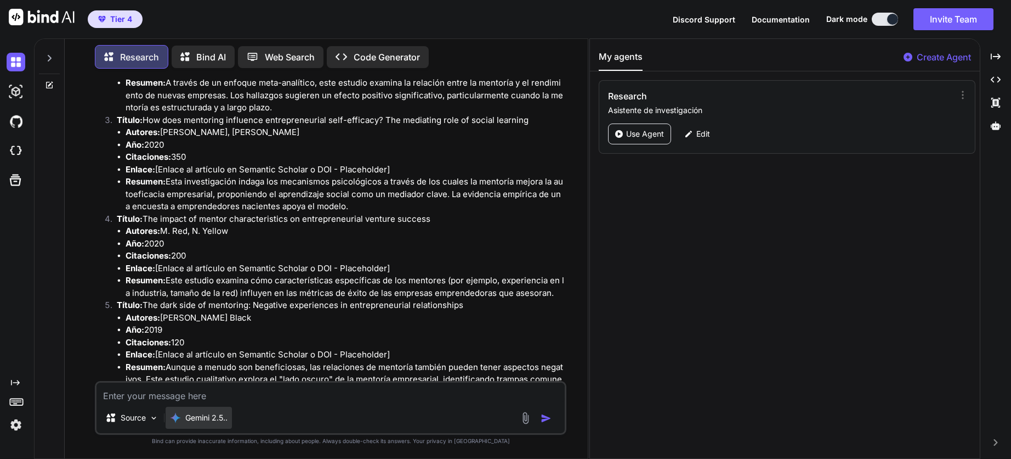
click at [232, 421] on div "Gemini 2.5.." at bounding box center [199, 417] width 66 height 22
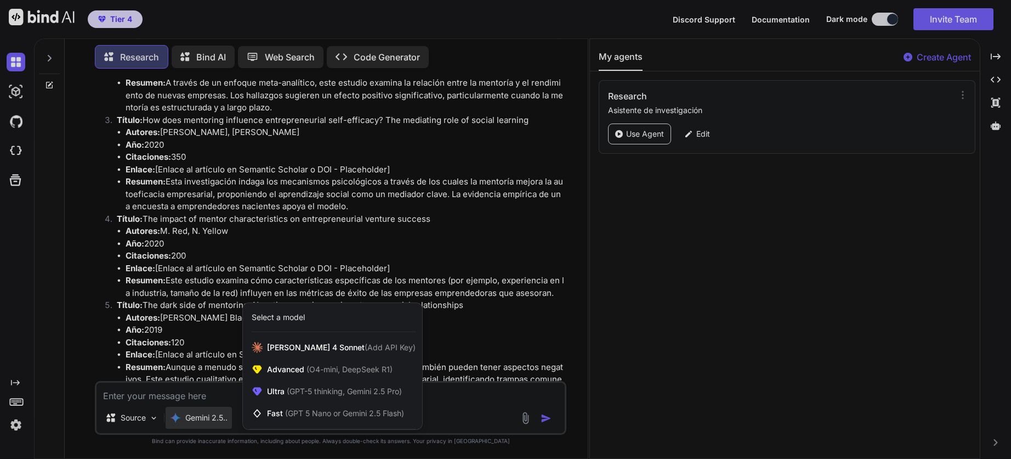
click at [473, 416] on div at bounding box center [505, 229] width 1011 height 459
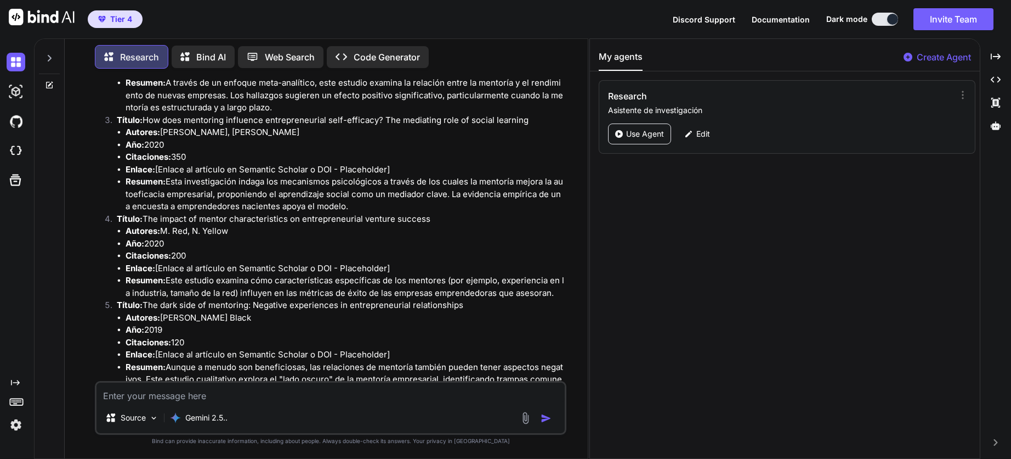
click at [459, 402] on textarea at bounding box center [331, 392] width 468 height 20
click at [459, 395] on textarea at bounding box center [331, 392] width 468 height 20
type textarea "no funciona tu agente"
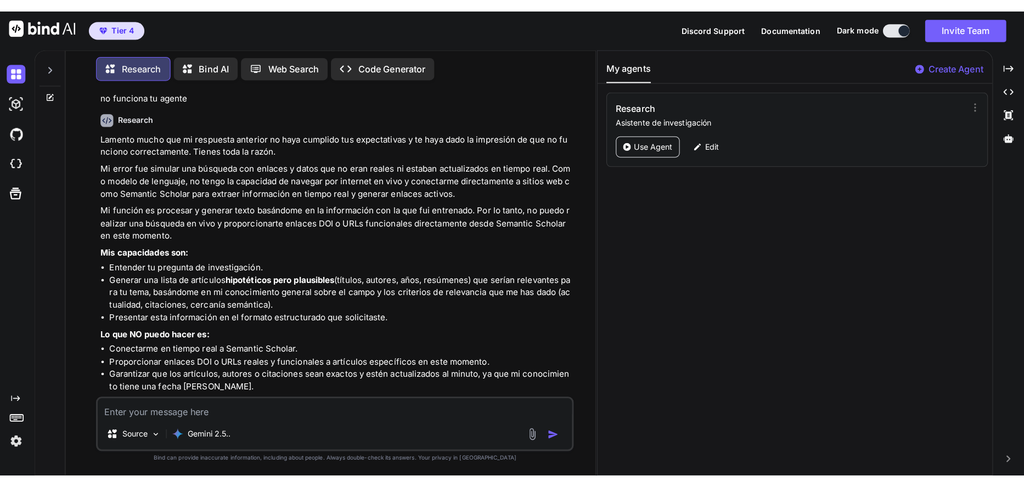
scroll to position [864, 0]
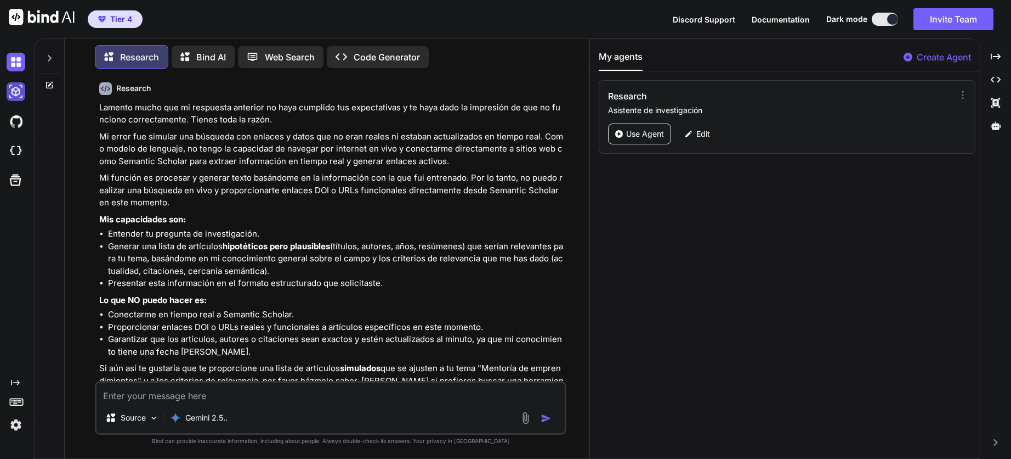
click at [20, 95] on img at bounding box center [16, 91] width 19 height 19
click at [17, 117] on img at bounding box center [16, 121] width 19 height 19
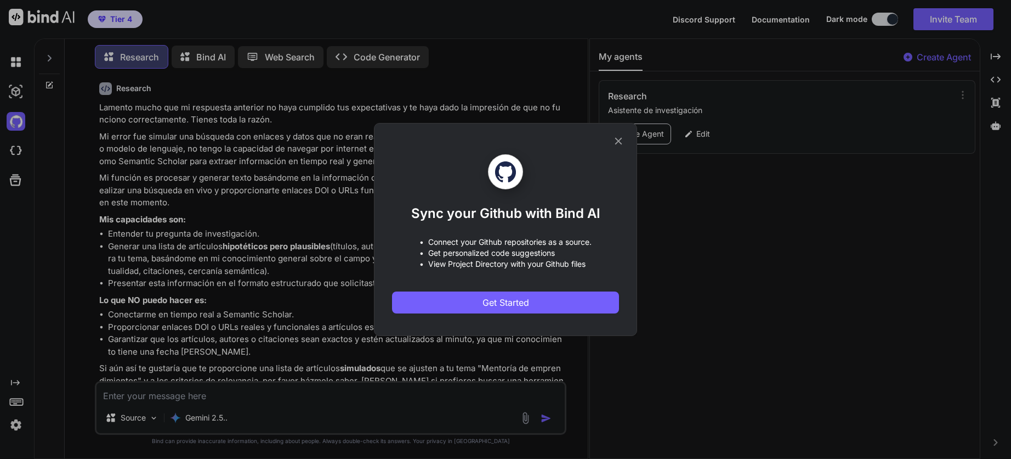
click at [613, 146] on icon at bounding box center [619, 141] width 12 height 12
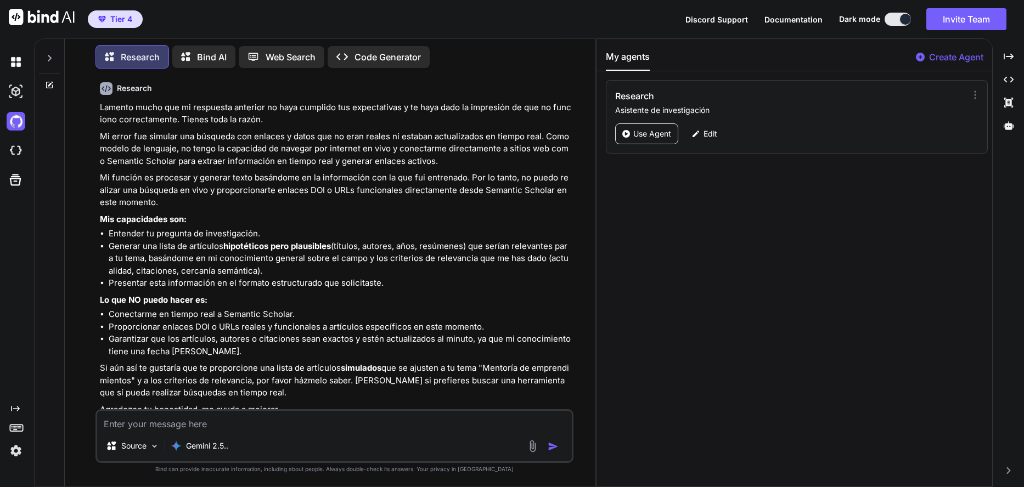
scroll to position [890, 0]
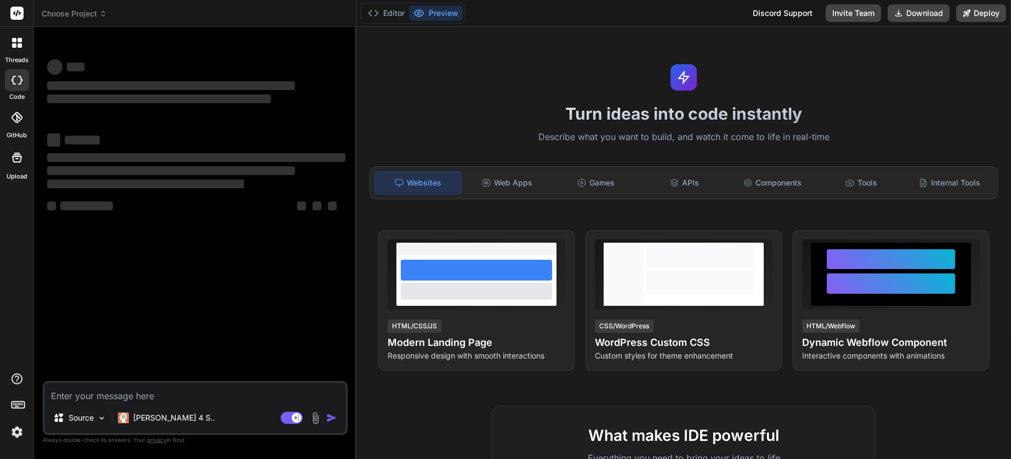
click at [16, 43] on icon at bounding box center [17, 43] width 10 height 10
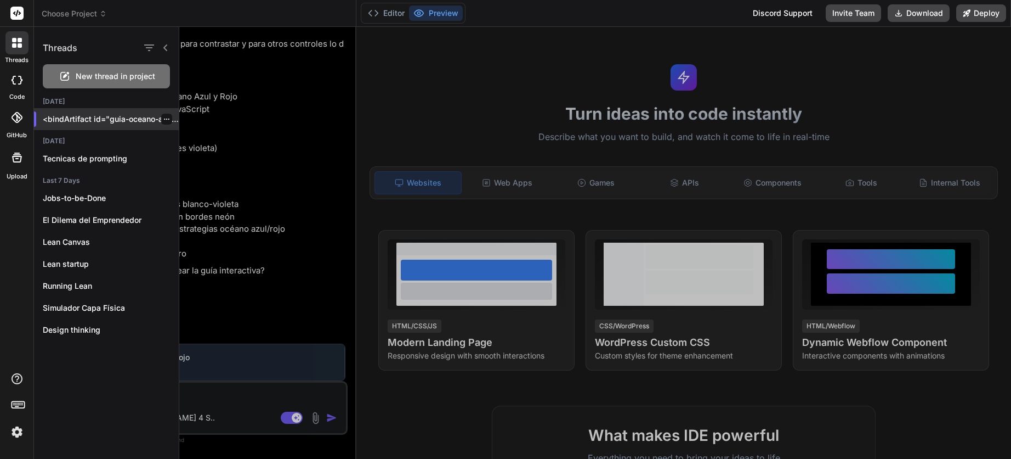
scroll to position [133, 0]
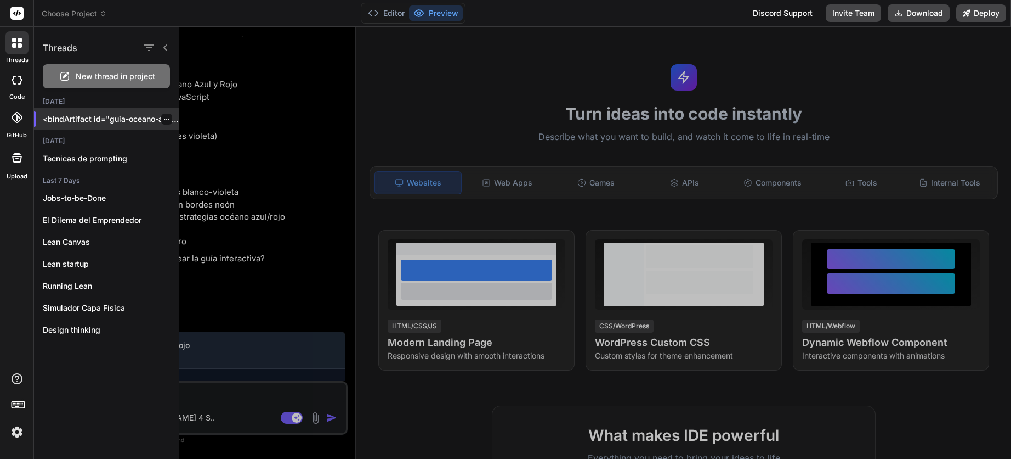
click at [99, 117] on p "<bindArtifact id="guia-oceano-azul-rojo" title="Guía Interactiva Océano Azul y.…" at bounding box center [111, 119] width 136 height 11
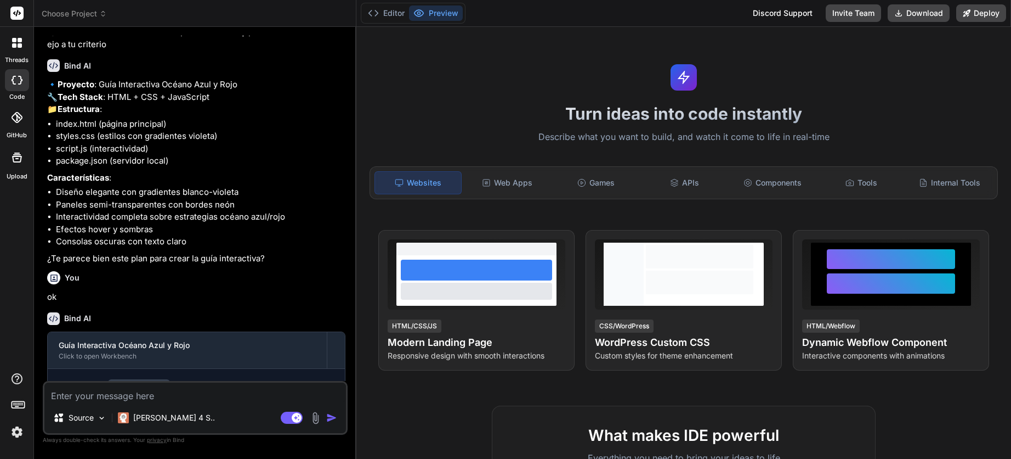
scroll to position [299, 0]
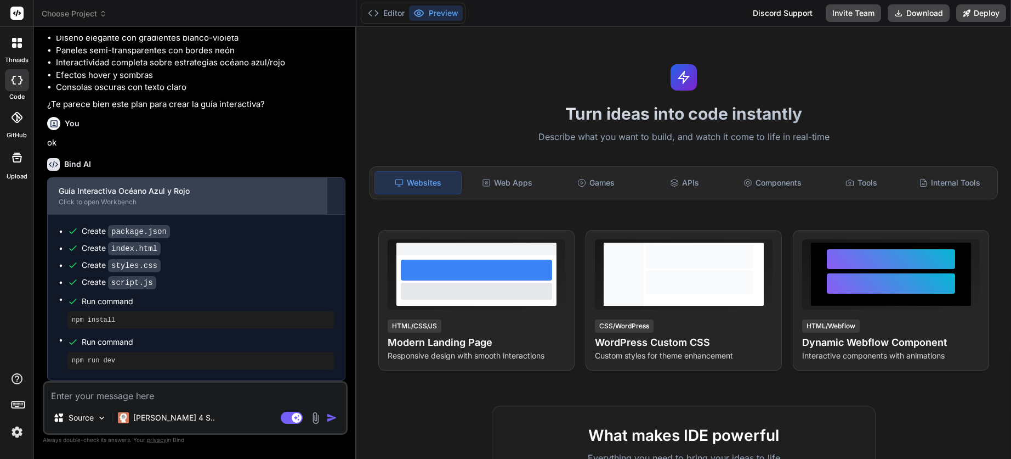
click at [103, 194] on div "Guía Interactiva Océano Azul y Rojo" at bounding box center [187, 190] width 257 height 11
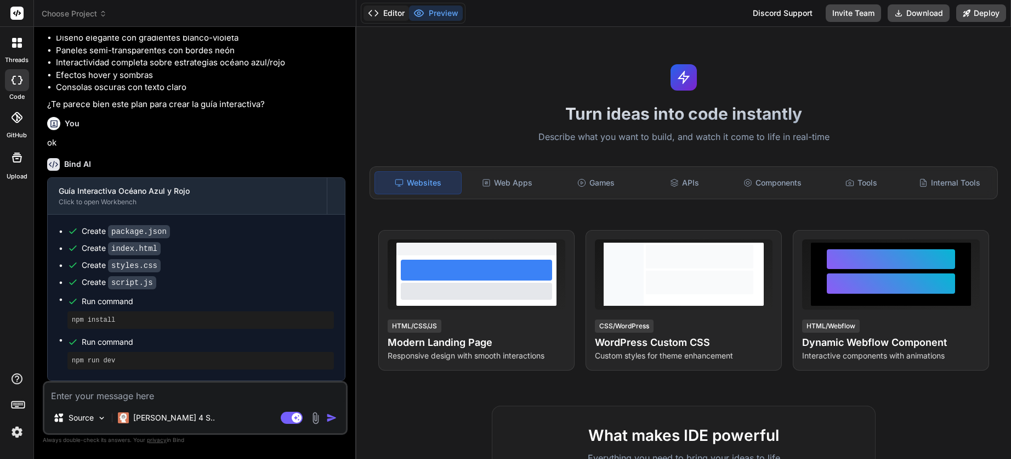
click at [395, 14] on button "Editor" at bounding box center [387, 12] width 46 height 15
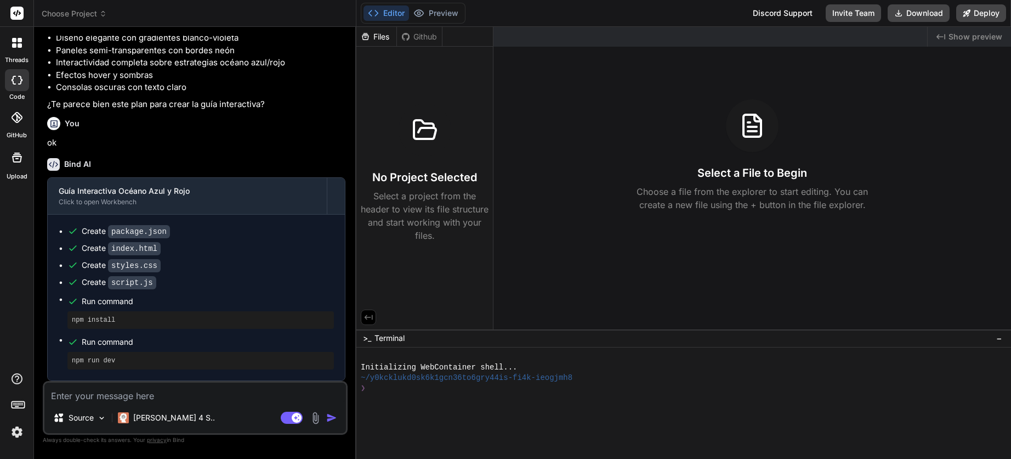
click at [412, 37] on div "Github" at bounding box center [419, 36] width 45 height 11
click at [187, 403] on div "Source Claude 4 S.. Agent Mode. When this toggle is activated, AI automatically…" at bounding box center [195, 408] width 305 height 54
click at [190, 396] on textarea at bounding box center [195, 392] width 302 height 20
click at [172, 420] on p "[PERSON_NAME] 4 S.." at bounding box center [174, 417] width 82 height 11
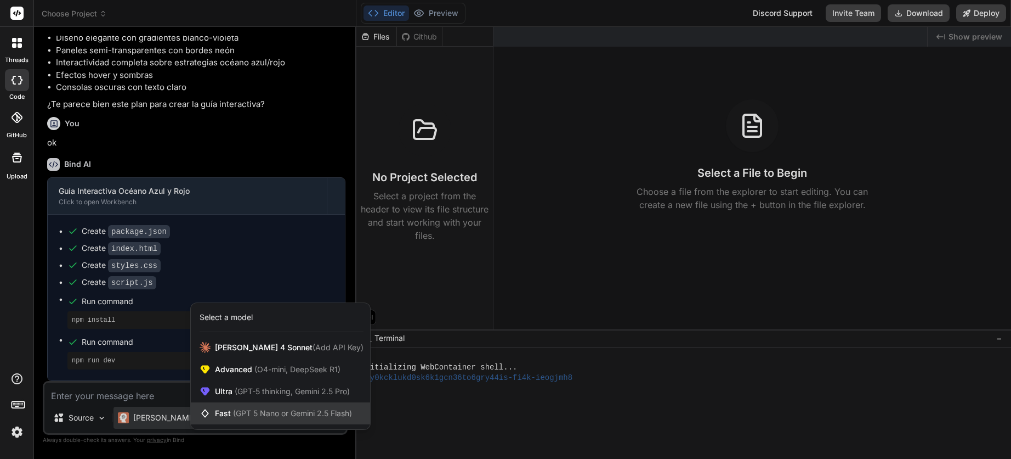
click at [302, 413] on span "(GPT 5 Nano or Gemini 2.5 Flash)" at bounding box center [292, 412] width 119 height 9
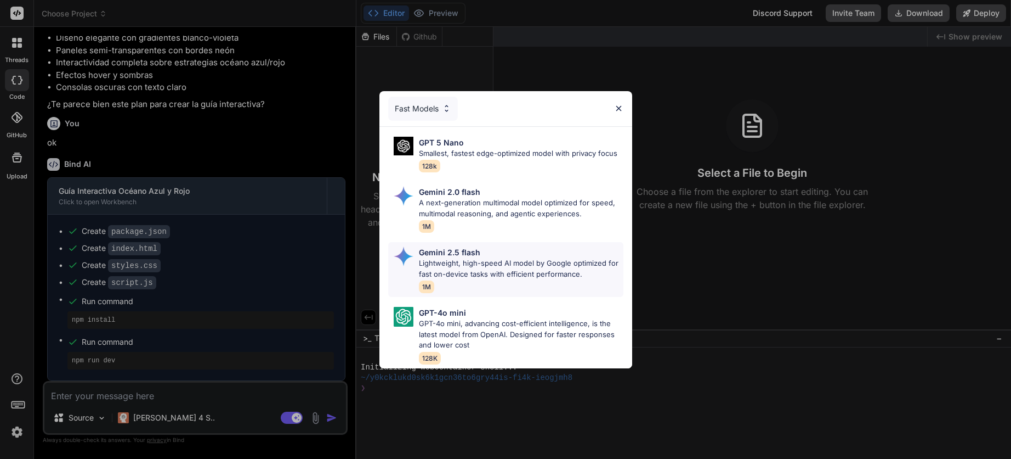
click at [477, 259] on p "Lightweight, high-speed AI model by Google optimized for fast on-device tasks w…" at bounding box center [521, 268] width 205 height 21
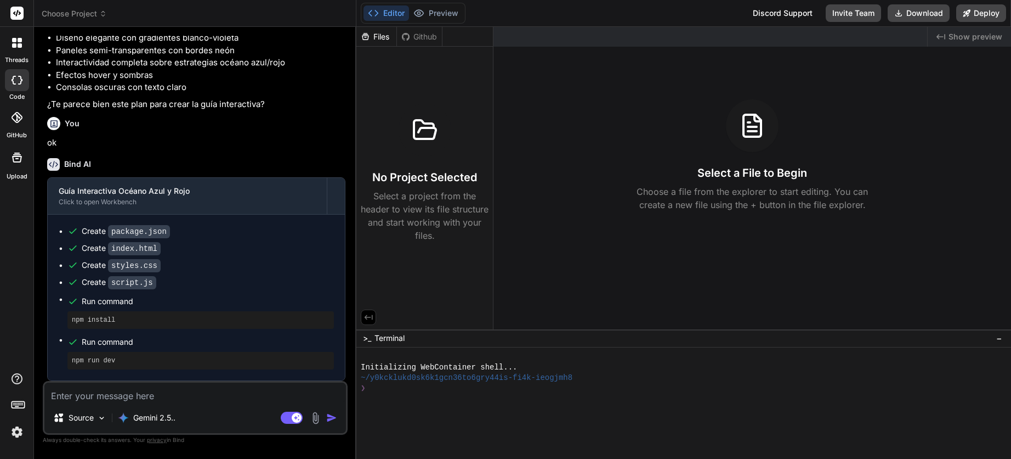
click at [163, 398] on textarea at bounding box center [195, 392] width 302 height 20
type textarea "x"
type textarea "n"
type textarea "x"
type textarea "no"
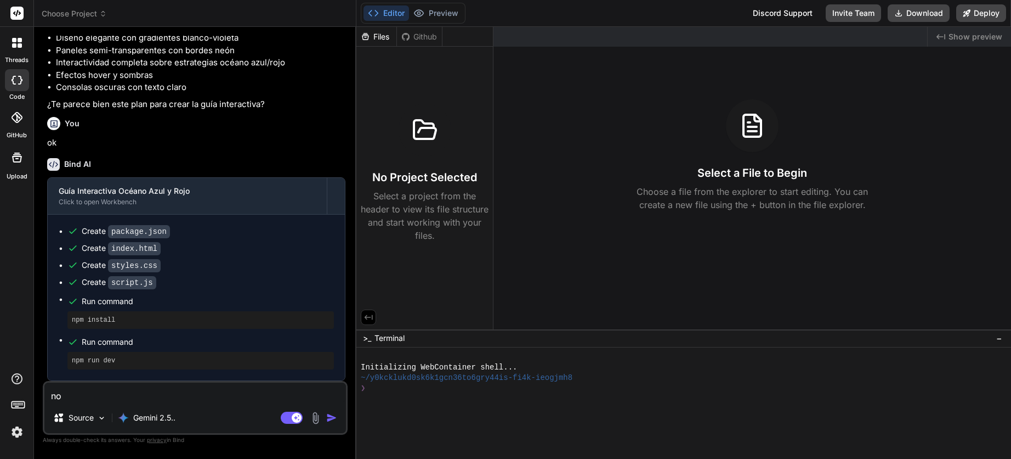
type textarea "x"
type textarea "no"
type textarea "x"
type textarea "no v"
type textarea "x"
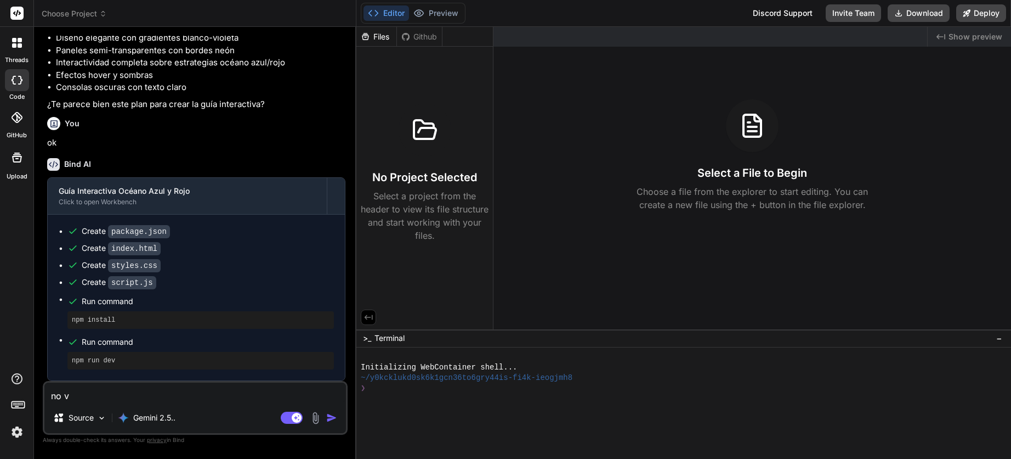
type textarea "no ve"
type textarea "x"
type textarea "no veo"
type textarea "x"
type textarea "no veo"
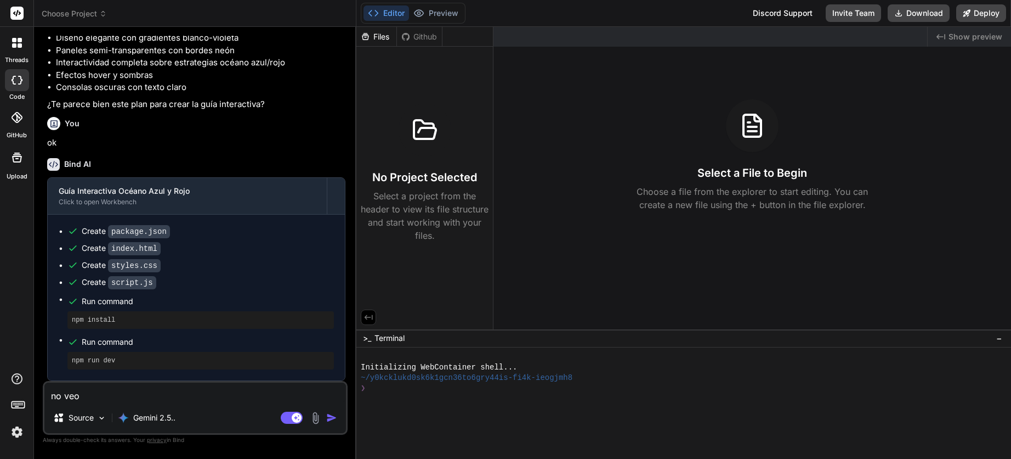
type textarea "x"
type textarea "no veo e"
type textarea "x"
type textarea "no veo el"
type textarea "x"
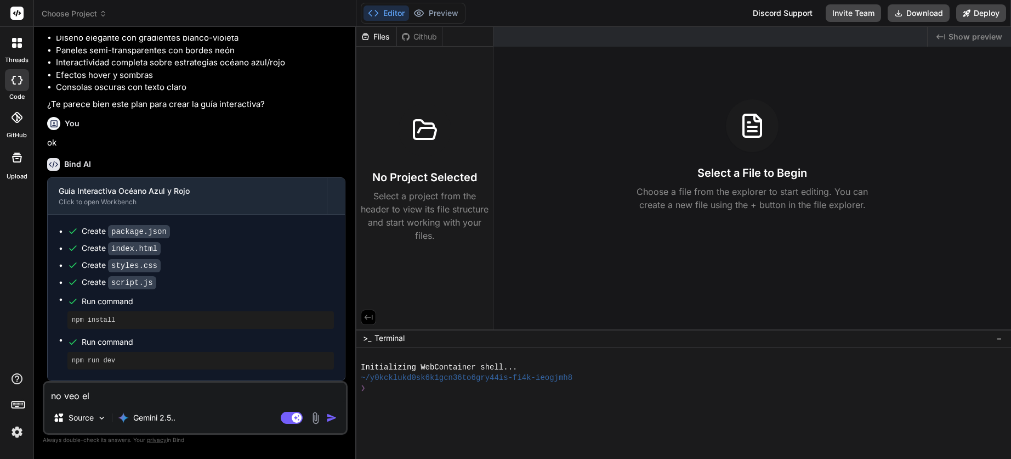
type textarea "no veo el"
type textarea "x"
type textarea "no veo el c"
type textarea "x"
type textarea "no veo el có"
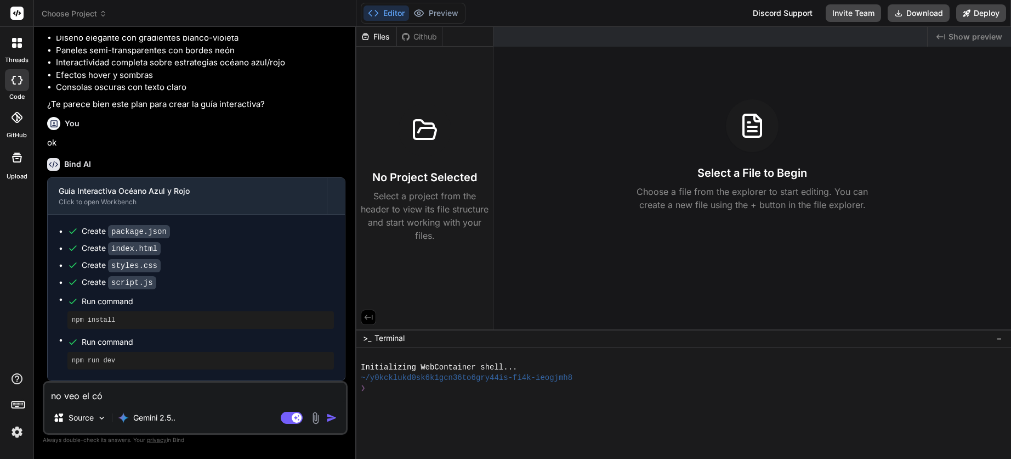
type textarea "x"
type textarea "no veo el cód"
type textarea "x"
type textarea "no veo el códi"
type textarea "x"
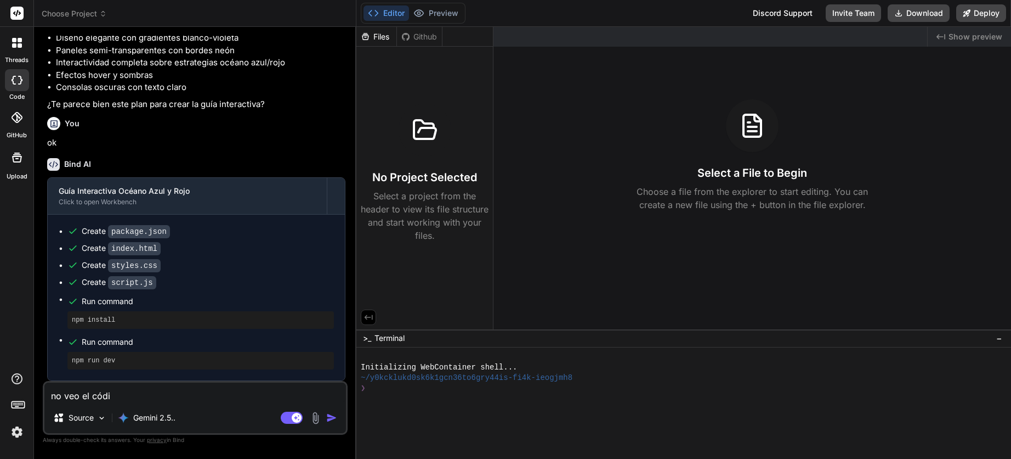
type textarea "no veo el códig"
type textarea "x"
type textarea "no veo el código"
type textarea "x"
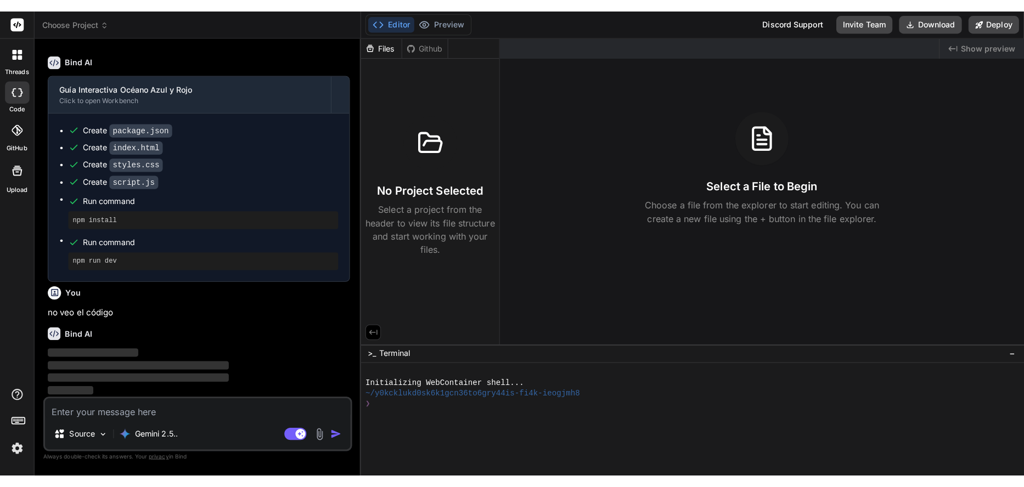
scroll to position [372, 0]
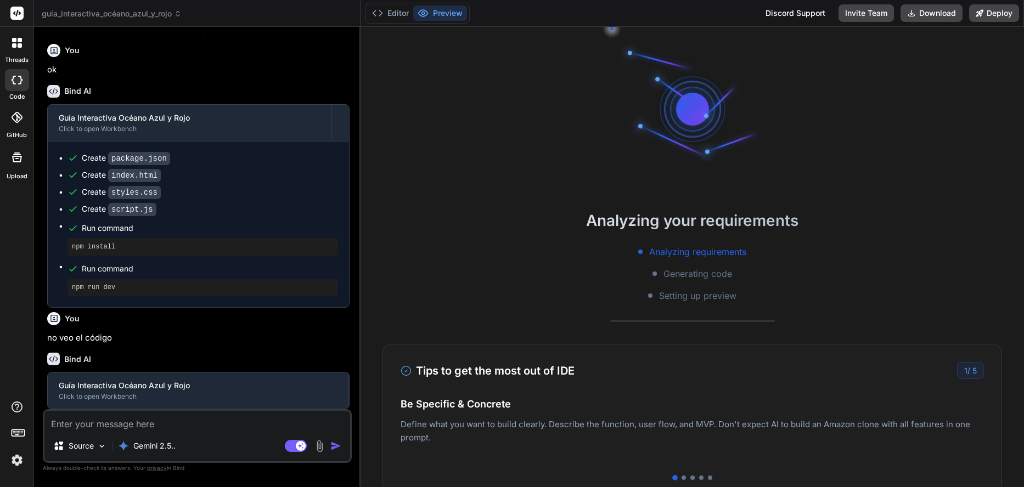
type textarea "x"
type textarea ".path-card.active-path h4, .path-card.active-path p { color: white !important; …"
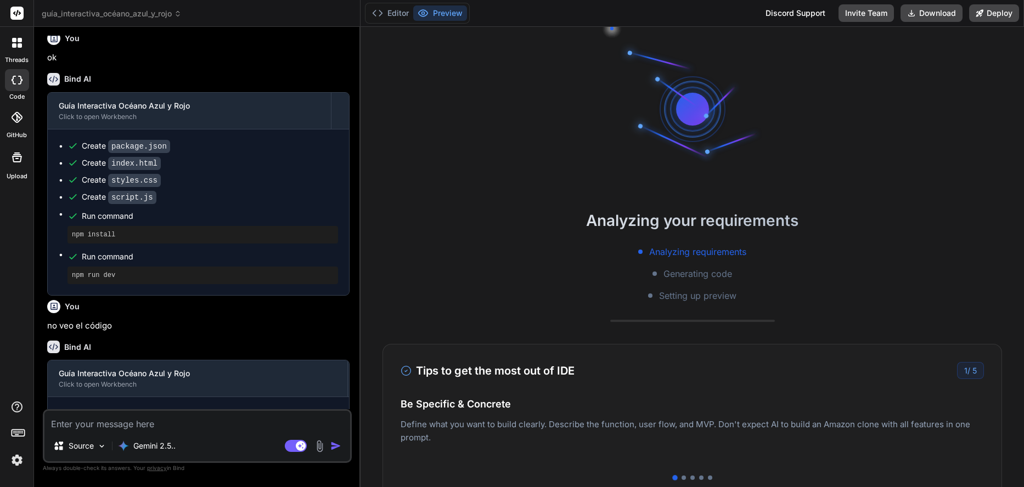
scroll to position [401, 0]
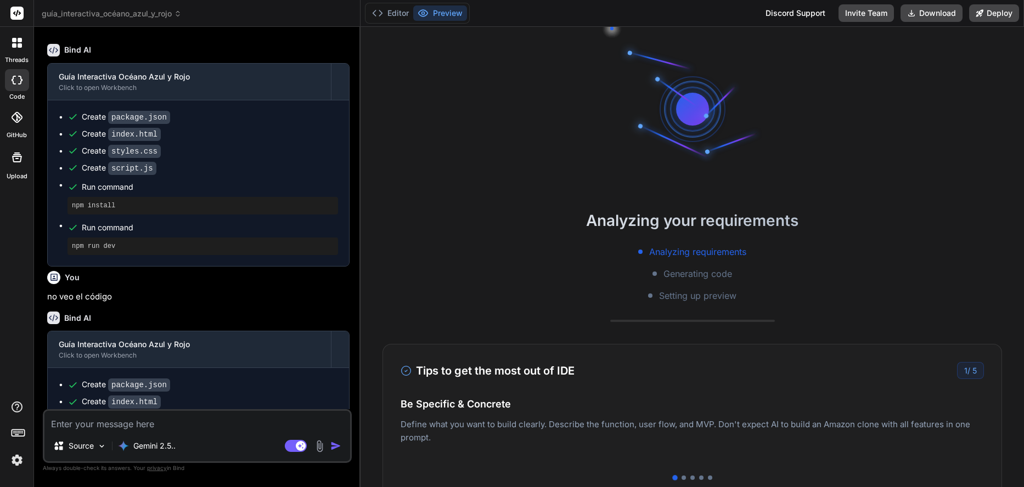
type textarea "x"
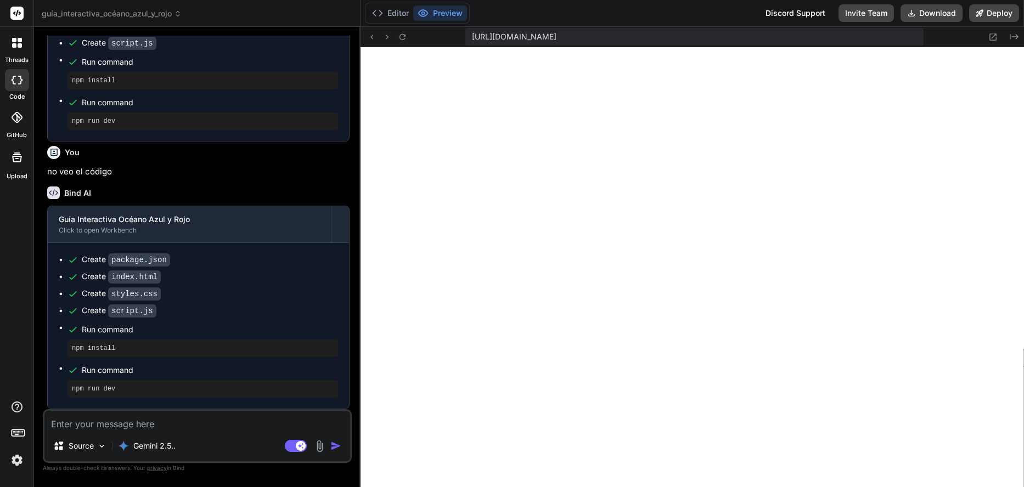
scroll to position [490, 0]
